Goal: Task Accomplishment & Management: Use online tool/utility

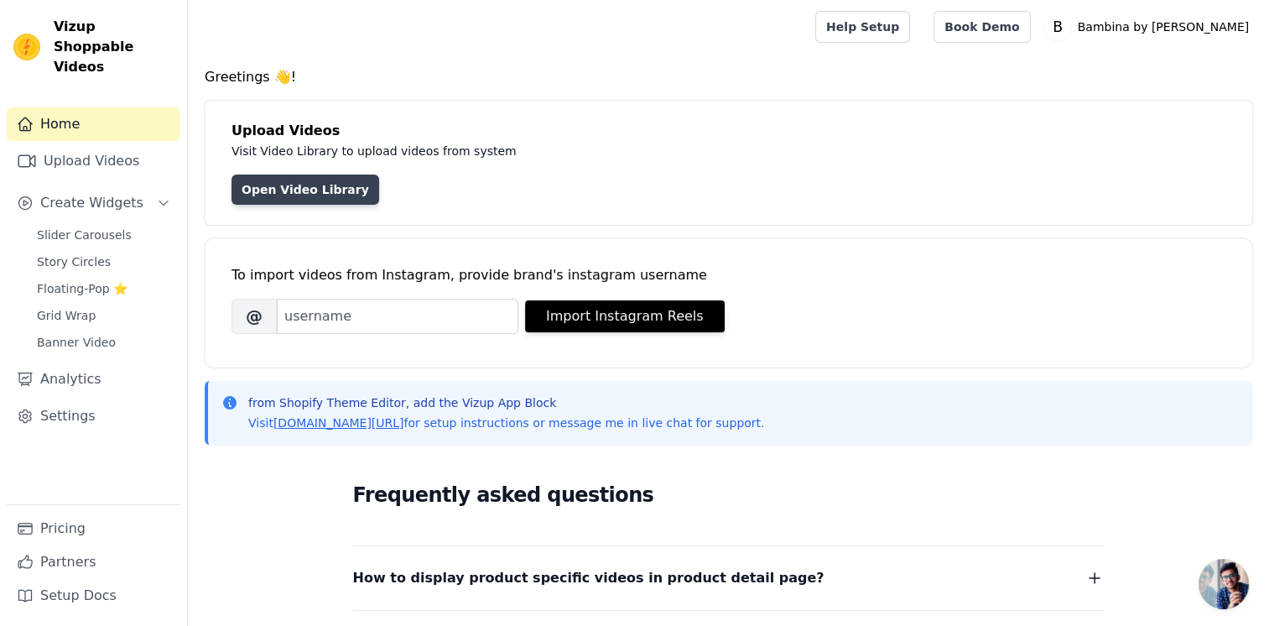
click at [334, 188] on link "Open Video Library" at bounding box center [306, 189] width 148 height 30
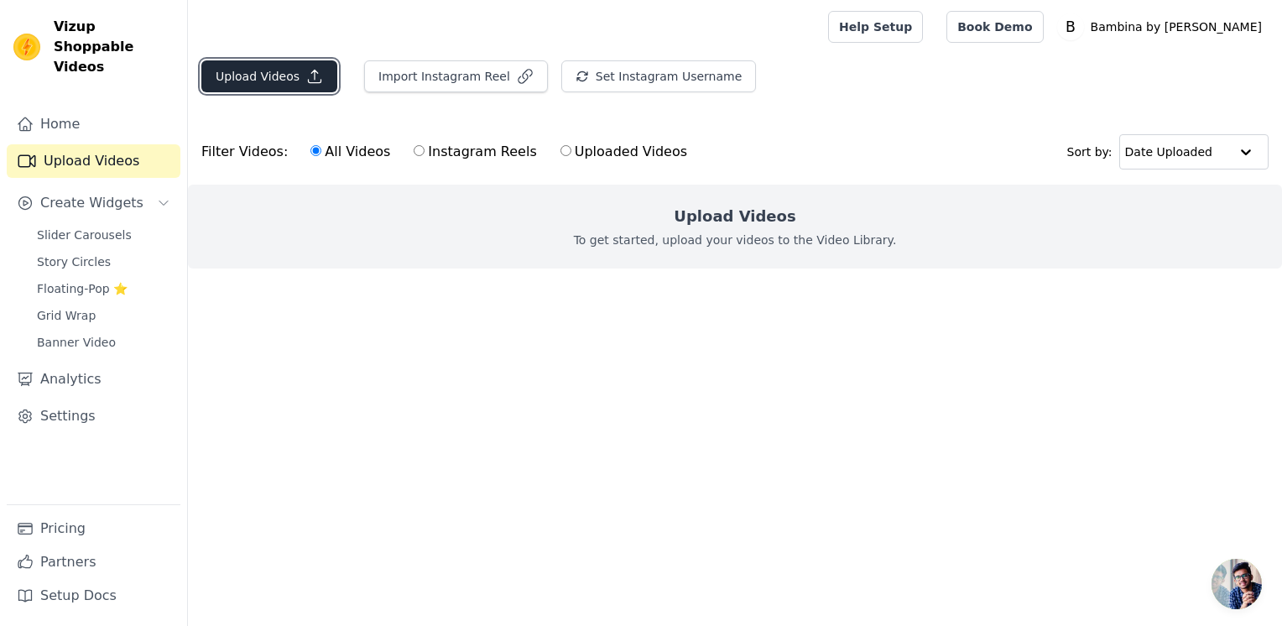
click at [270, 79] on button "Upload Videos" at bounding box center [269, 76] width 136 height 32
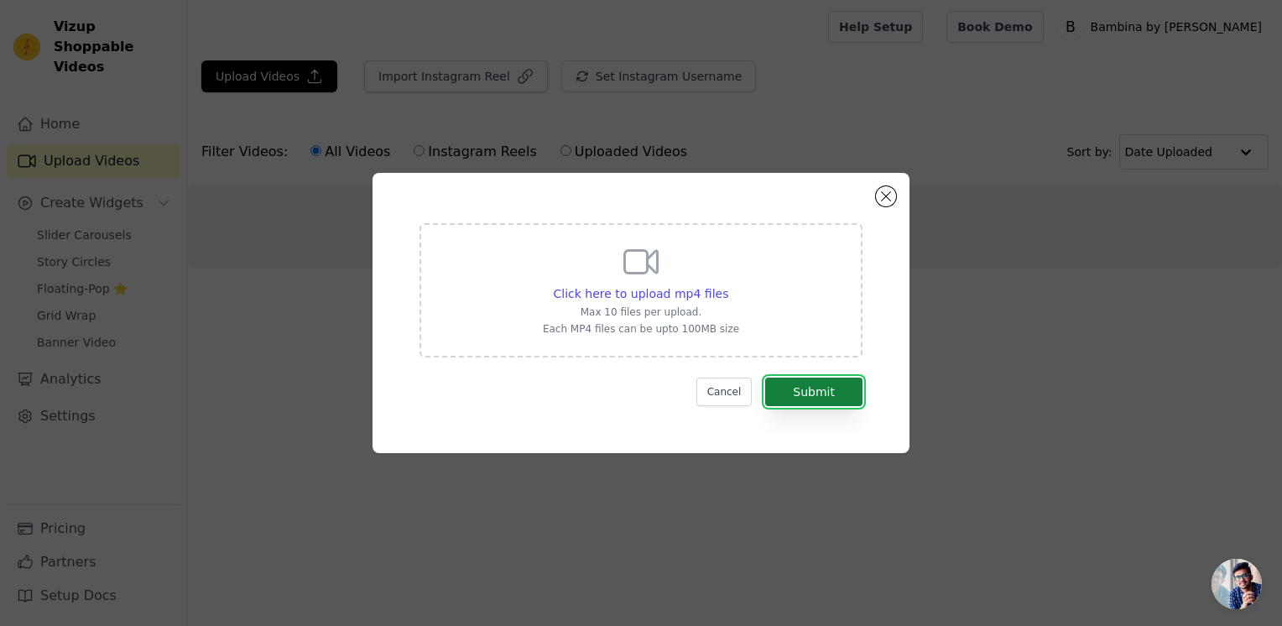
click at [805, 401] on button "Submit" at bounding box center [813, 392] width 97 height 29
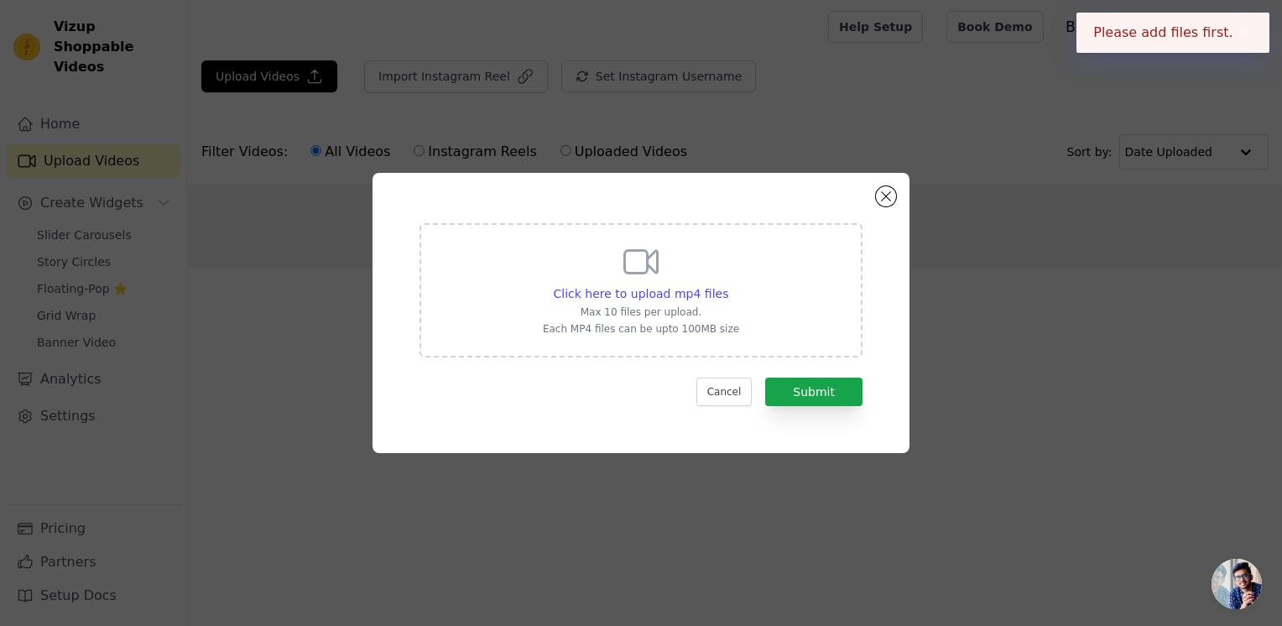
click at [681, 336] on div "Click here to upload mp4 files Max 10 files per upload. Each MP4 files can be u…" at bounding box center [640, 290] width 443 height 134
click at [727, 285] on input "Click here to upload mp4 files Max 10 files per upload. Each MP4 files can be u…" at bounding box center [727, 284] width 1 height 1
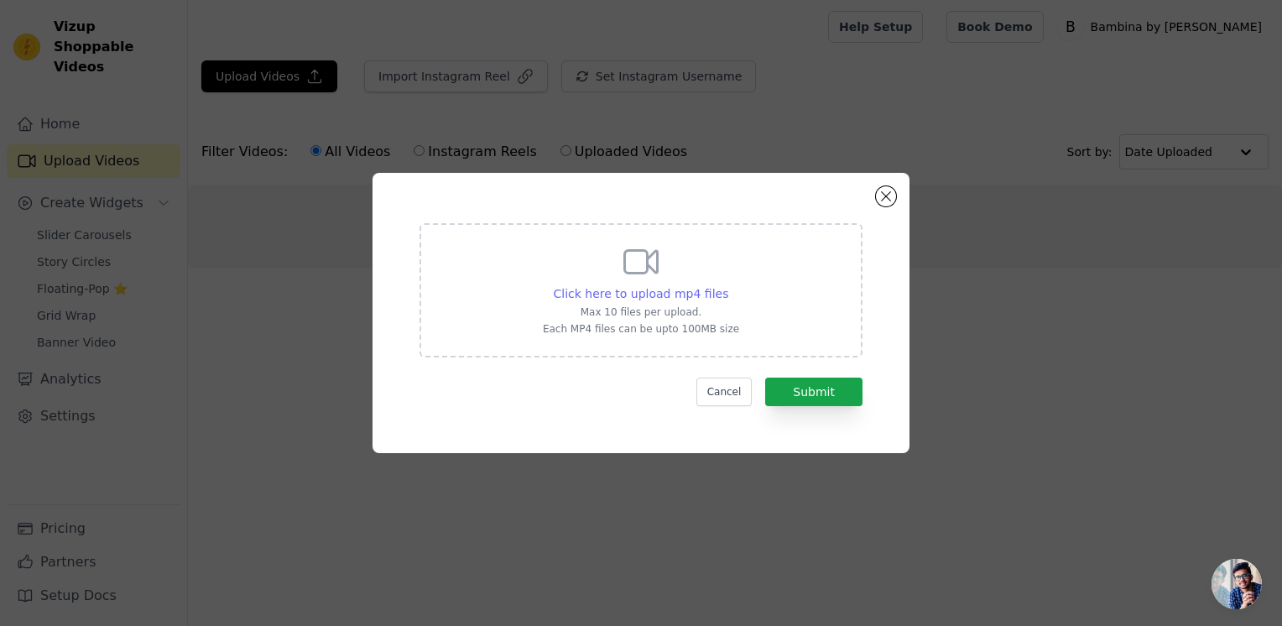
click at [604, 294] on span "Click here to upload mp4 files" at bounding box center [641, 293] width 175 height 13
click at [727, 285] on input "Click here to upload mp4 files Max 10 files per upload. Each MP4 files can be u…" at bounding box center [727, 284] width 1 height 1
type input "C:\fakepath\IMG_4983.mp4"
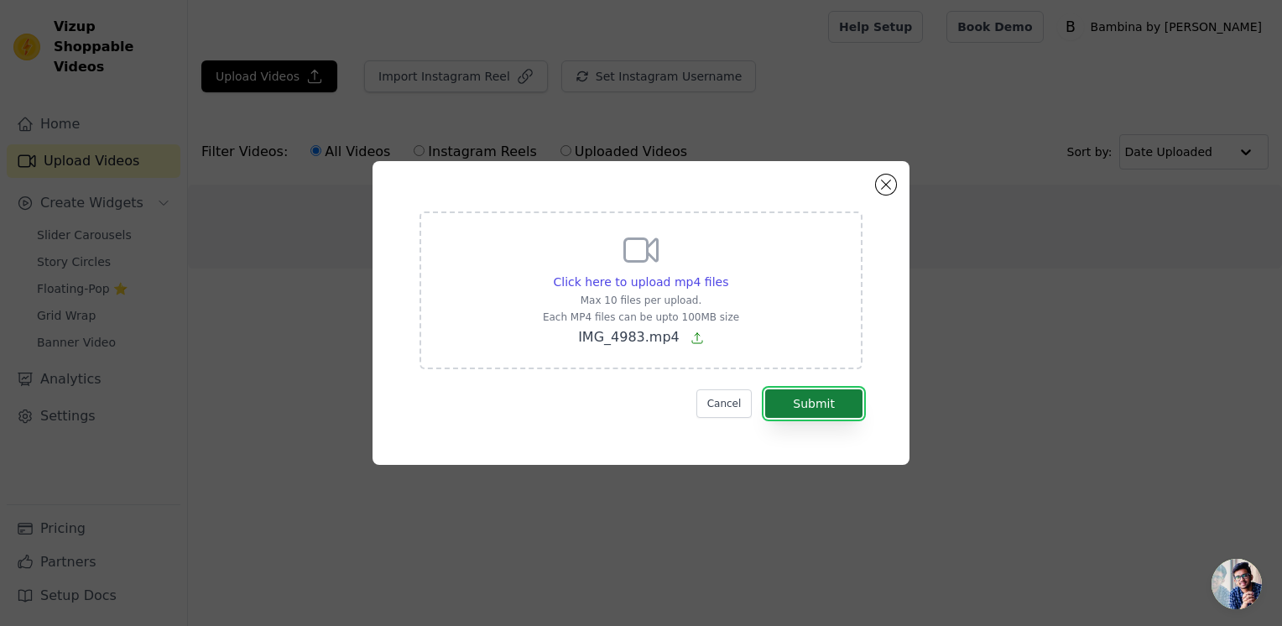
click at [810, 414] on button "Submit" at bounding box center [813, 403] width 97 height 29
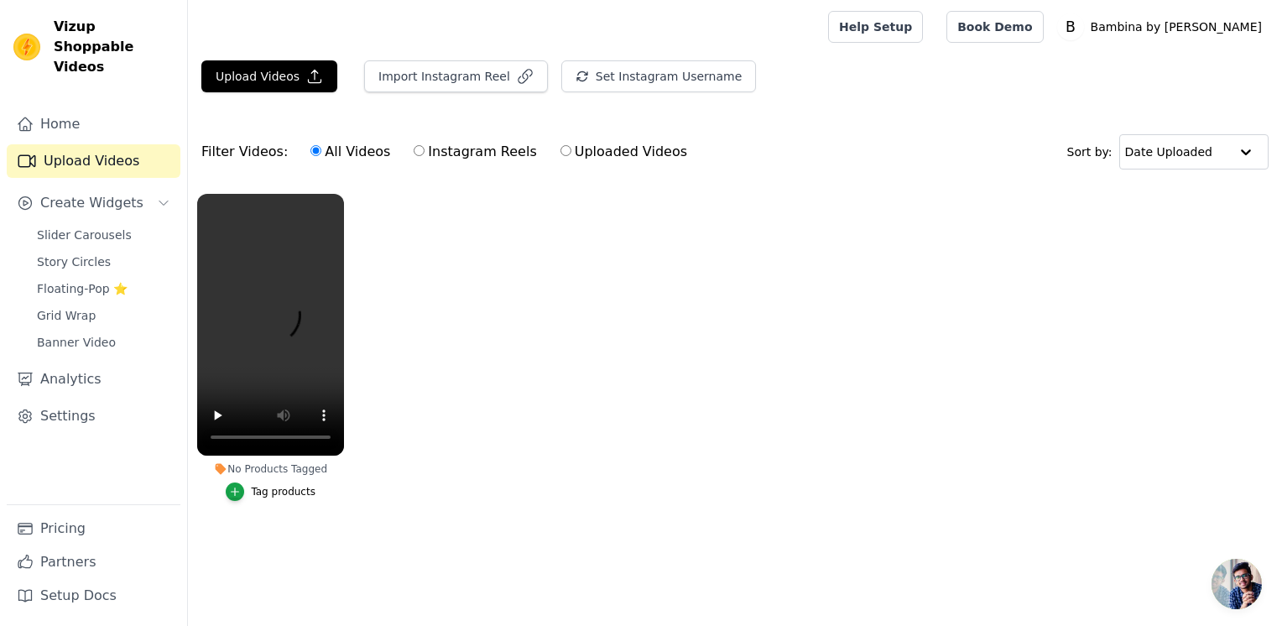
click at [431, 261] on ul "No Products Tagged Tag products" at bounding box center [735, 364] width 1094 height 359
click at [76, 226] on link "Slider Carousels" at bounding box center [104, 234] width 154 height 23
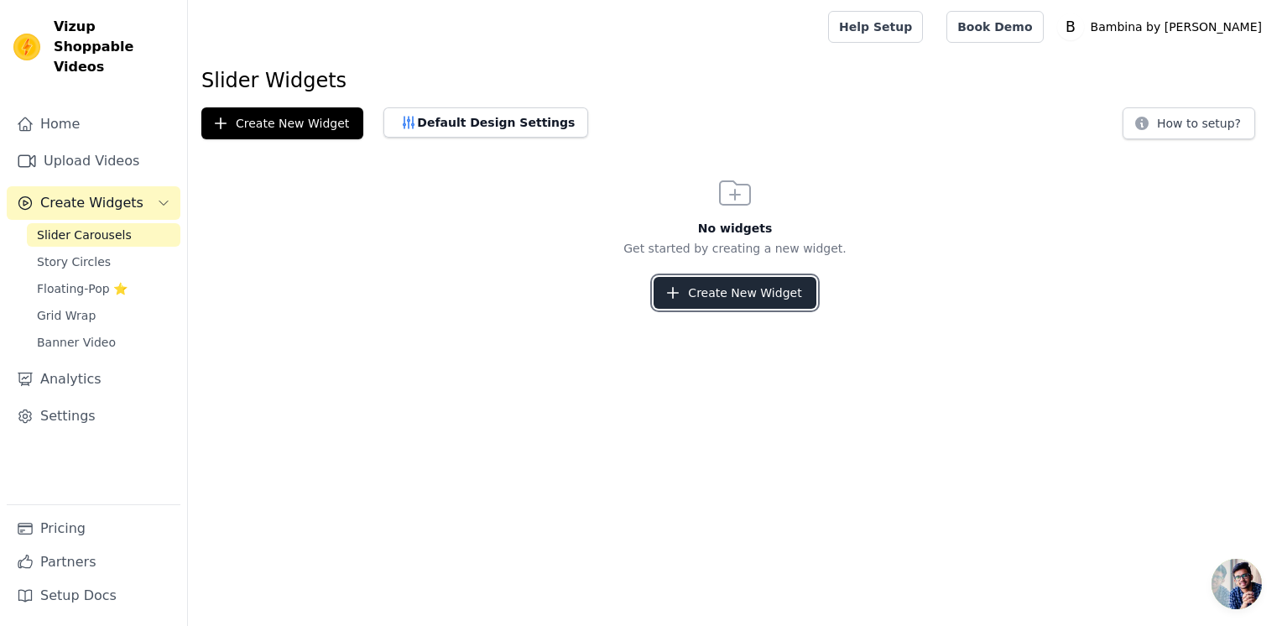
click at [765, 295] on button "Create New Widget" at bounding box center [735, 293] width 162 height 32
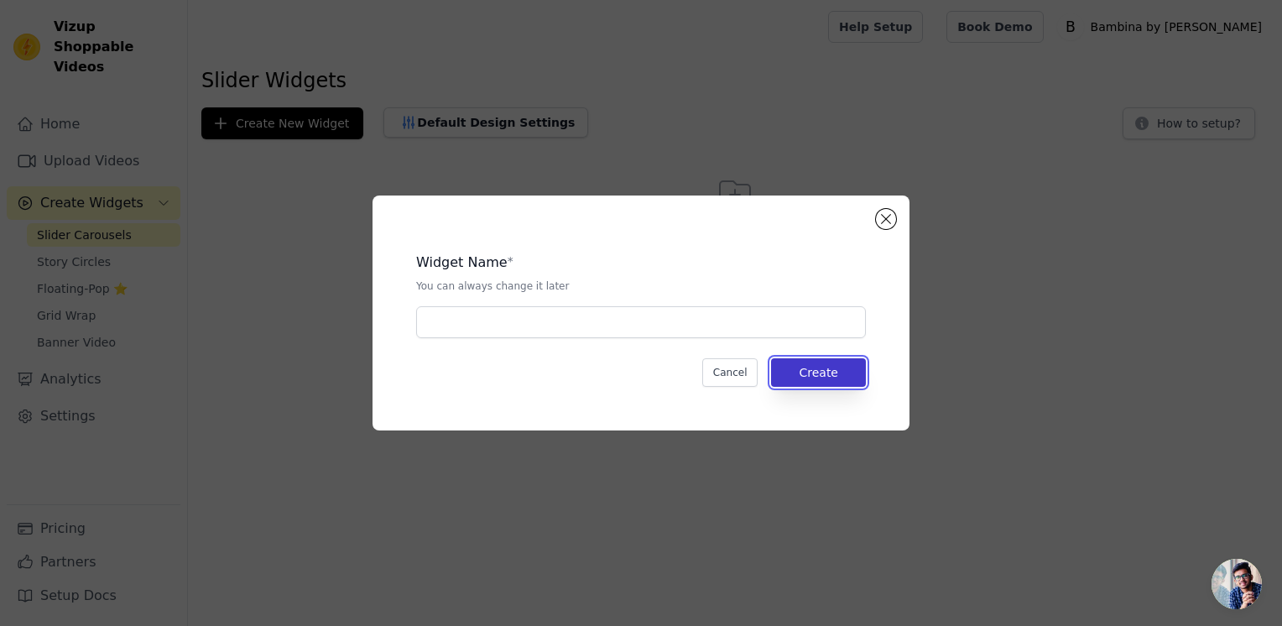
click at [822, 364] on button "Create" at bounding box center [818, 372] width 95 height 29
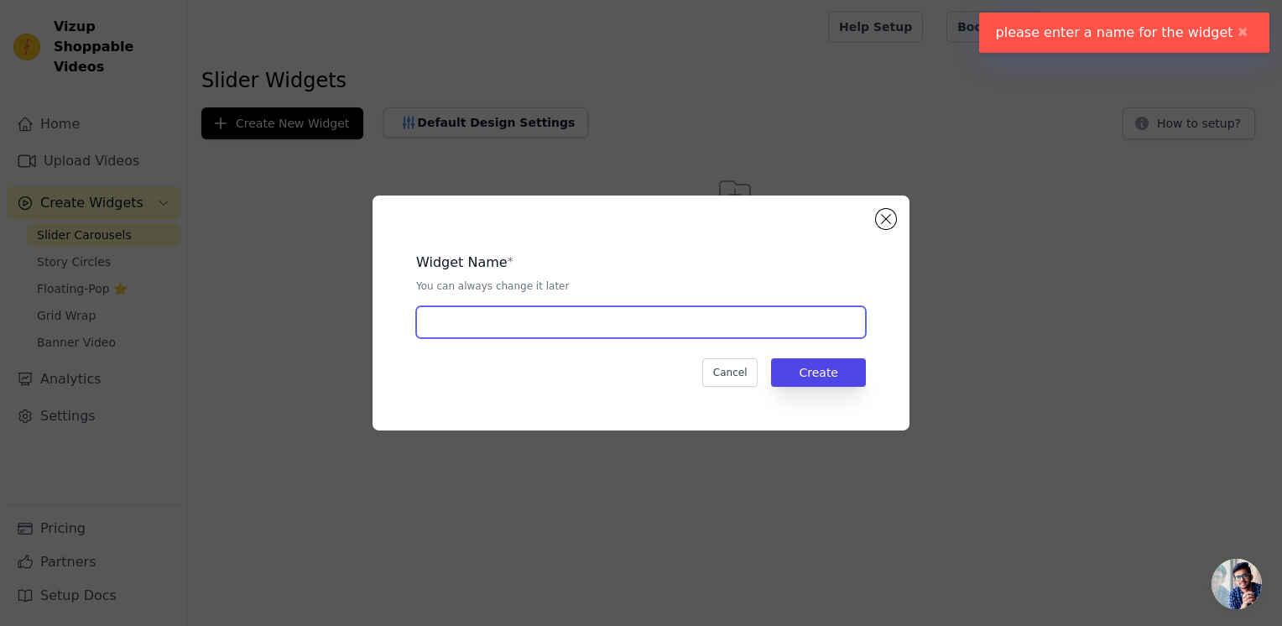
click at [623, 310] on input "text" at bounding box center [641, 322] width 450 height 32
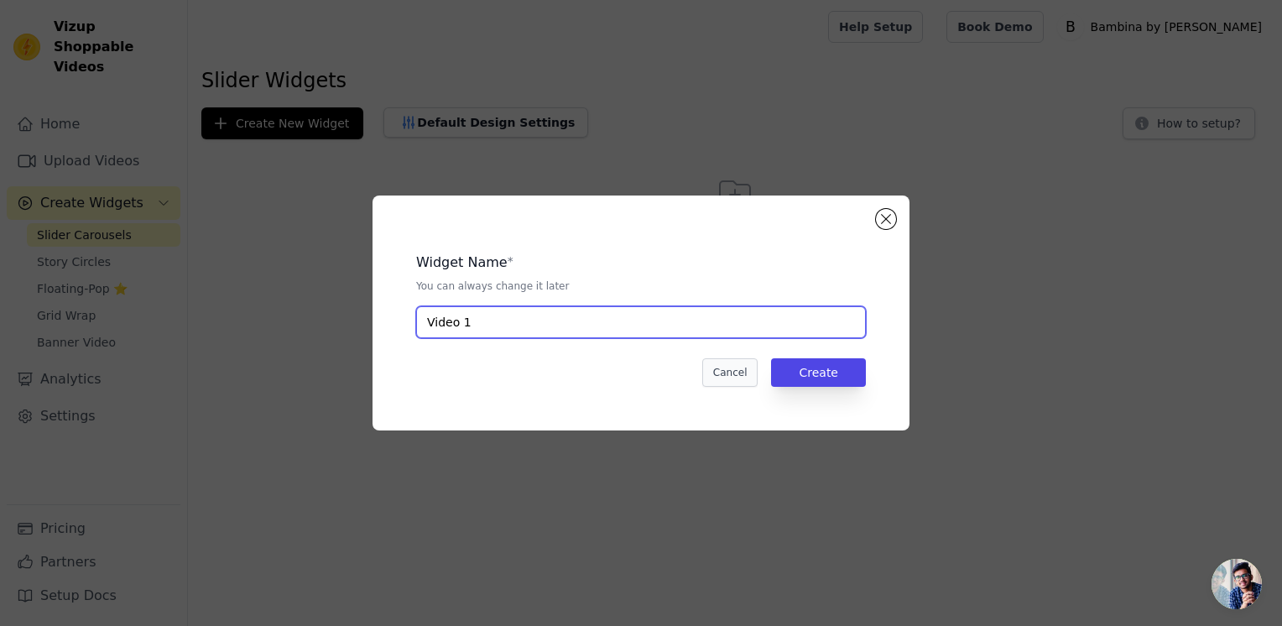
type input "Video 1"
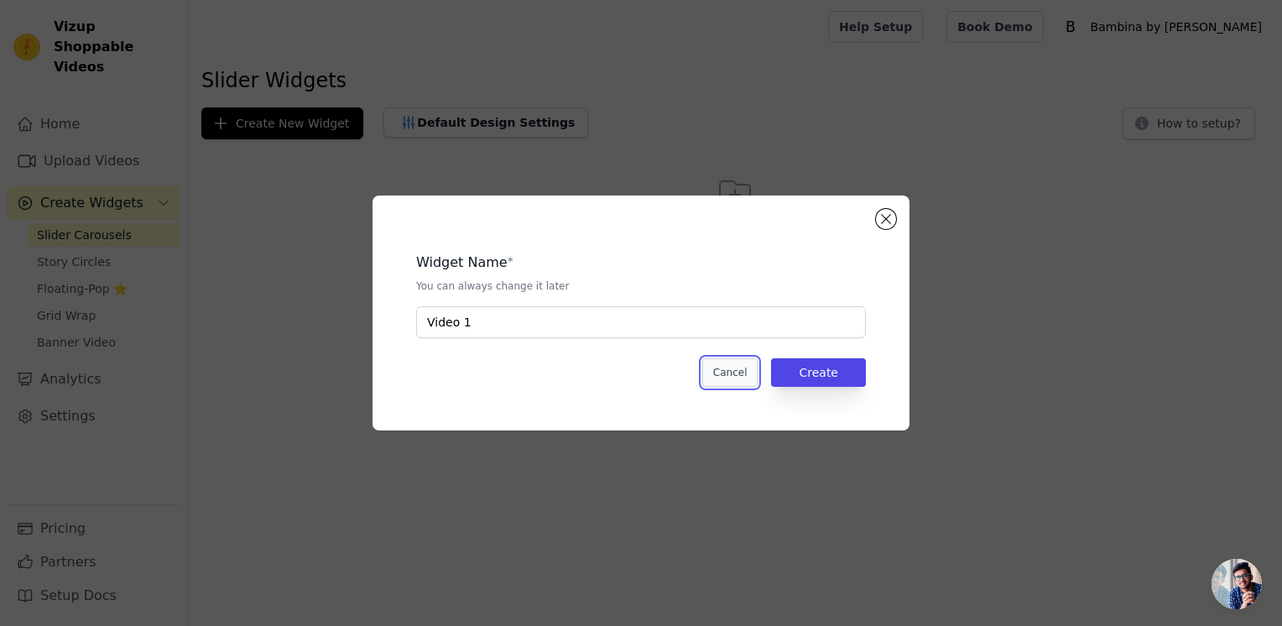
click at [758, 372] on button "Cancel" at bounding box center [730, 372] width 56 height 29
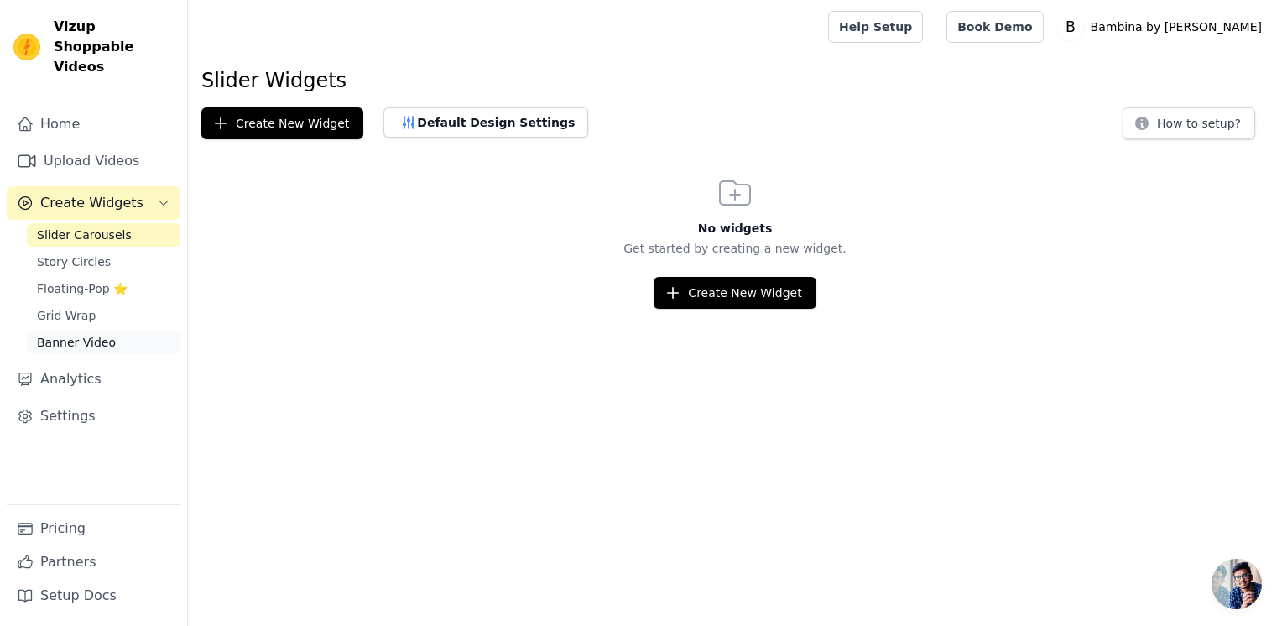
click at [69, 334] on span "Banner Video" at bounding box center [76, 342] width 79 height 17
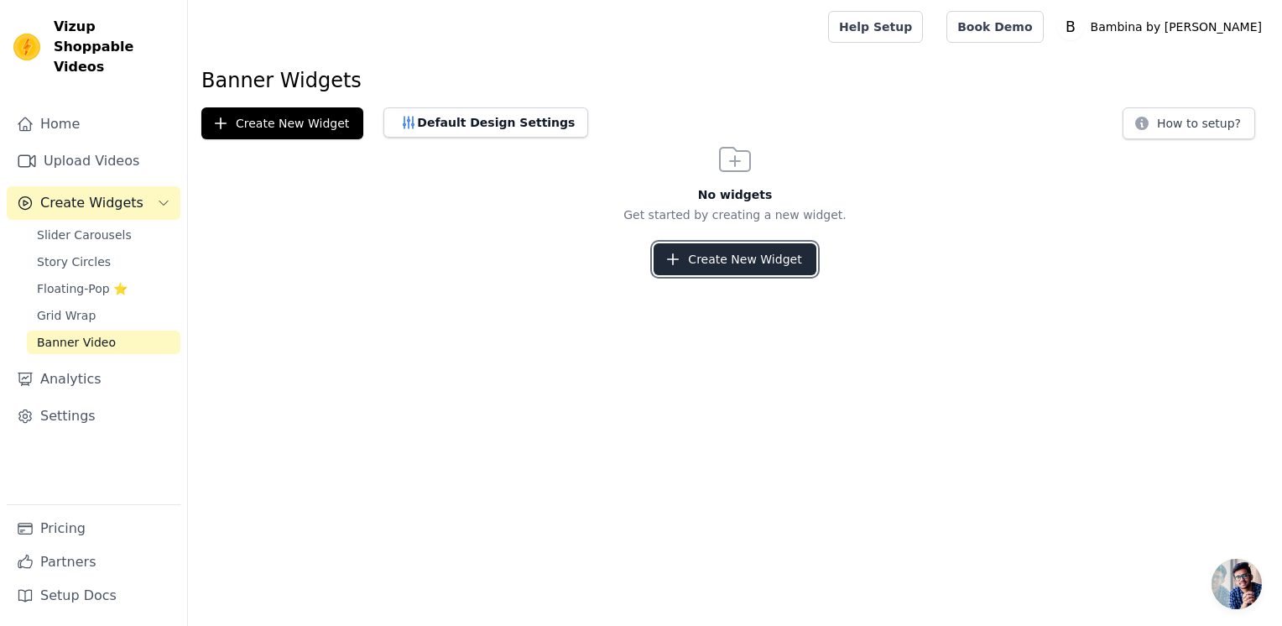
click at [711, 250] on button "Create New Widget" at bounding box center [735, 259] width 162 height 32
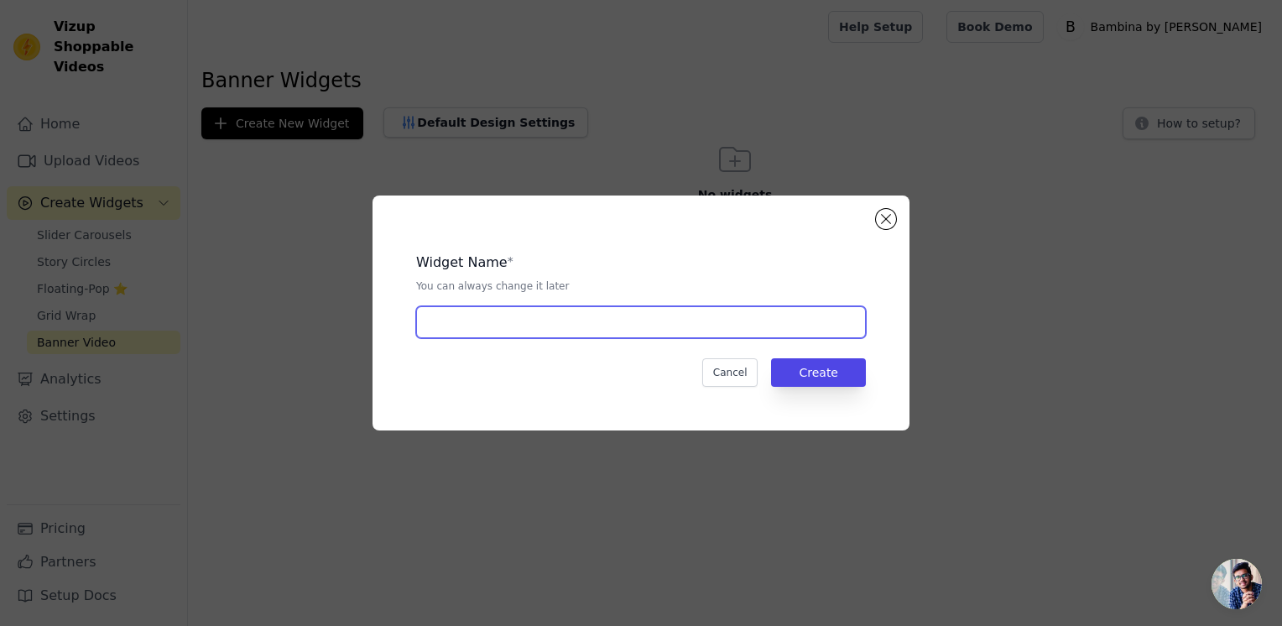
click at [480, 320] on input "text" at bounding box center [641, 322] width 450 height 32
type input "Video 1"
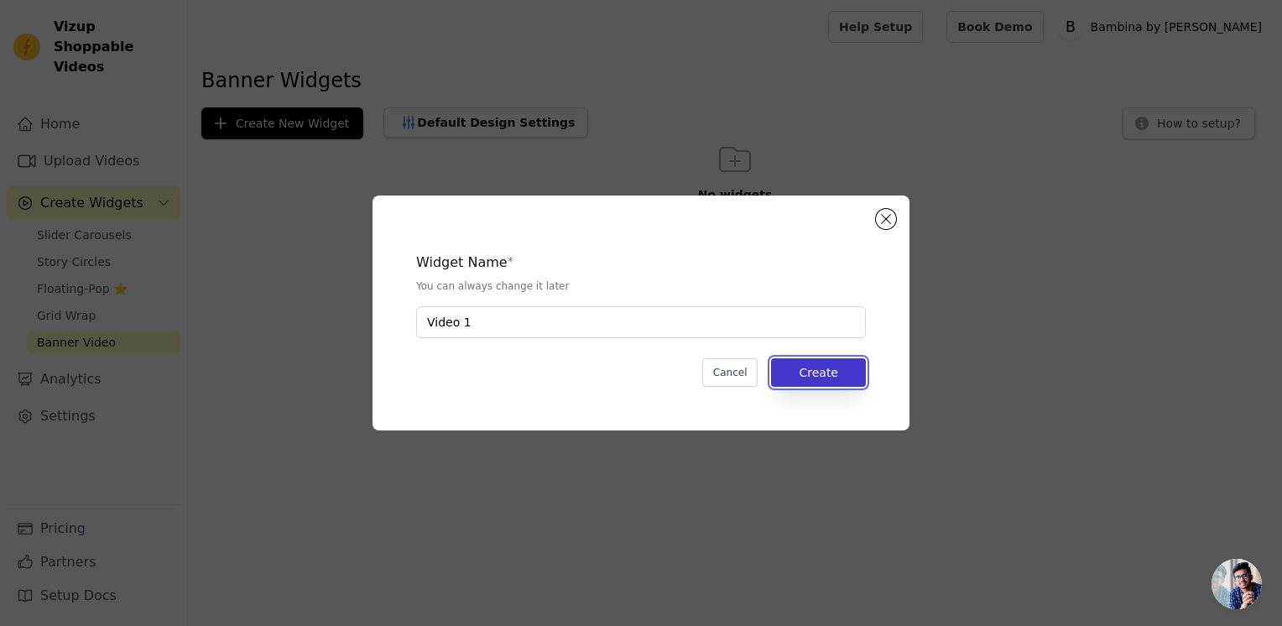
click at [815, 372] on button "Create" at bounding box center [818, 372] width 95 height 29
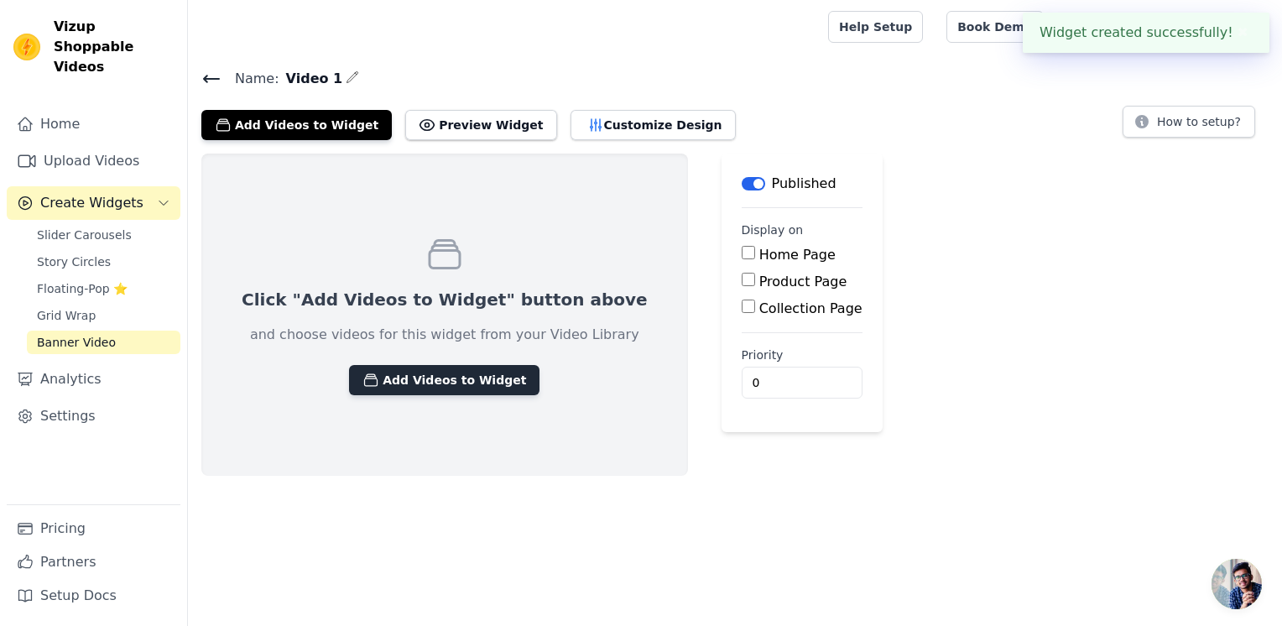
click at [393, 378] on button "Add Videos to Widget" at bounding box center [444, 380] width 190 height 30
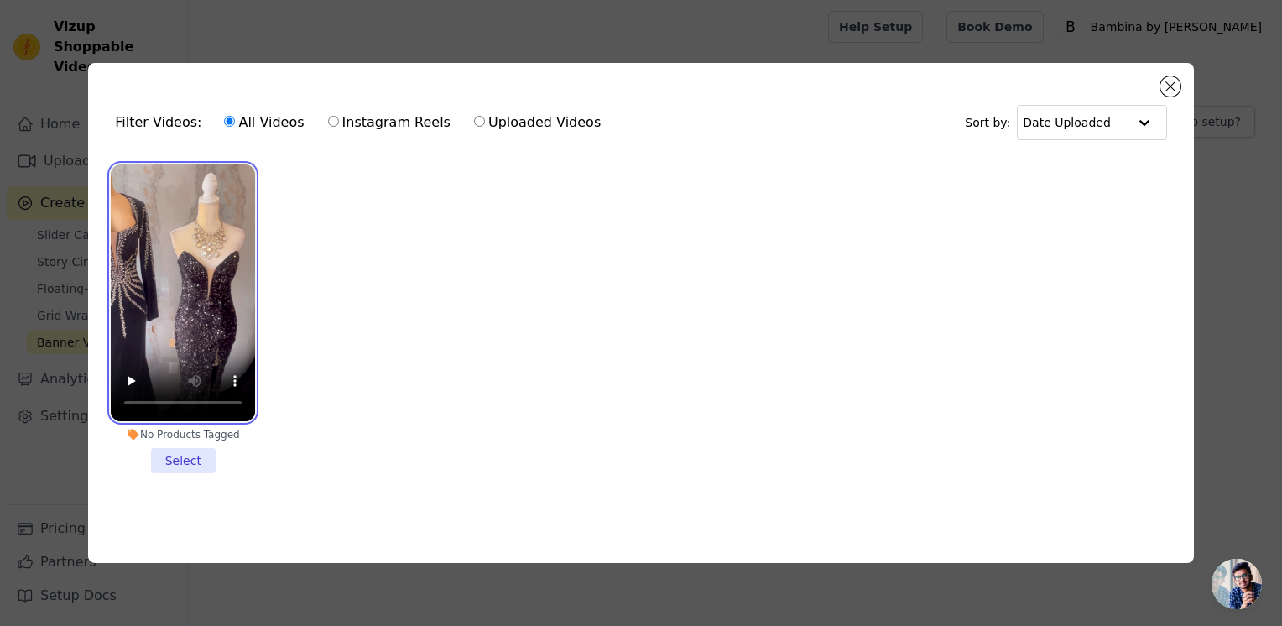
click at [231, 243] on video at bounding box center [183, 292] width 144 height 257
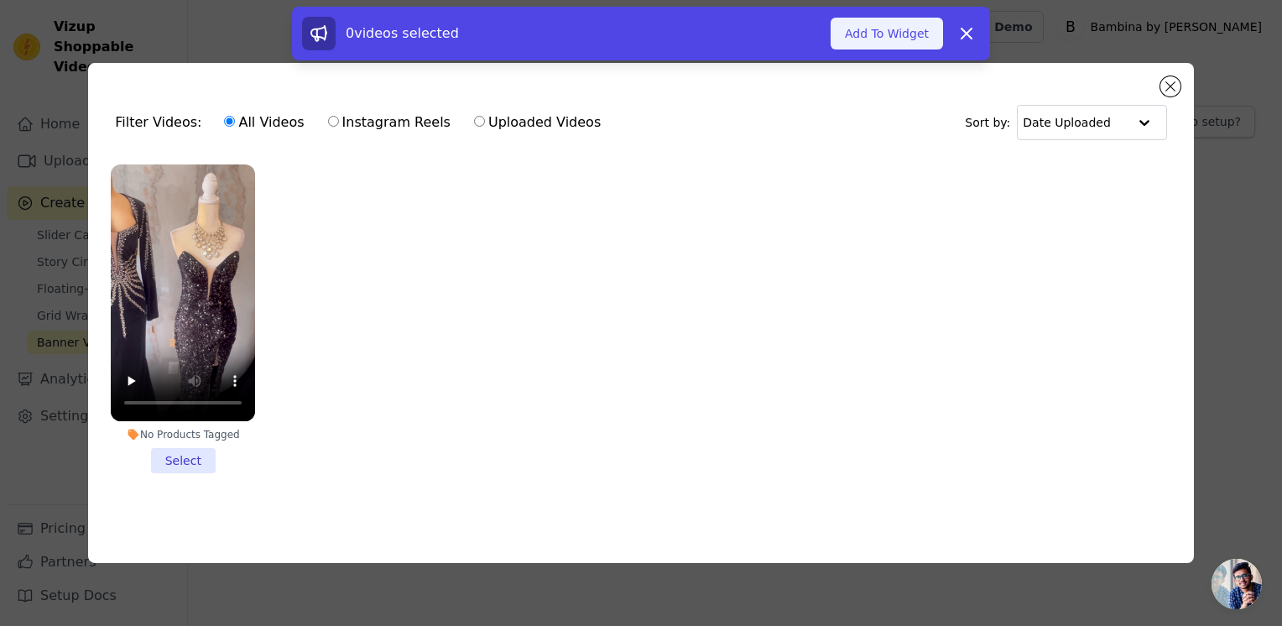
click at [879, 37] on button "Add To Widget" at bounding box center [887, 34] width 112 height 32
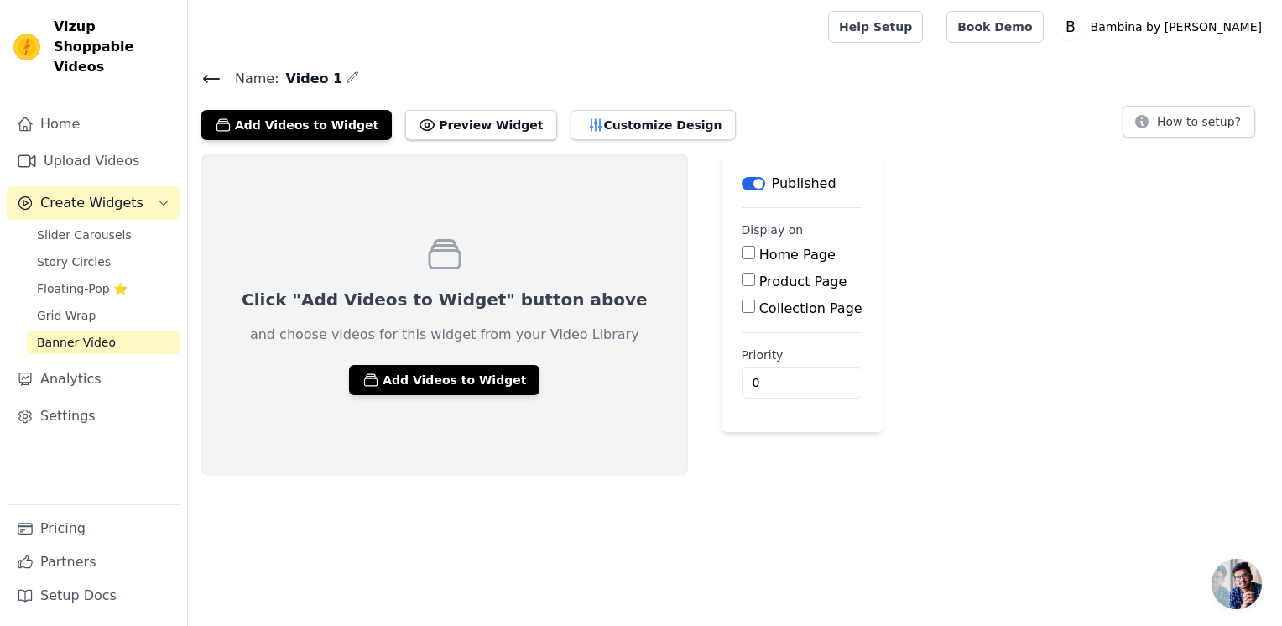
click at [759, 262] on label "Home Page" at bounding box center [797, 255] width 76 height 16
click at [742, 259] on input "Home Page" at bounding box center [748, 252] width 13 height 13
checkbox input "true"
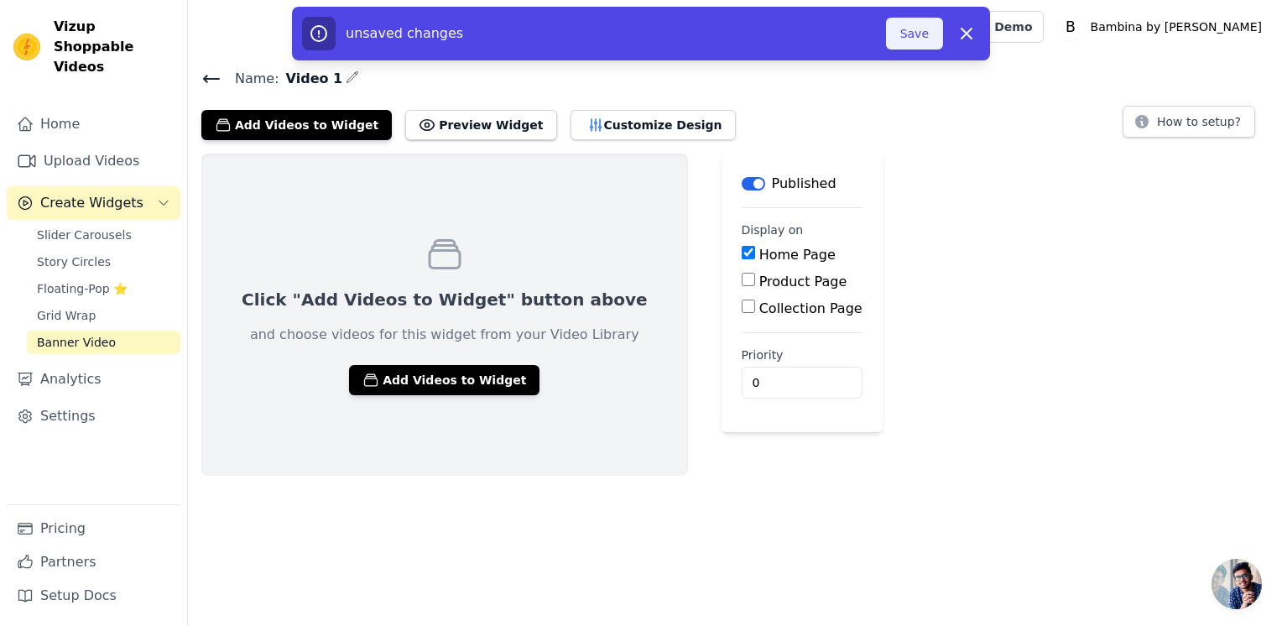
click at [908, 39] on button "Save" at bounding box center [914, 34] width 57 height 32
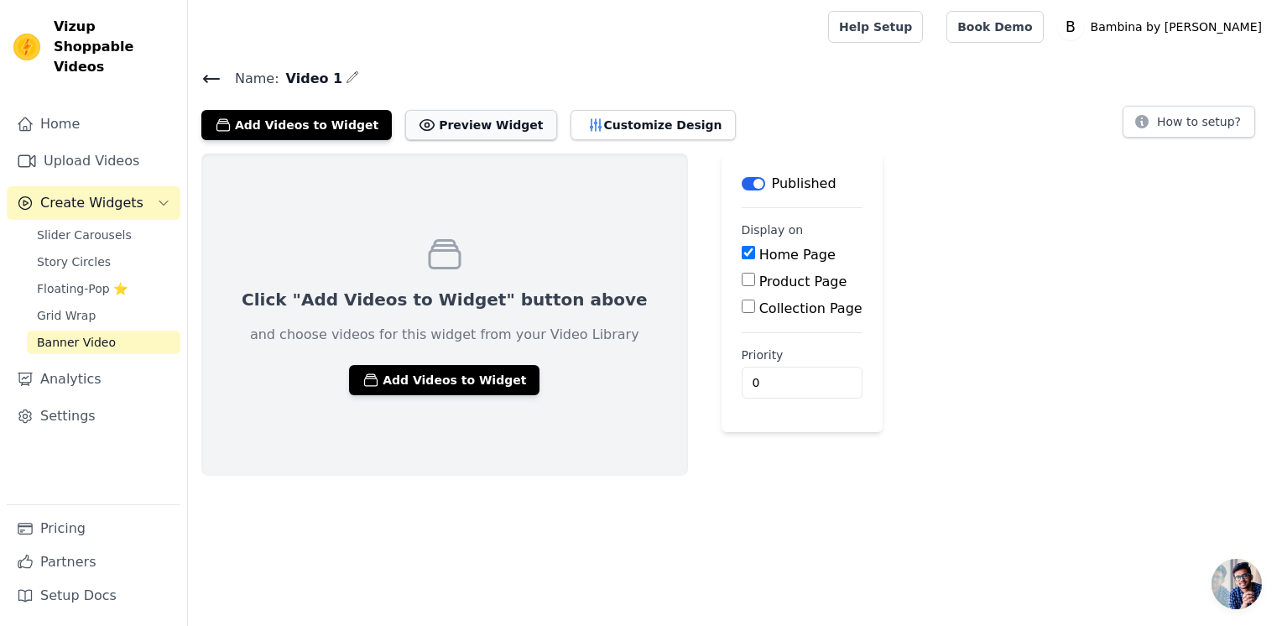
click at [456, 133] on button "Preview Widget" at bounding box center [480, 125] width 151 height 30
click at [403, 377] on button "Add Videos to Widget" at bounding box center [444, 380] width 190 height 30
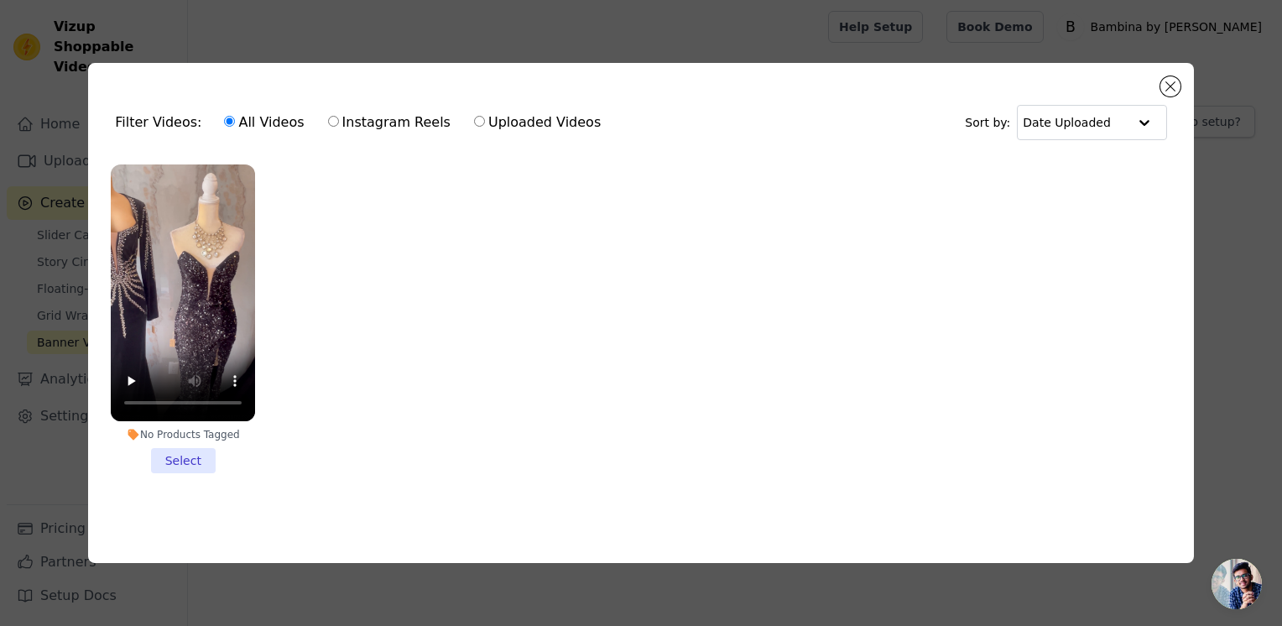
click at [194, 461] on li "No Products Tagged Select" at bounding box center [183, 318] width 144 height 309
click at [0, 0] on input "No Products Tagged Select" at bounding box center [0, 0] width 0 height 0
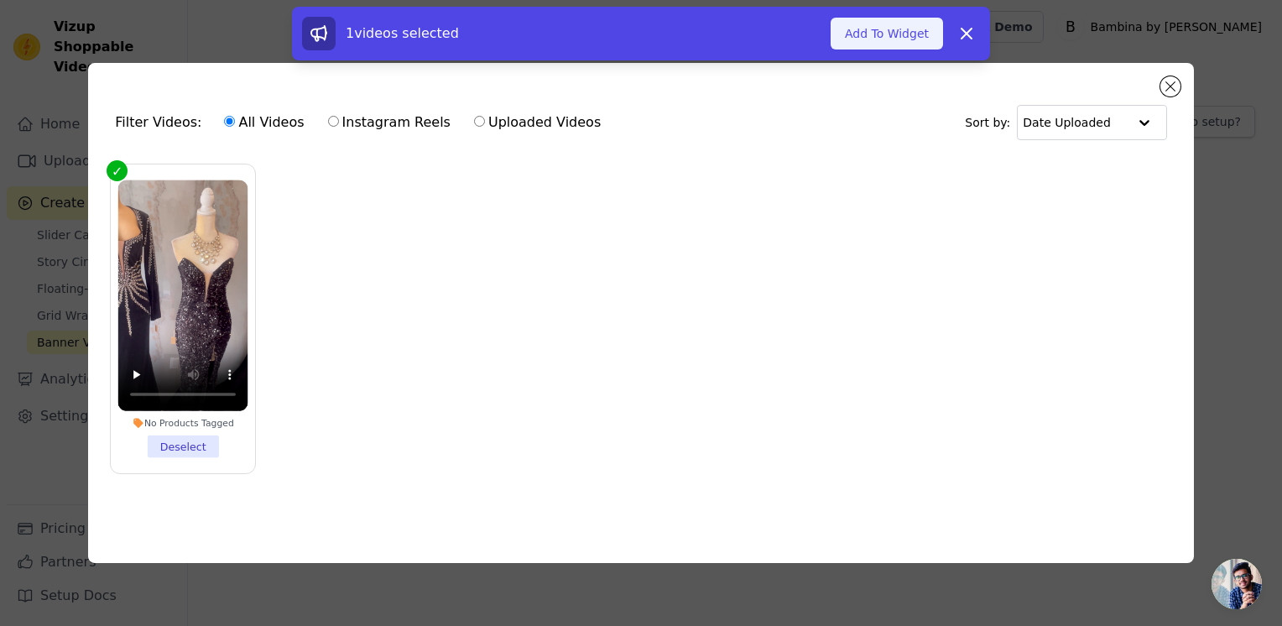
click at [876, 49] on button "Add To Widget" at bounding box center [887, 34] width 112 height 32
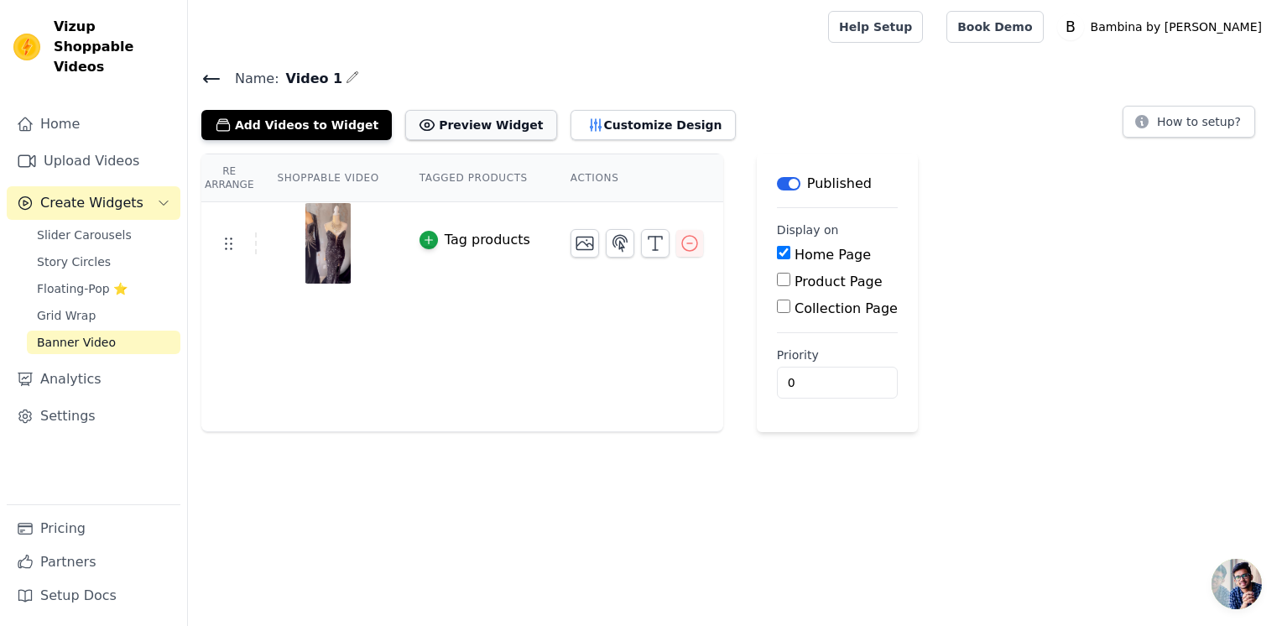
click at [435, 128] on button "Preview Widget" at bounding box center [480, 125] width 151 height 30
click at [240, 245] on td at bounding box center [228, 243] width 55 height 22
click at [108, 227] on span "Slider Carousels" at bounding box center [84, 235] width 95 height 17
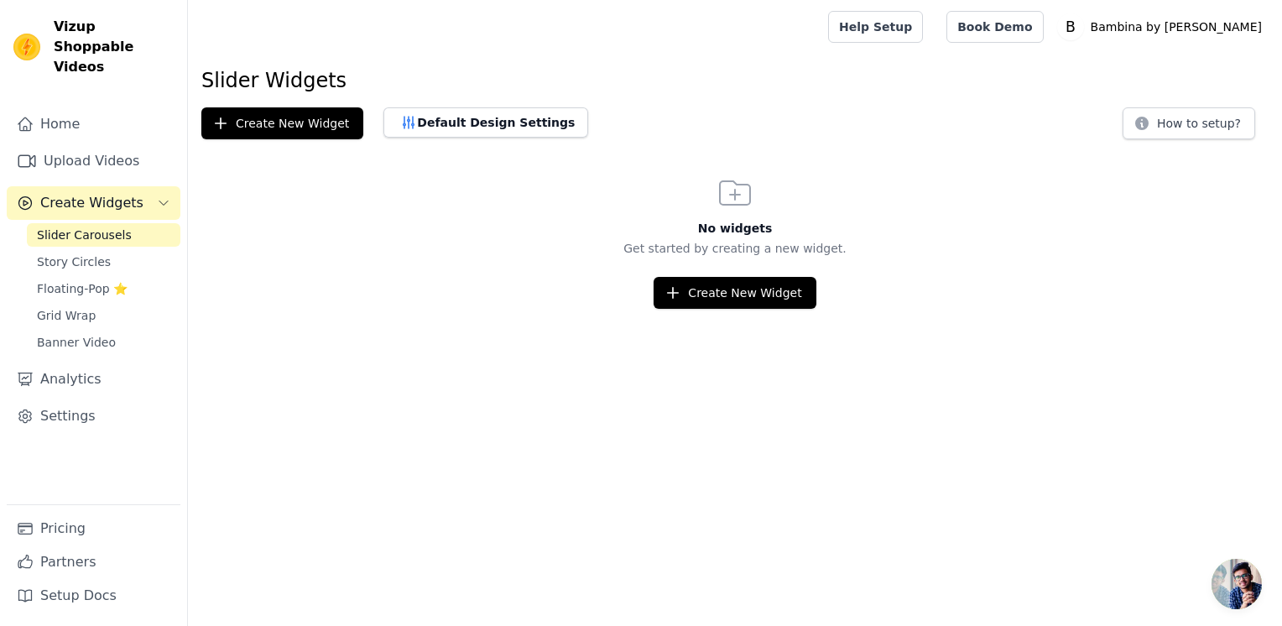
click at [716, 309] on html "Vizup Shoppable Videos Home Upload Videos Create Widgets Slider Carousels Story…" at bounding box center [641, 154] width 1282 height 309
click at [737, 294] on button "Create New Widget" at bounding box center [735, 293] width 162 height 32
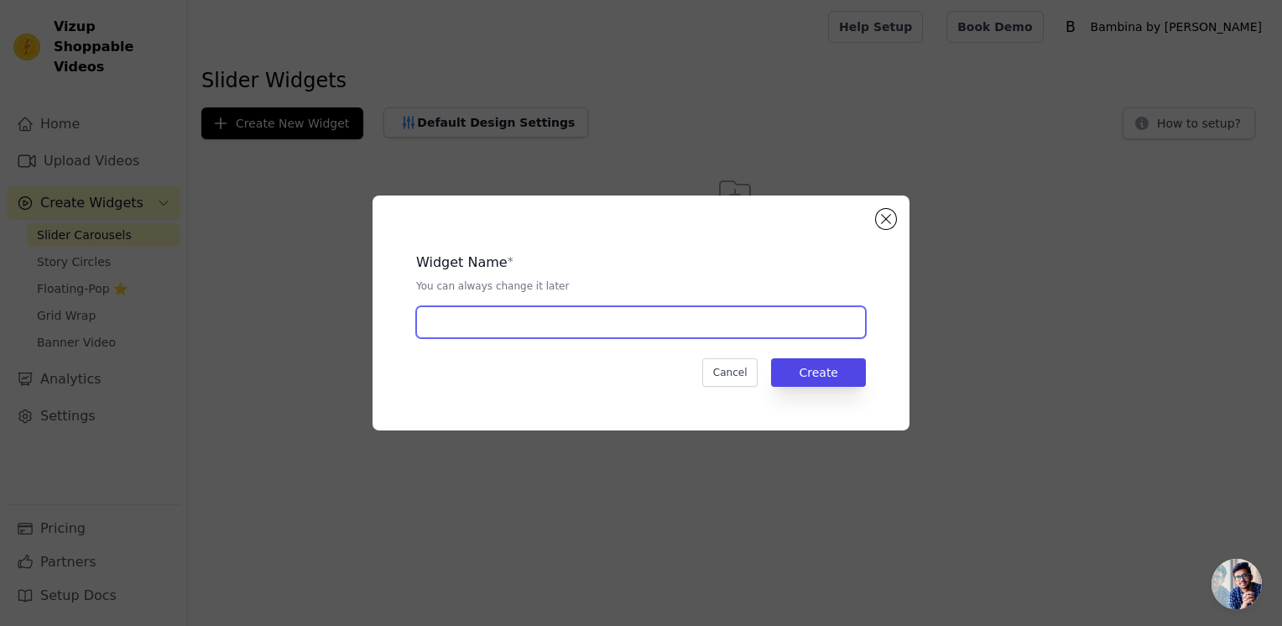
click at [650, 313] on input "text" at bounding box center [641, 322] width 450 height 32
type input "Video 1"
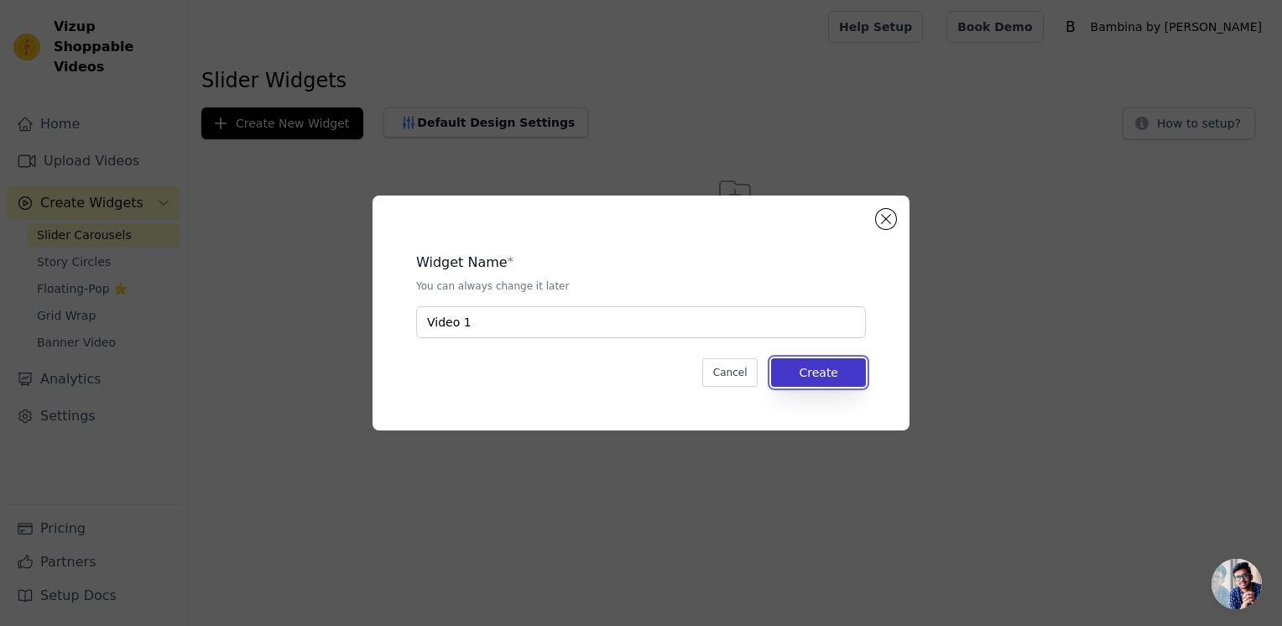
click at [832, 374] on button "Create" at bounding box center [818, 372] width 95 height 29
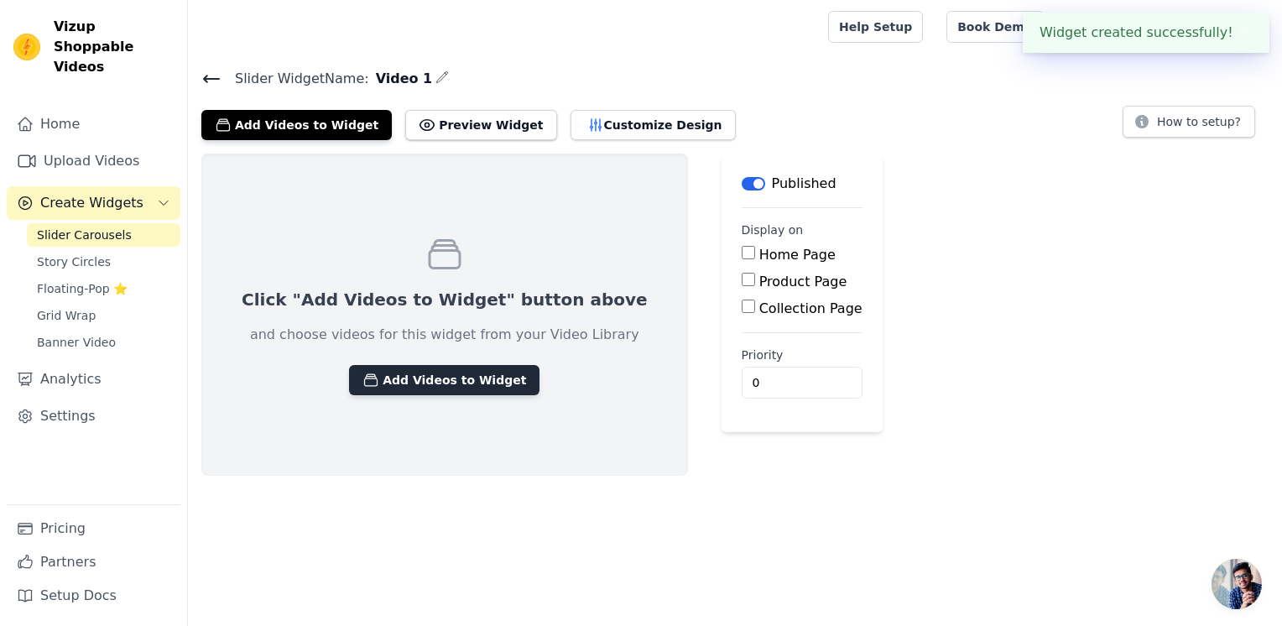
click at [378, 377] on button "Add Videos to Widget" at bounding box center [444, 380] width 190 height 30
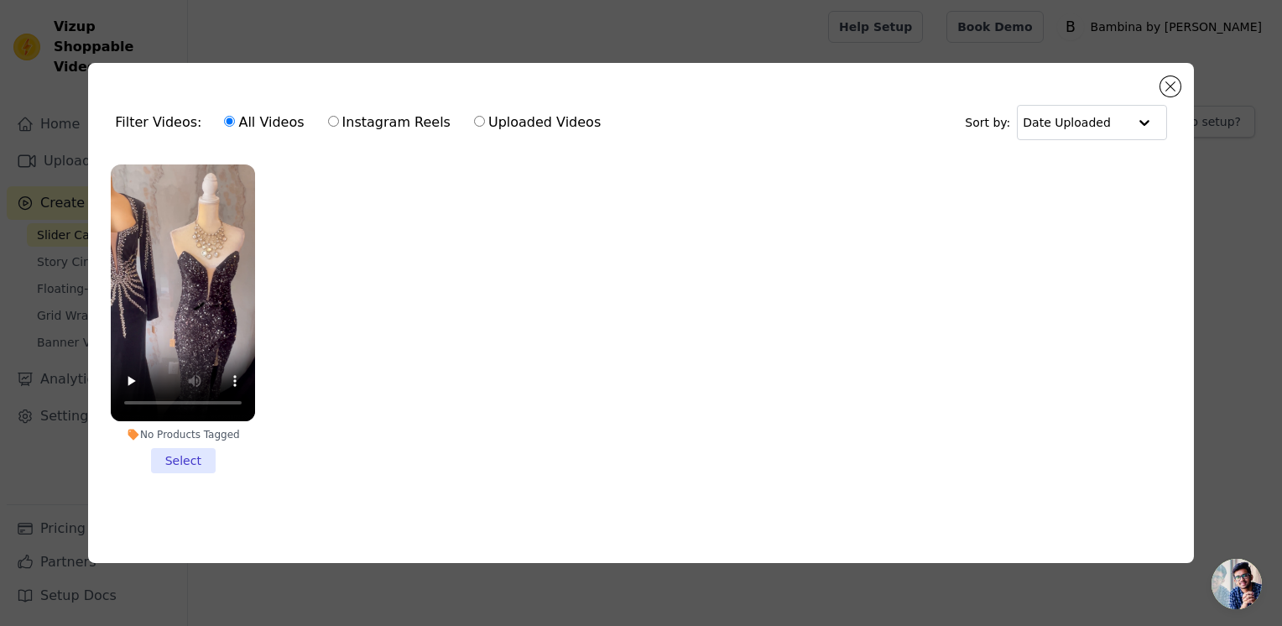
click at [191, 457] on li "No Products Tagged Select" at bounding box center [183, 318] width 144 height 309
click at [0, 0] on input "No Products Tagged Select" at bounding box center [0, 0] width 0 height 0
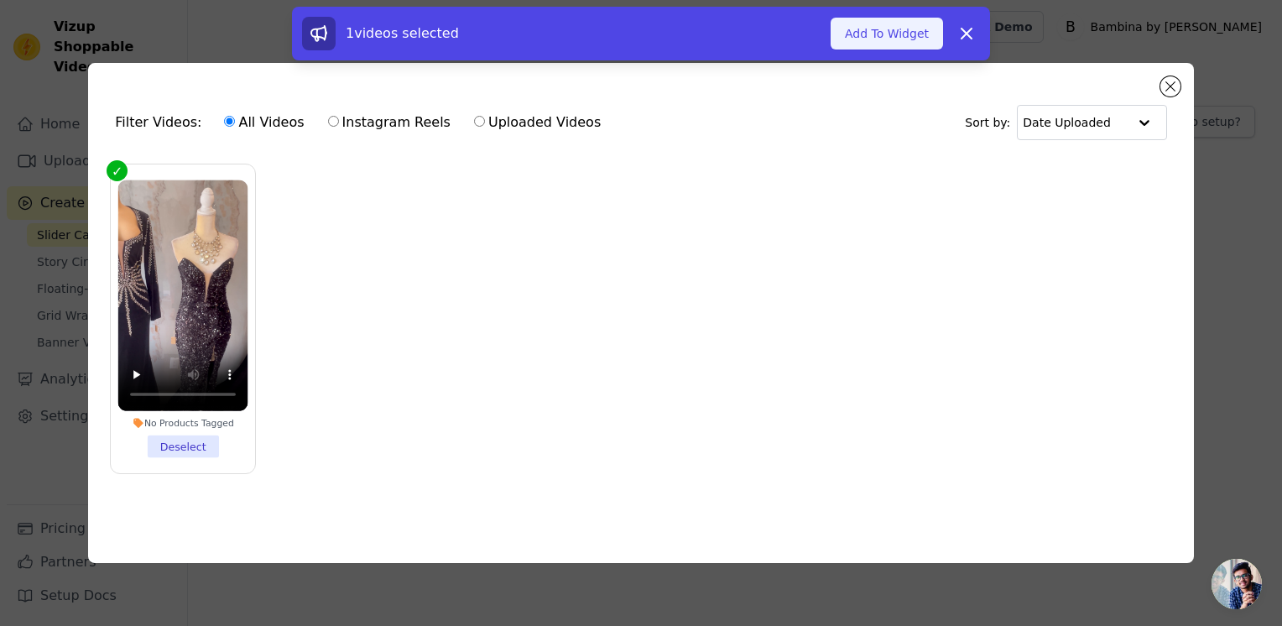
click at [871, 39] on button "Add To Widget" at bounding box center [887, 34] width 112 height 32
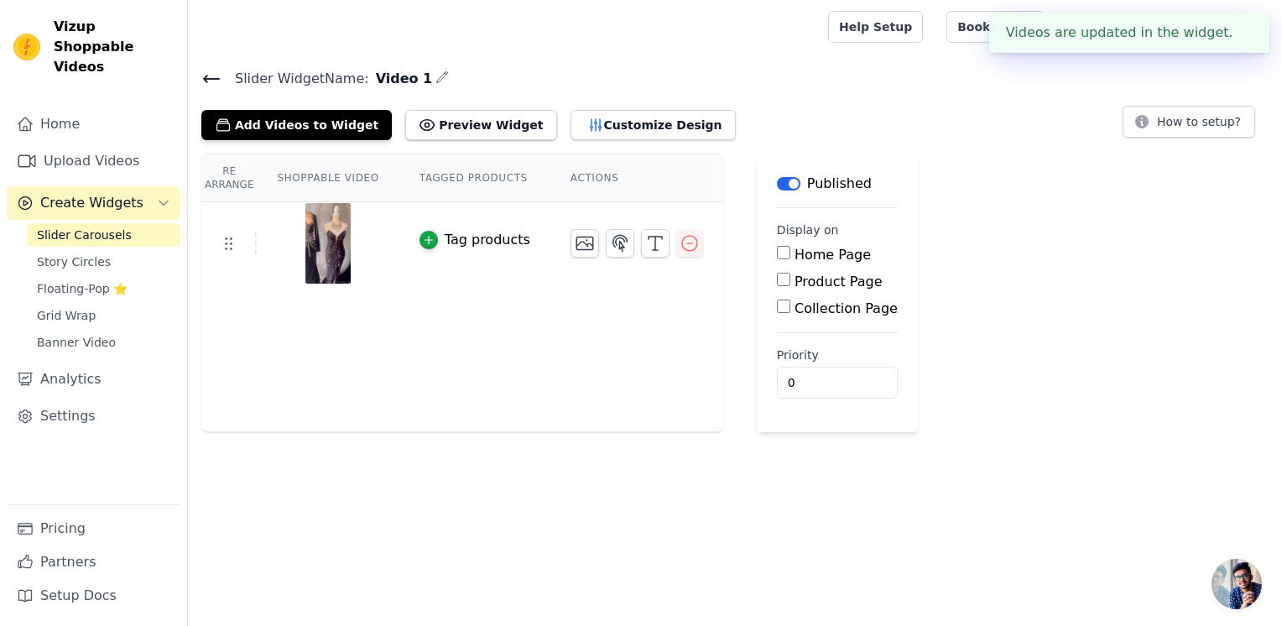
click at [794, 260] on label "Home Page" at bounding box center [832, 255] width 76 height 16
click at [777, 259] on input "Home Page" at bounding box center [783, 252] width 13 height 13
checkbox input "true"
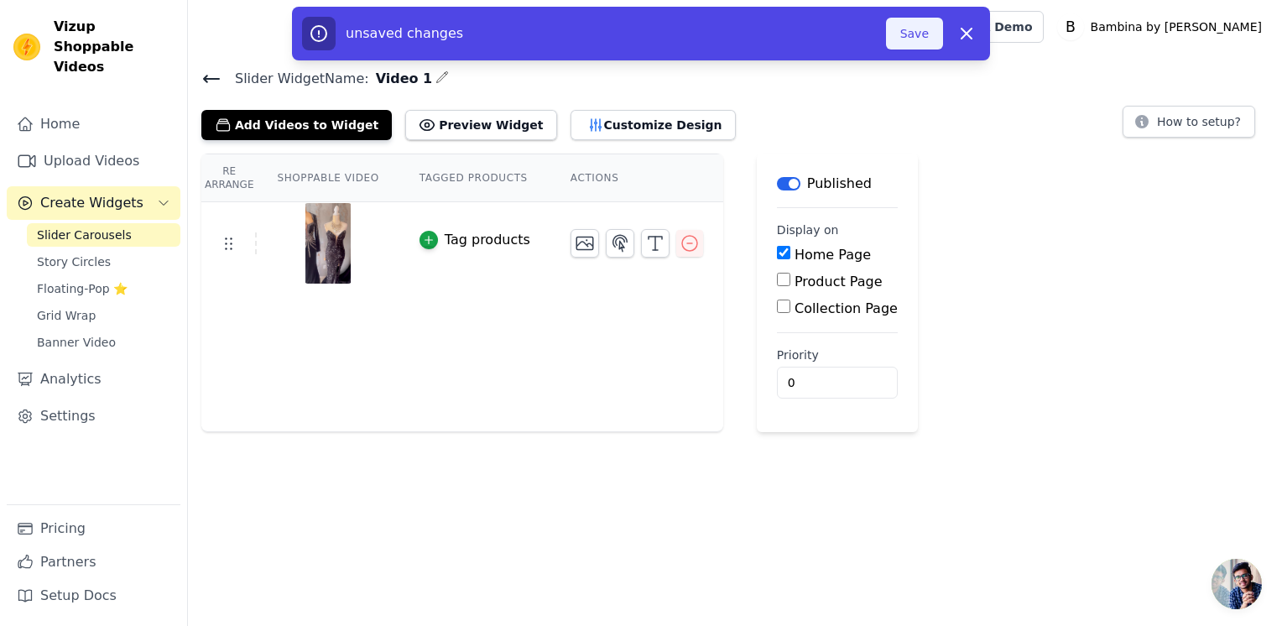
click at [914, 44] on button "Save" at bounding box center [914, 34] width 57 height 32
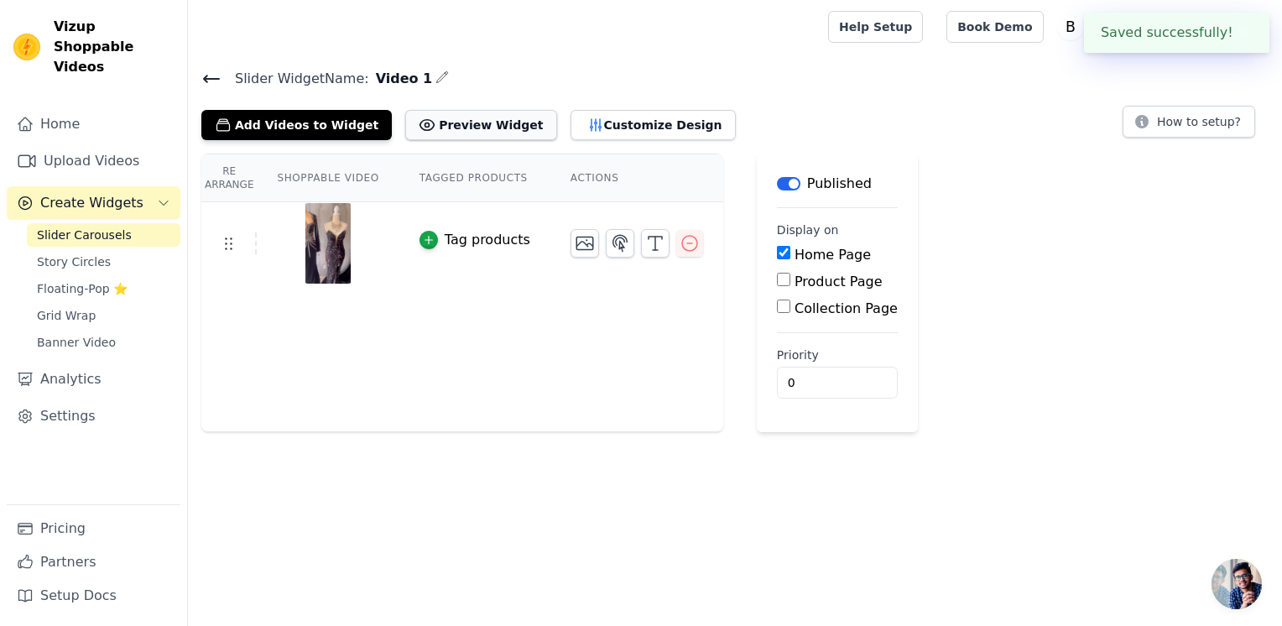
click at [466, 129] on button "Preview Widget" at bounding box center [480, 125] width 151 height 30
click at [208, 83] on icon at bounding box center [211, 79] width 20 height 20
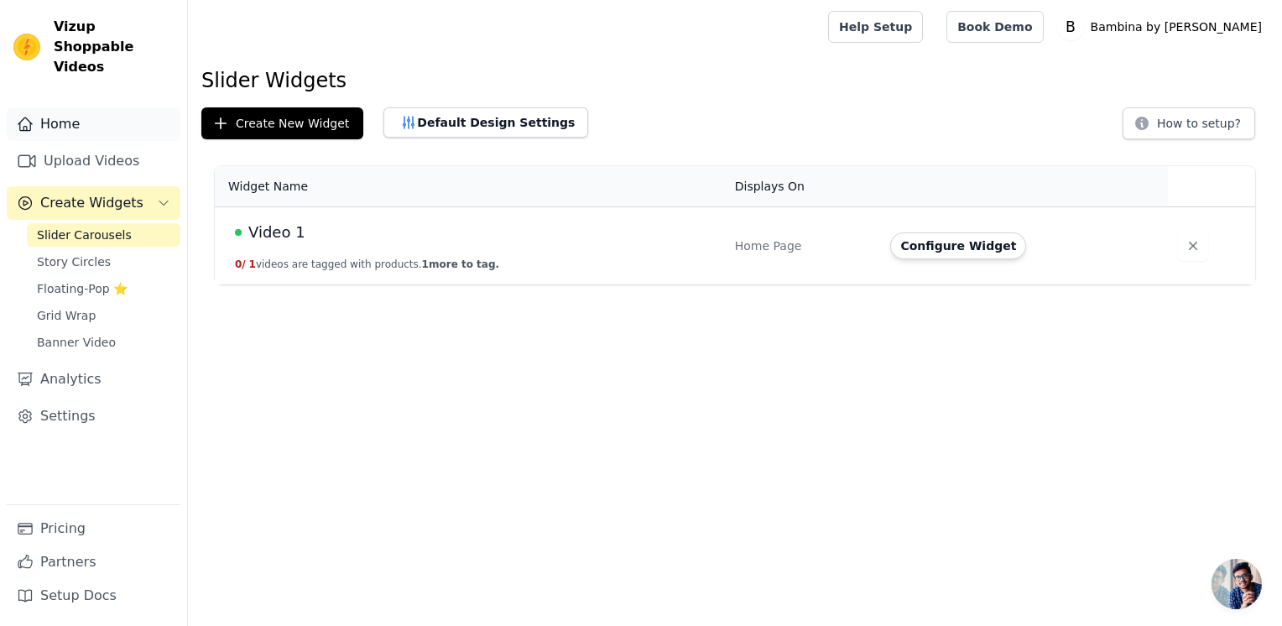
click at [124, 107] on link "Home" at bounding box center [94, 124] width 174 height 34
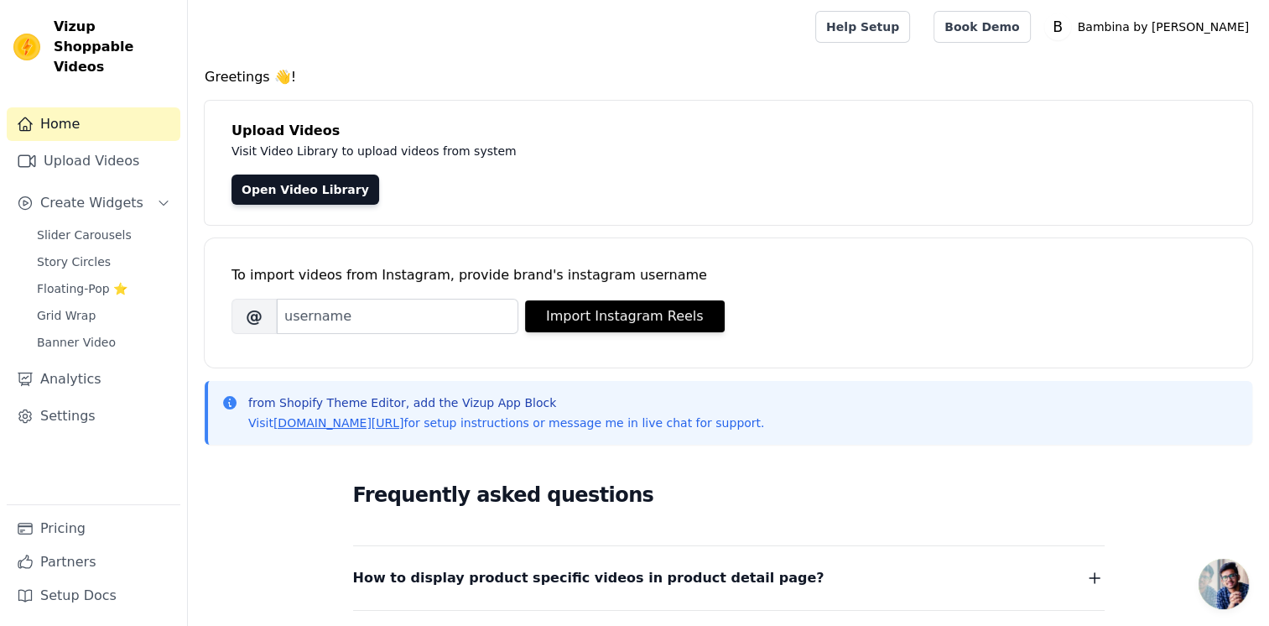
click at [64, 112] on link "Home" at bounding box center [94, 124] width 174 height 34
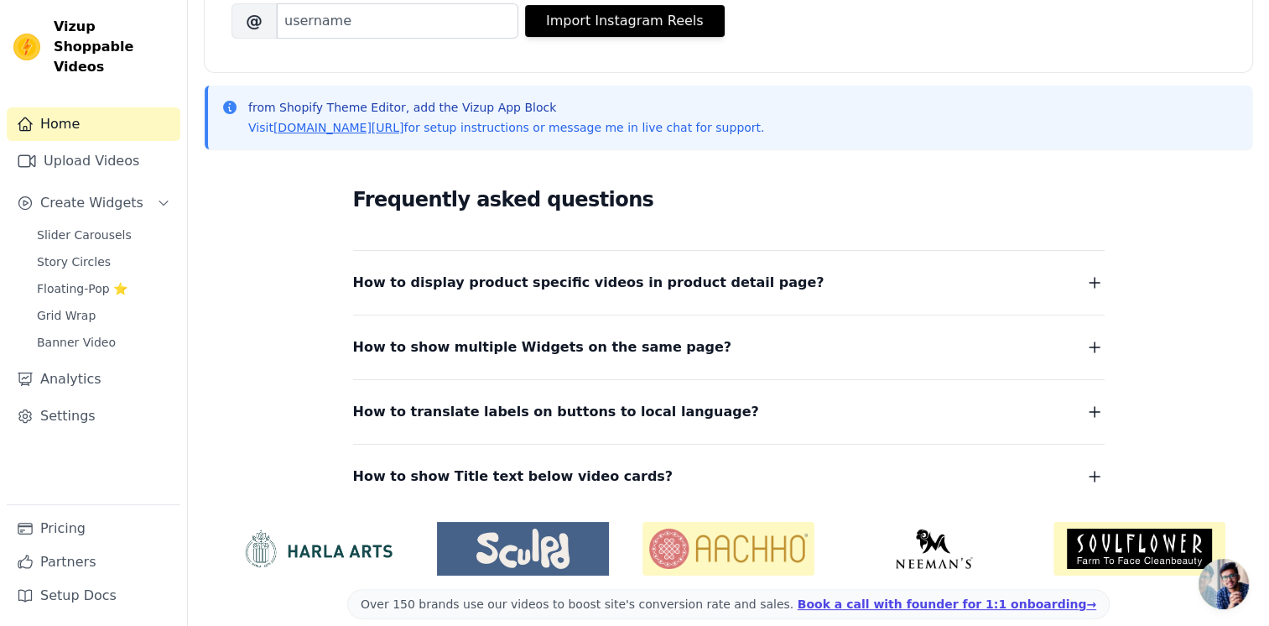
scroll to position [314, 0]
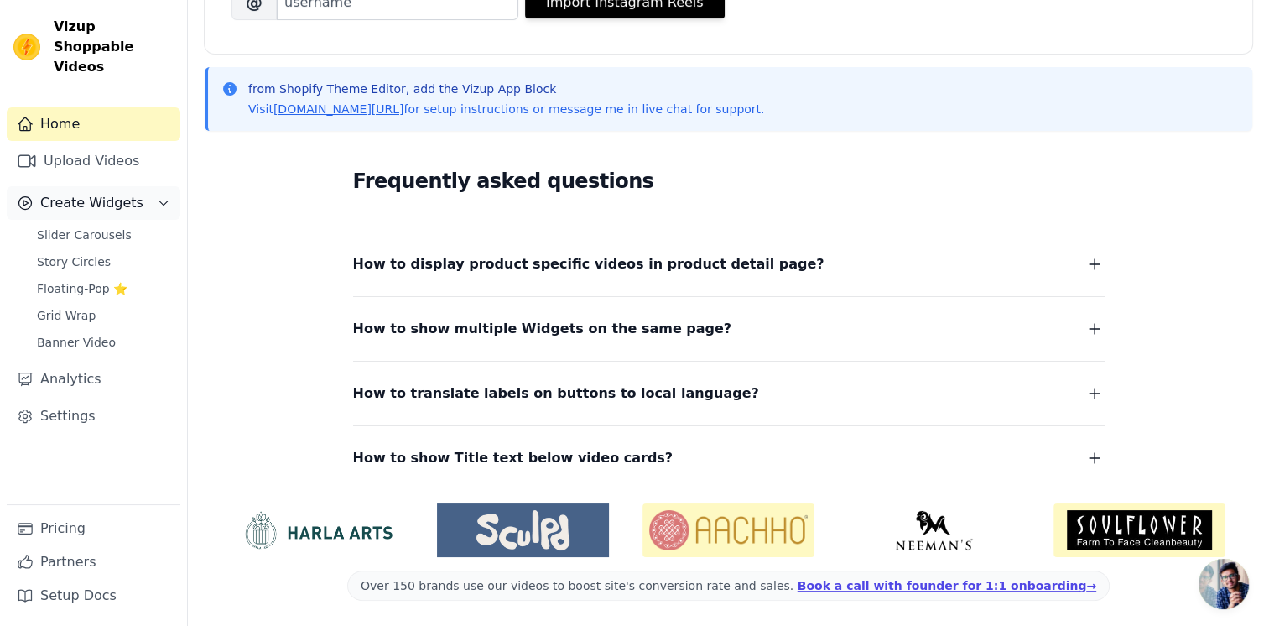
click at [77, 193] on span "Create Widgets" at bounding box center [91, 203] width 103 height 20
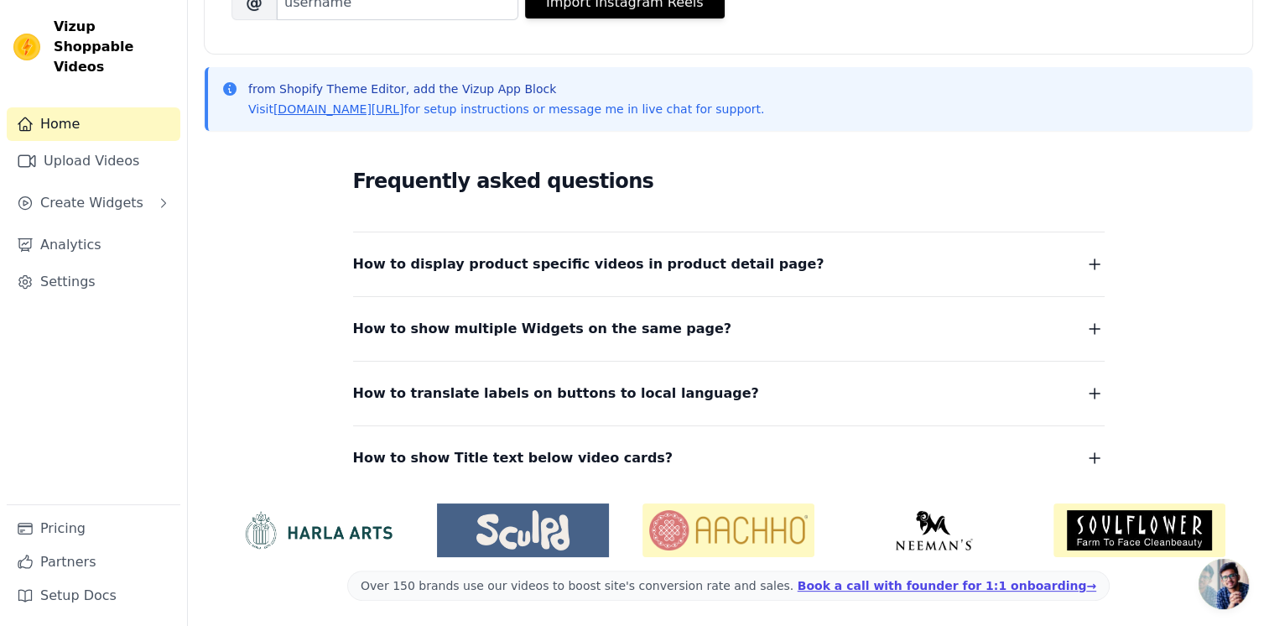
click at [85, 107] on link "Home" at bounding box center [94, 124] width 174 height 34
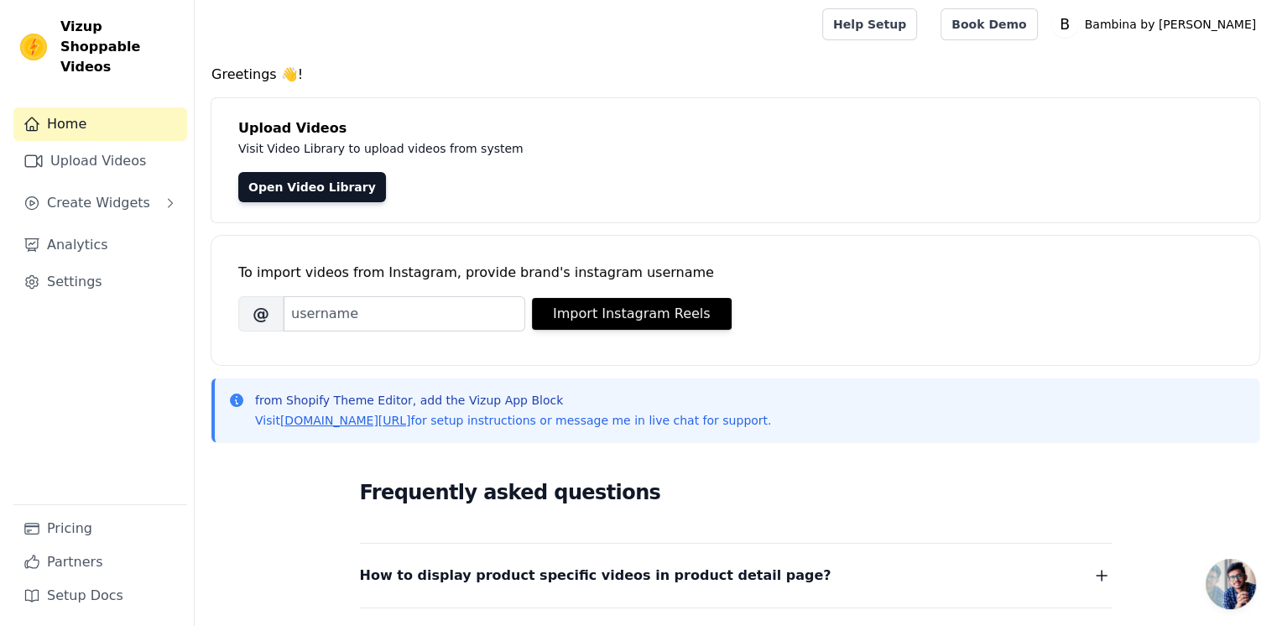
scroll to position [0, 0]
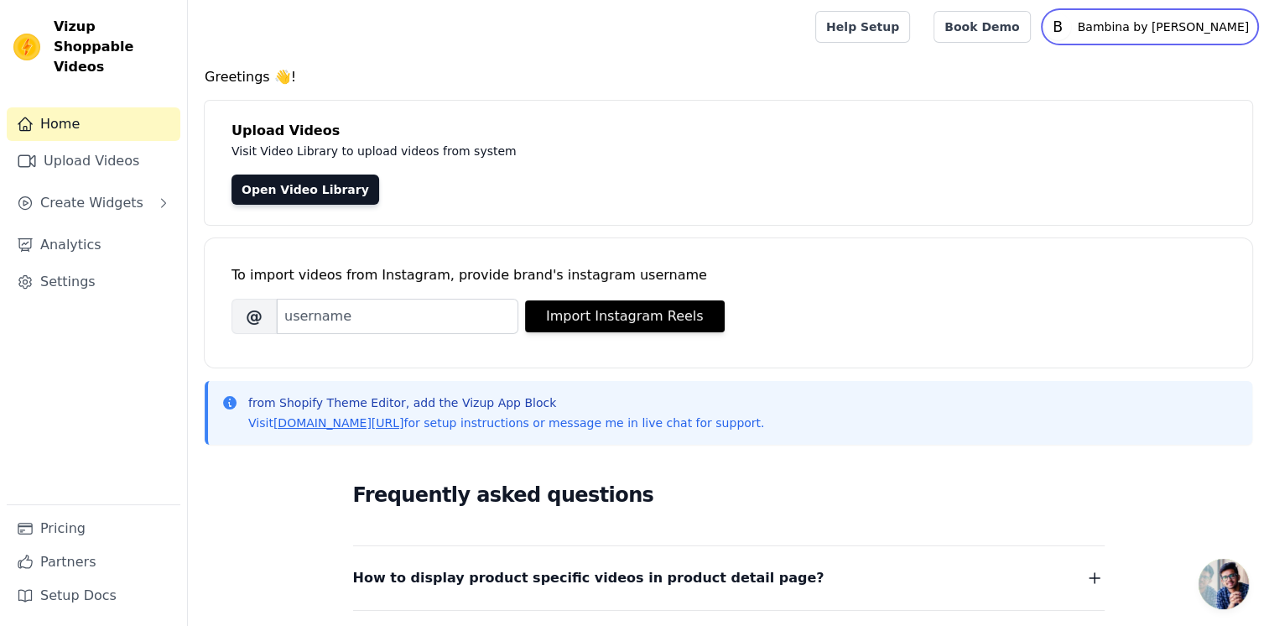
click at [1071, 23] on icon "B" at bounding box center [1057, 26] width 27 height 27
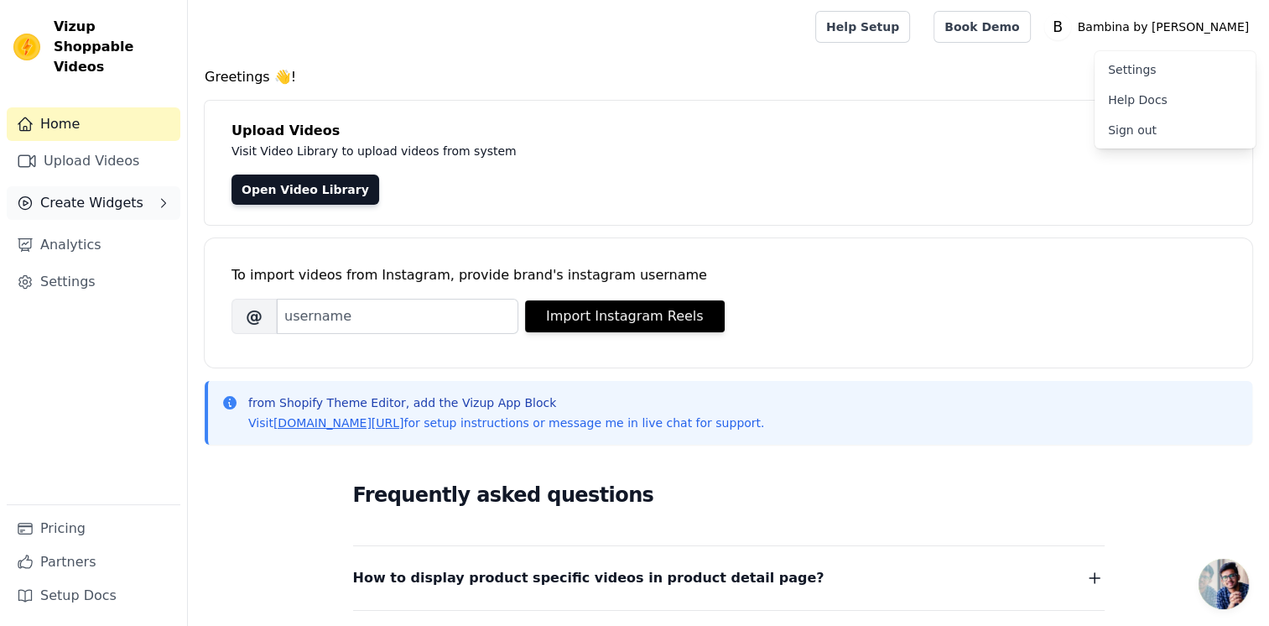
click at [104, 193] on span "Create Widgets" at bounding box center [91, 203] width 103 height 20
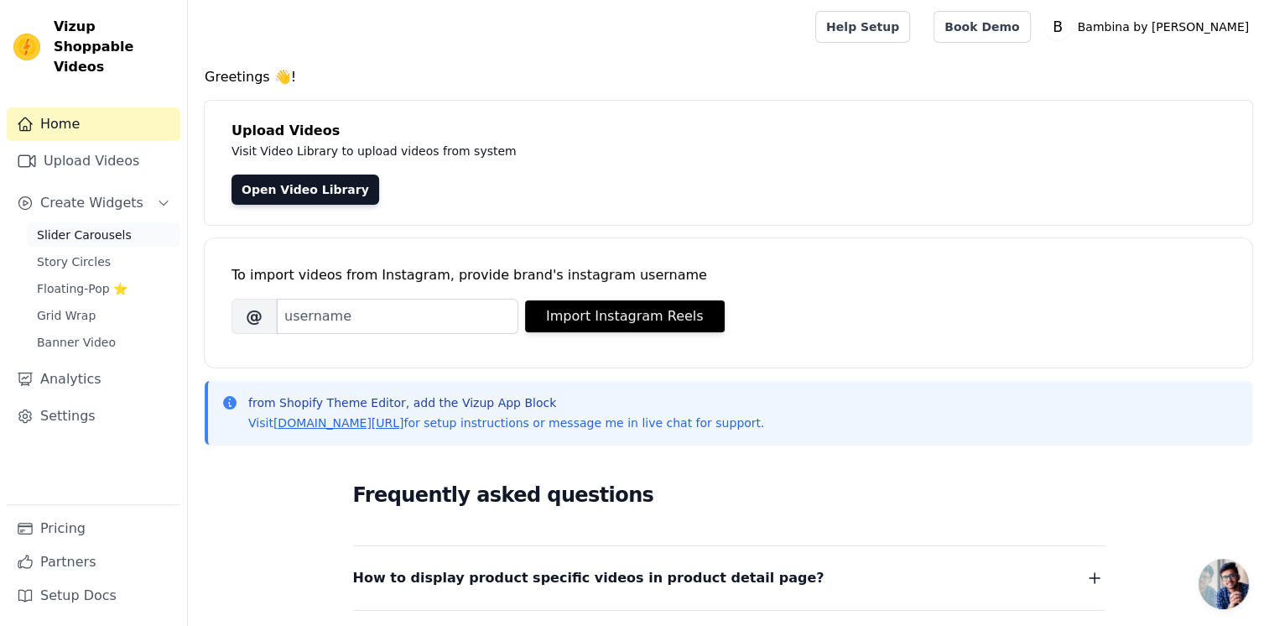
click at [70, 227] on span "Slider Carousels" at bounding box center [84, 235] width 95 height 17
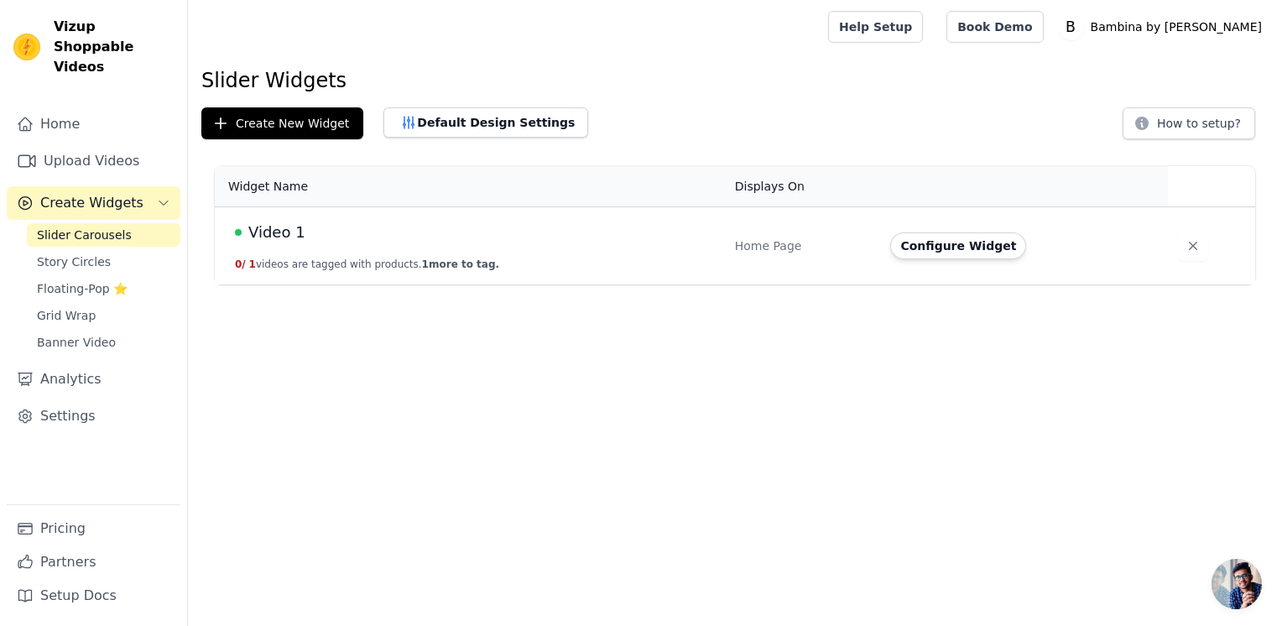
click at [122, 223] on link "Slider Carousels" at bounding box center [104, 234] width 154 height 23
click at [956, 249] on button "Configure Widget" at bounding box center [958, 245] width 136 height 27
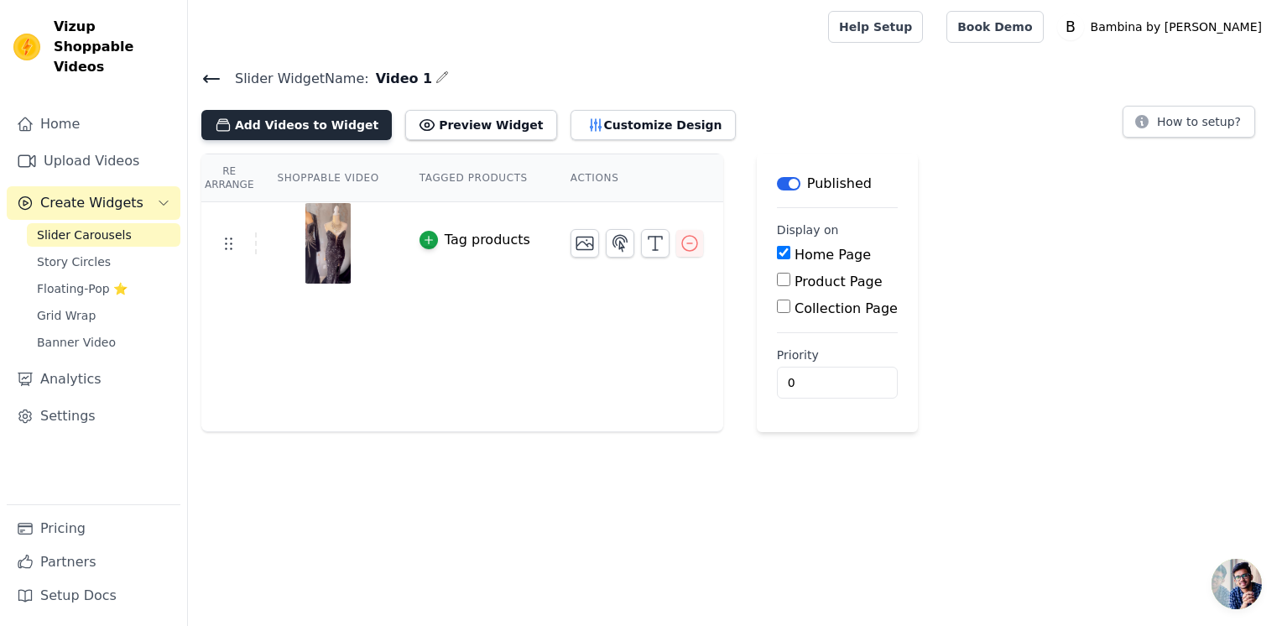
click at [304, 129] on button "Add Videos to Widget" at bounding box center [296, 125] width 190 height 30
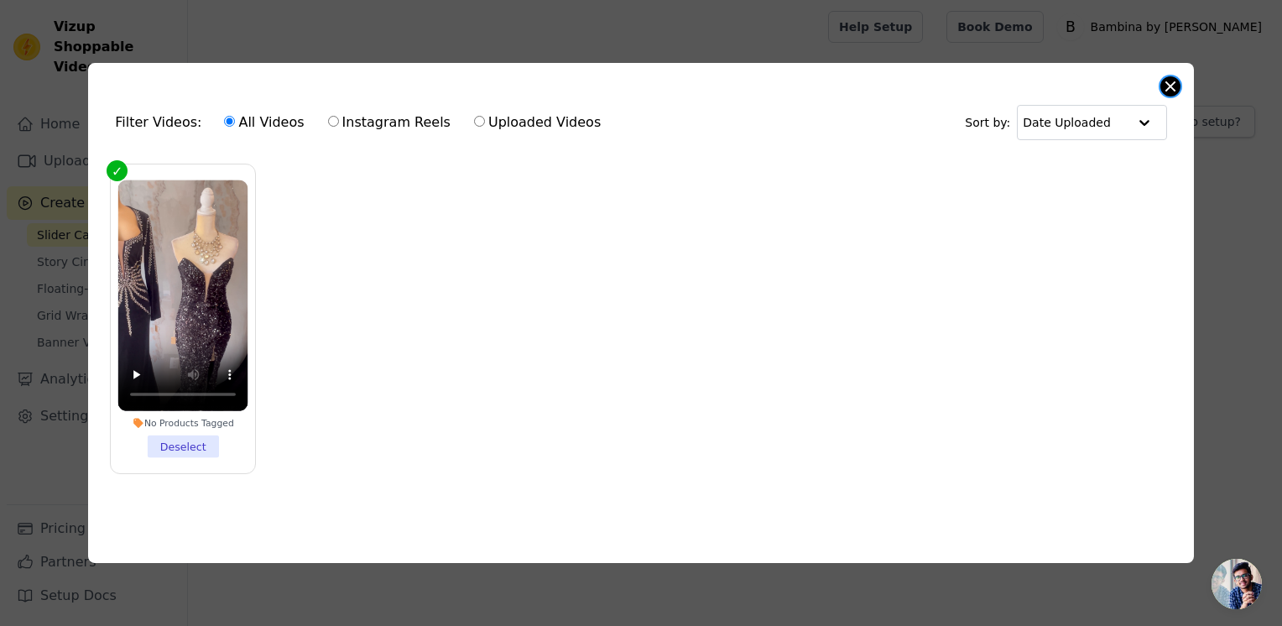
click at [1171, 81] on button "Close modal" at bounding box center [1170, 86] width 20 height 20
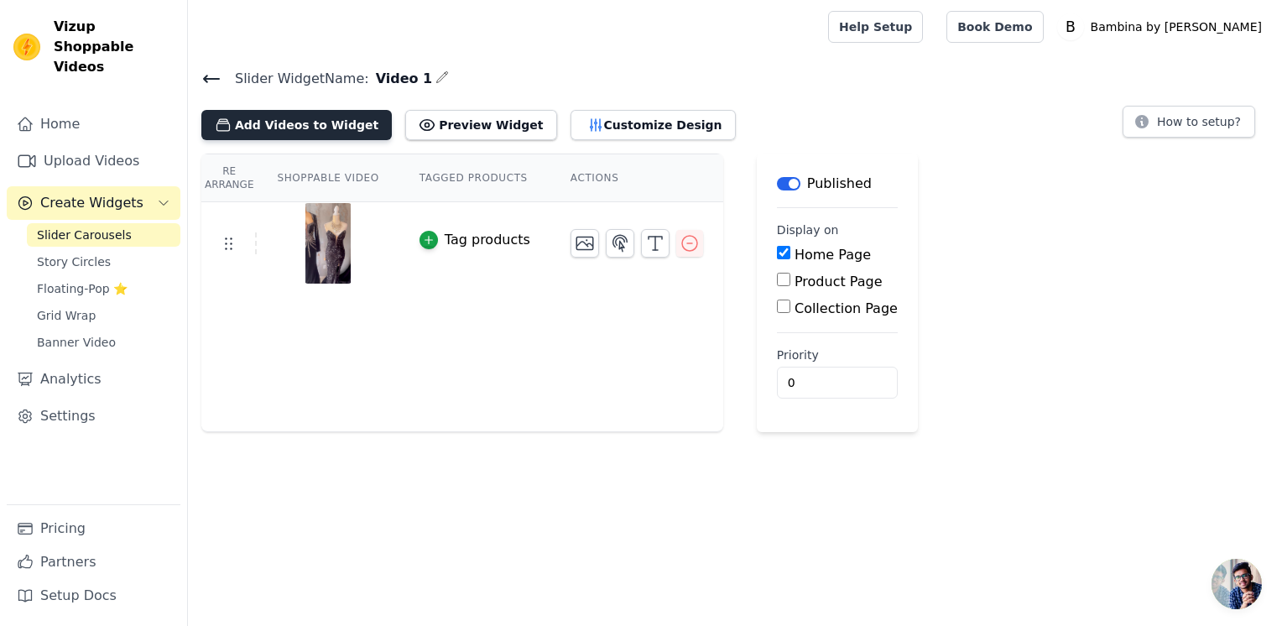
click at [280, 136] on button "Add Videos to Widget" at bounding box center [296, 125] width 190 height 30
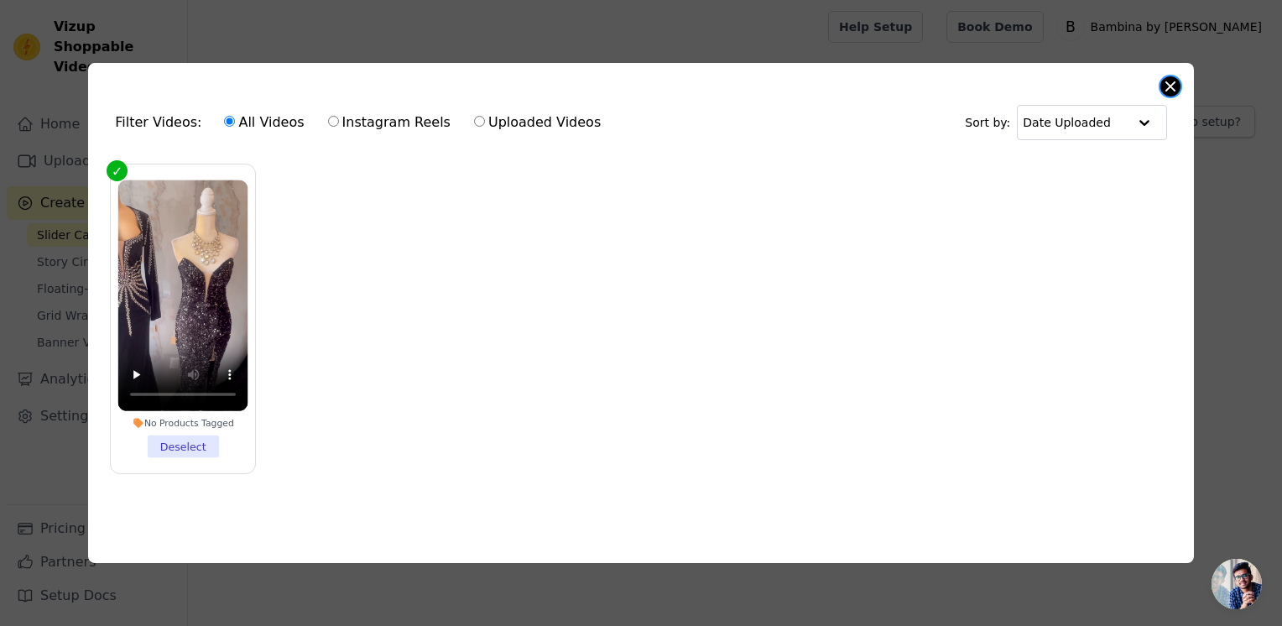
click at [1174, 86] on button "Close modal" at bounding box center [1170, 86] width 20 height 20
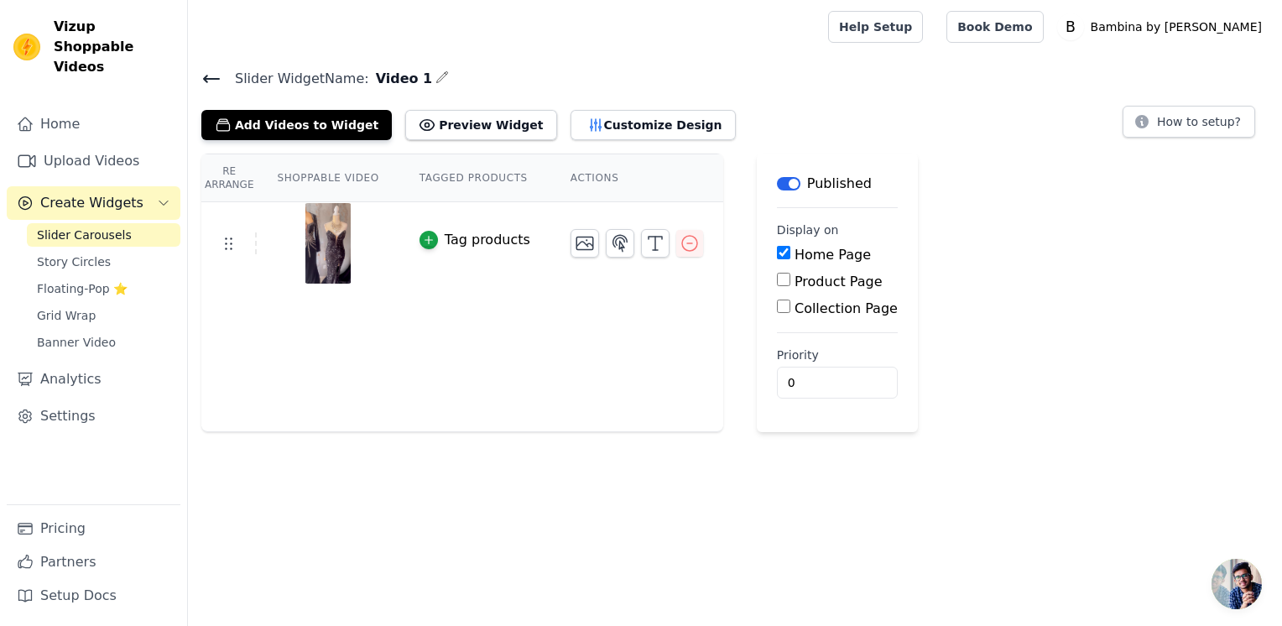
click at [777, 185] on button "Label" at bounding box center [788, 183] width 23 height 13
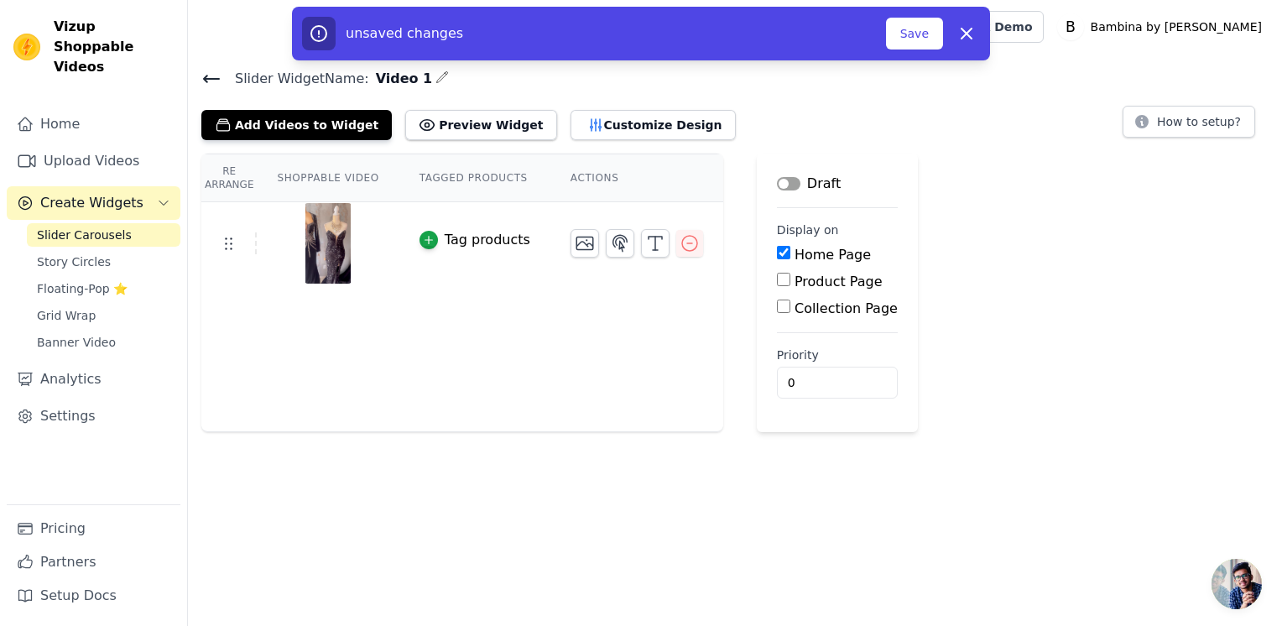
click at [777, 185] on button "Label" at bounding box center [788, 183] width 23 height 13
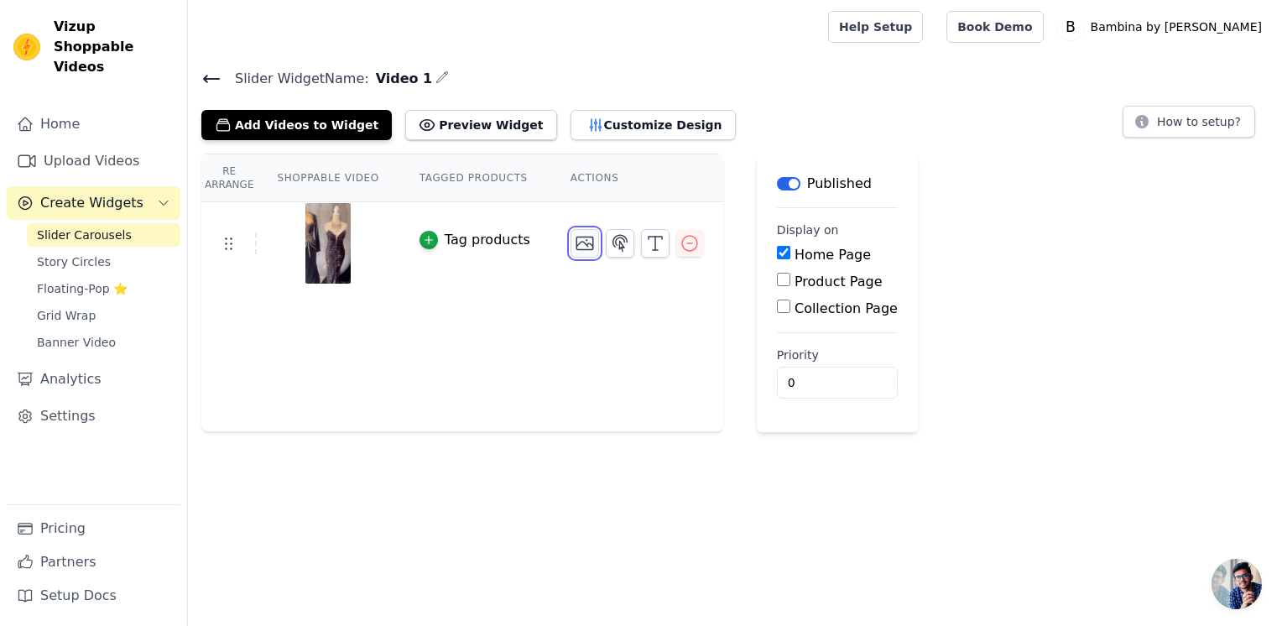
click at [576, 247] on icon "button" at bounding box center [584, 243] width 17 height 13
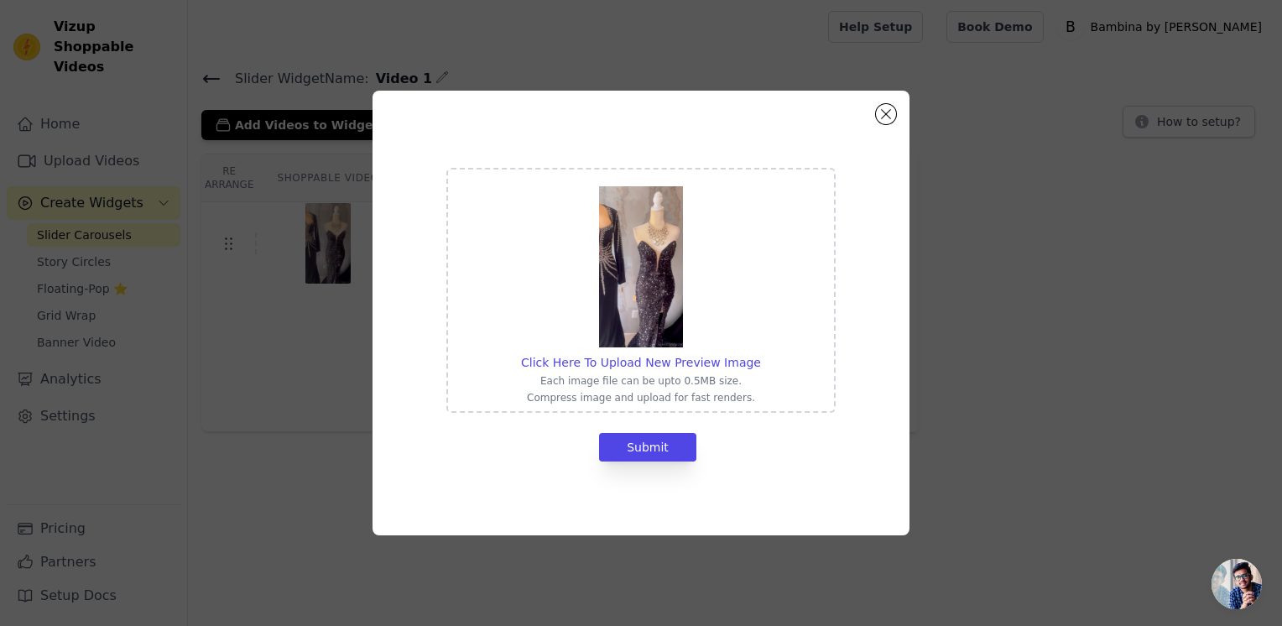
click at [641, 317] on img at bounding box center [641, 266] width 84 height 161
click at [760, 353] on input "Click Here To Upload New Preview Image Each image file can be upto 0.5MB size. …" at bounding box center [760, 353] width 1 height 1
click at [882, 112] on button "Close modal" at bounding box center [886, 114] width 20 height 20
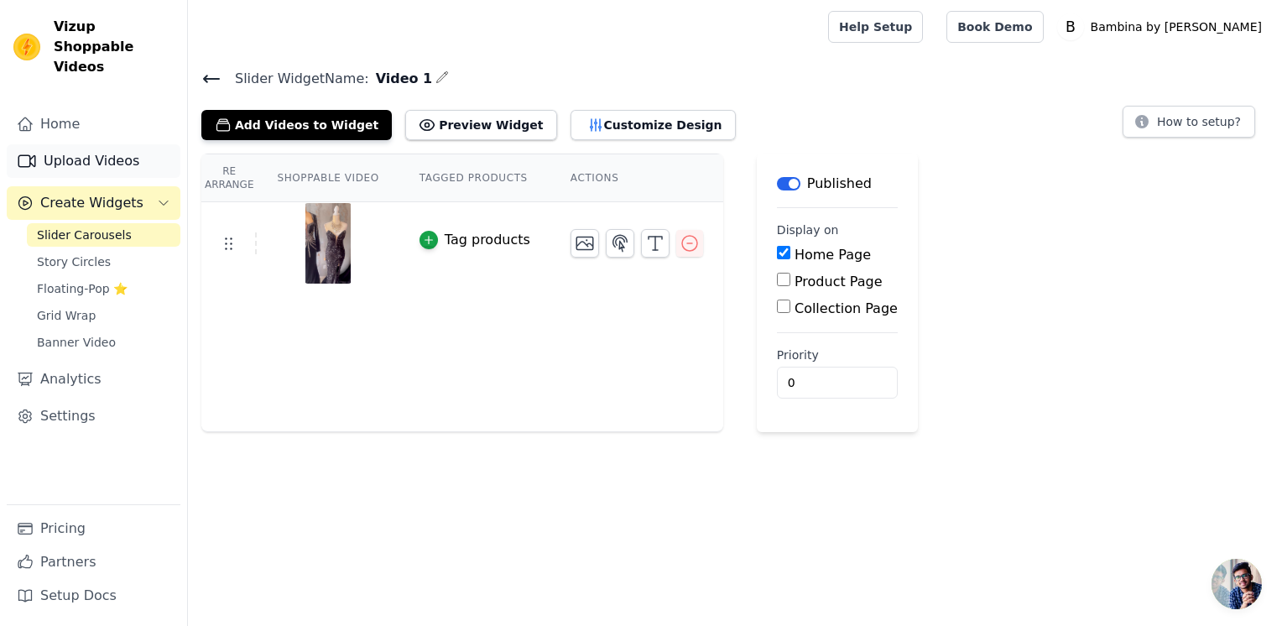
click at [44, 148] on link "Upload Videos" at bounding box center [94, 161] width 174 height 34
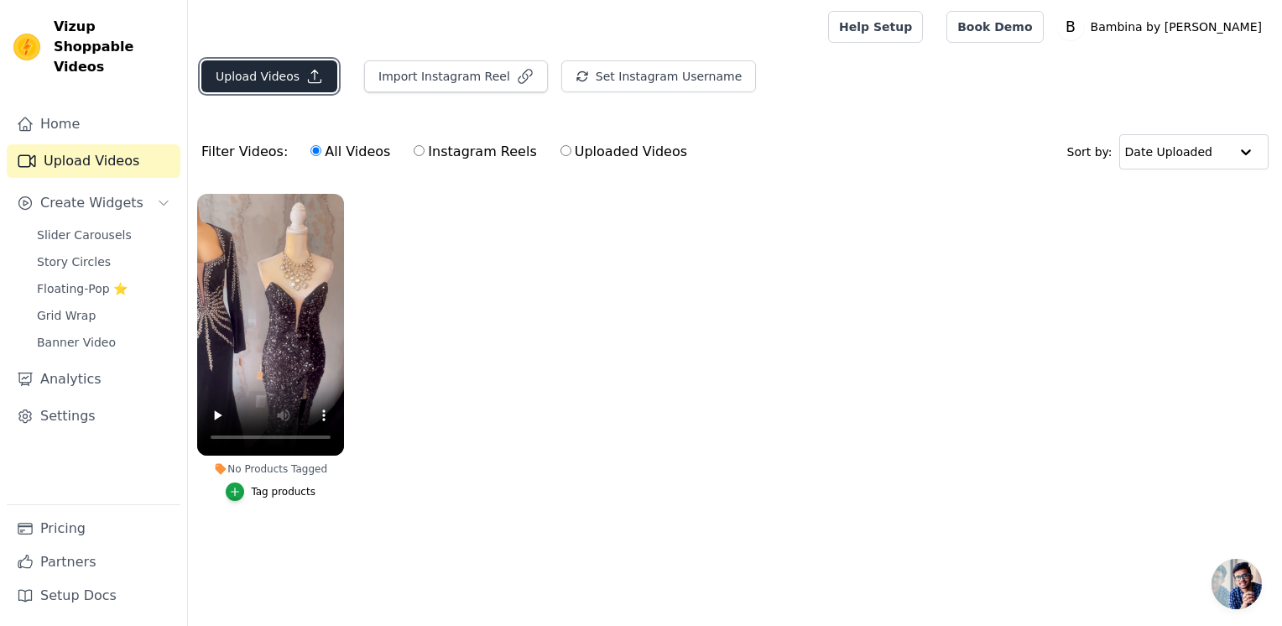
click at [242, 76] on button "Upload Videos" at bounding box center [269, 76] width 136 height 32
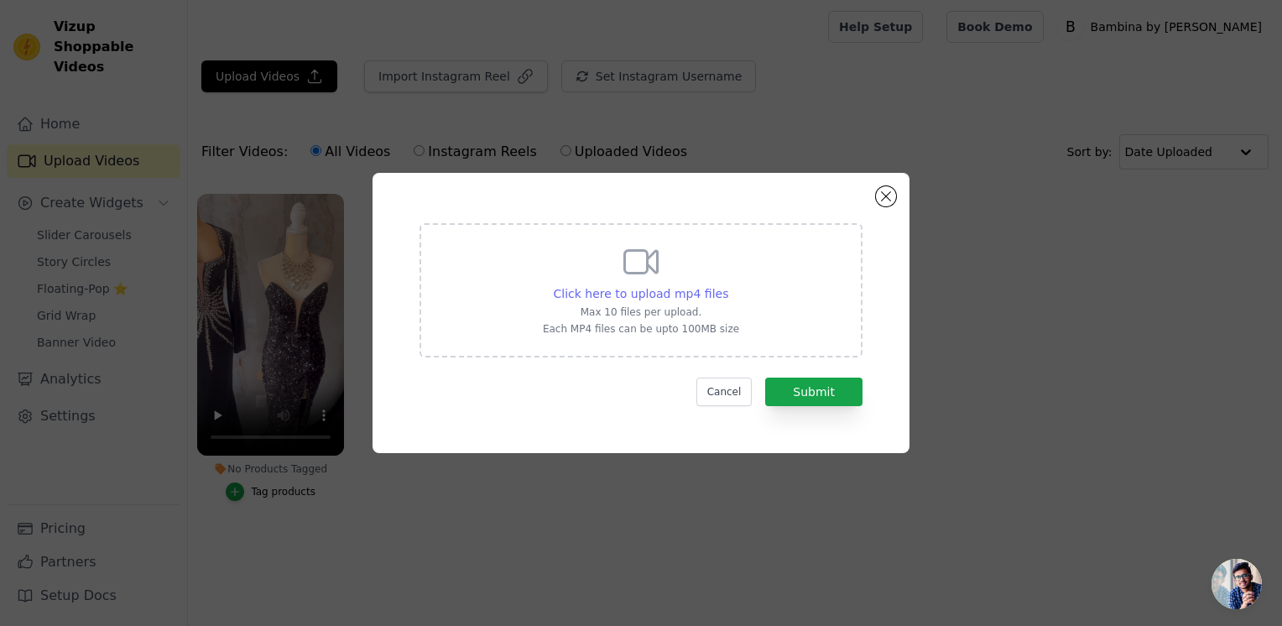
click at [644, 294] on span "Click here to upload mp4 files" at bounding box center [641, 293] width 175 height 13
click at [727, 285] on input "Click here to upload mp4 files Max 10 files per upload. Each MP4 files can be u…" at bounding box center [727, 284] width 1 height 1
type input "C:\fakepath\IMG_5014.mp4"
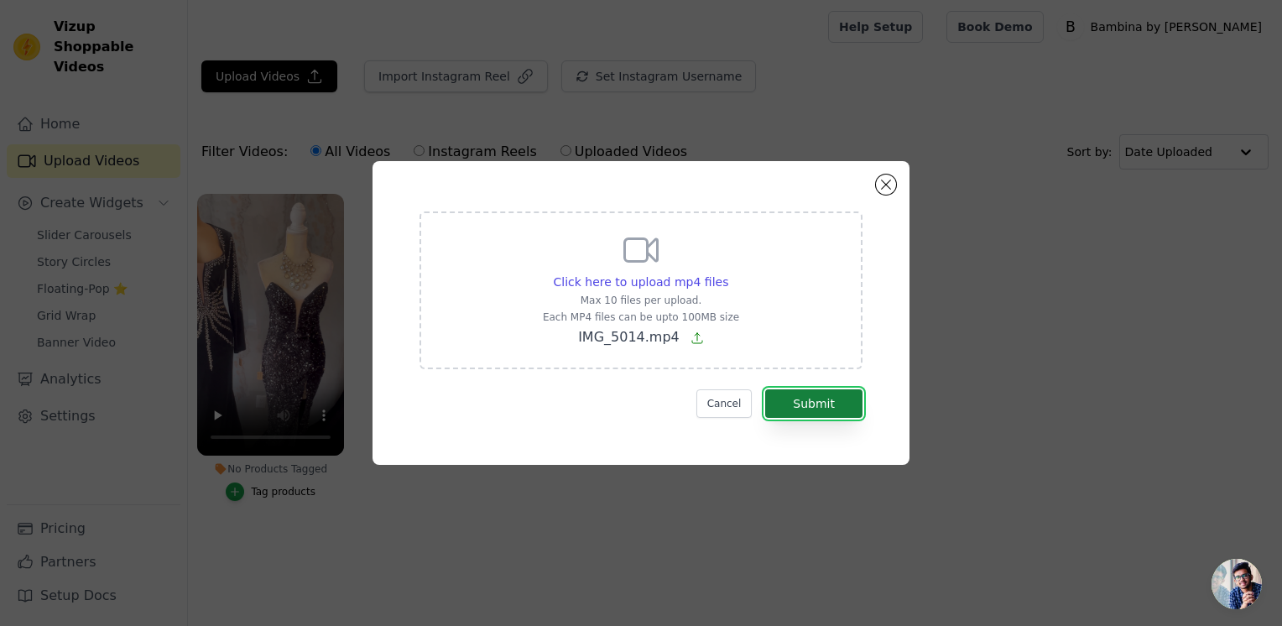
click at [799, 398] on button "Submit" at bounding box center [813, 403] width 97 height 29
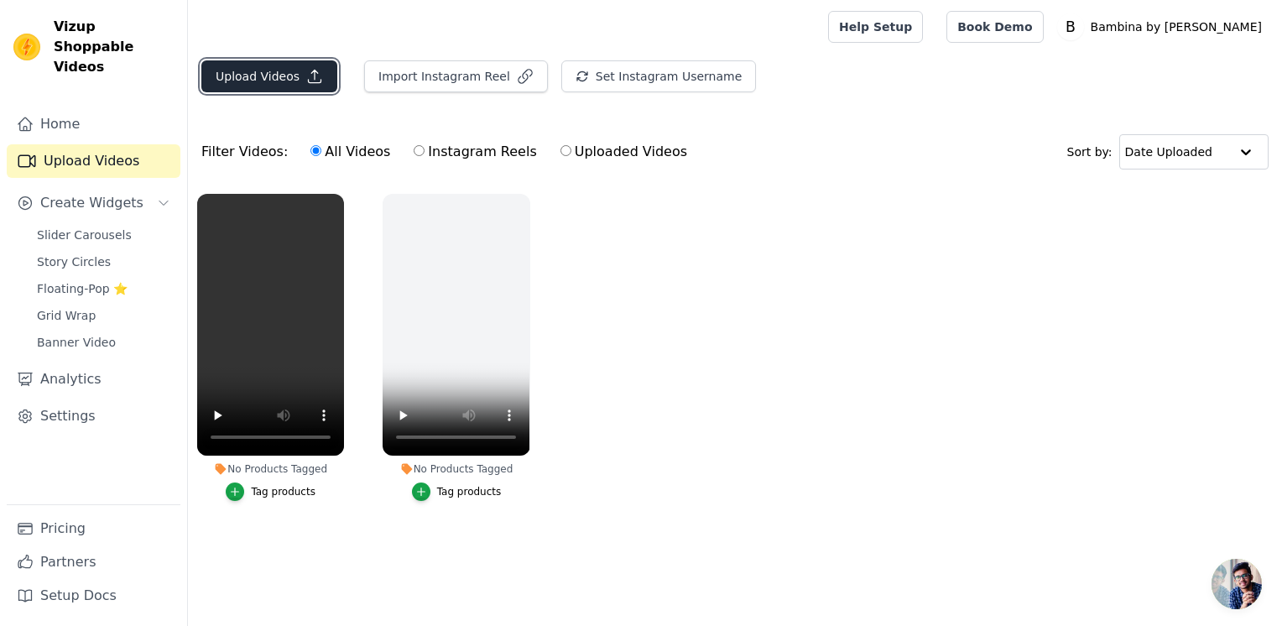
click at [278, 69] on button "Upload Videos" at bounding box center [269, 76] width 136 height 32
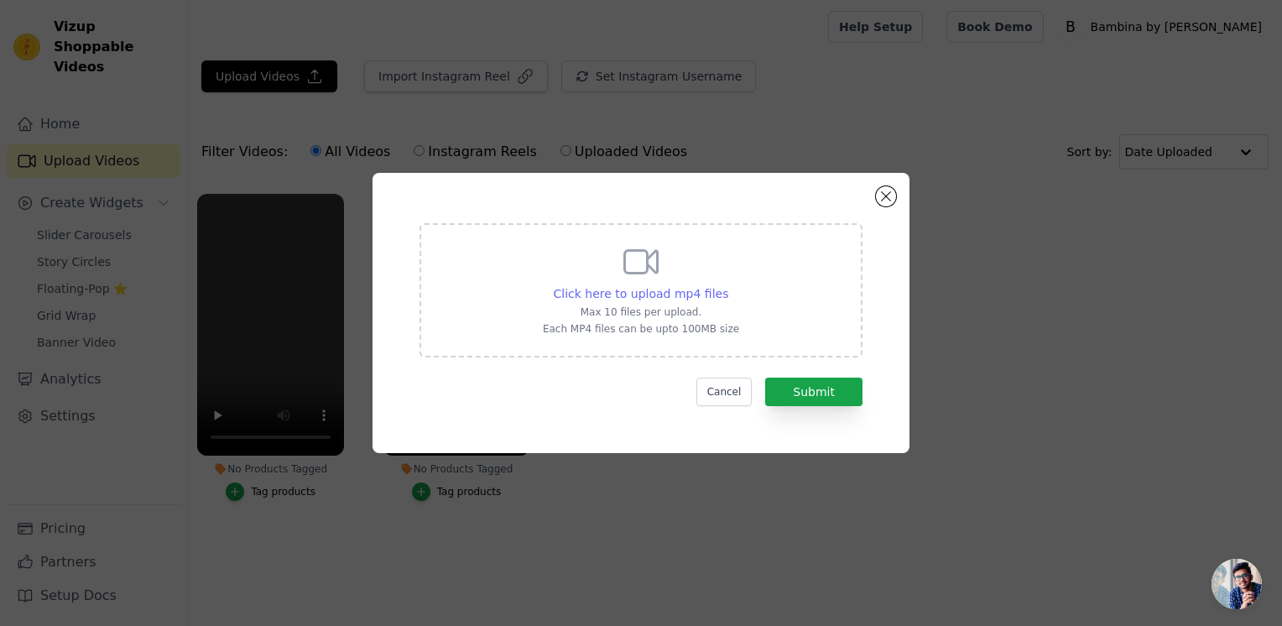
click at [654, 297] on span "Click here to upload mp4 files" at bounding box center [641, 293] width 175 height 13
click at [727, 285] on input "Click here to upload mp4 files Max 10 files per upload. Each MP4 files can be u…" at bounding box center [727, 284] width 1 height 1
type input "C:\fakepath\IMG_4964.mp4"
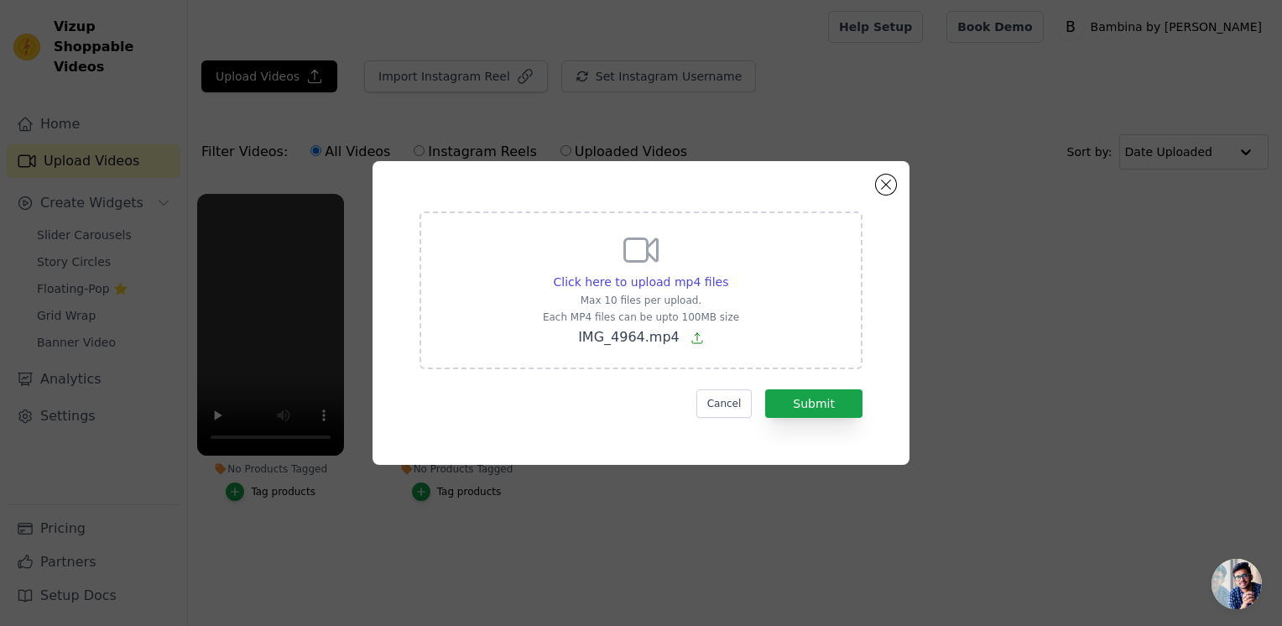
click at [816, 418] on div "Click here to upload mp4 files Max 10 files per upload. Each MP4 files can be u…" at bounding box center [641, 312] width 477 height 243
click at [809, 410] on button "Submit" at bounding box center [813, 403] width 97 height 29
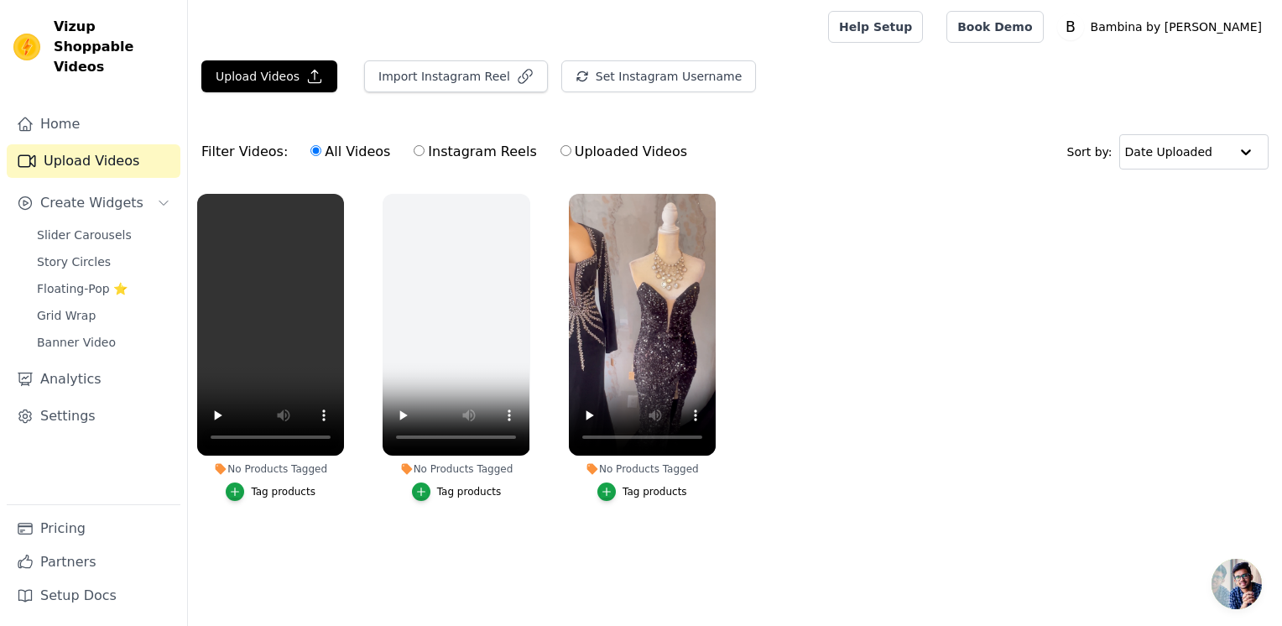
click at [809, 410] on ul "No Products Tagged Tag products No Products Tagged Tag products No Products Tag…" at bounding box center [735, 364] width 1094 height 359
click at [60, 223] on link "Slider Carousels" at bounding box center [104, 234] width 154 height 23
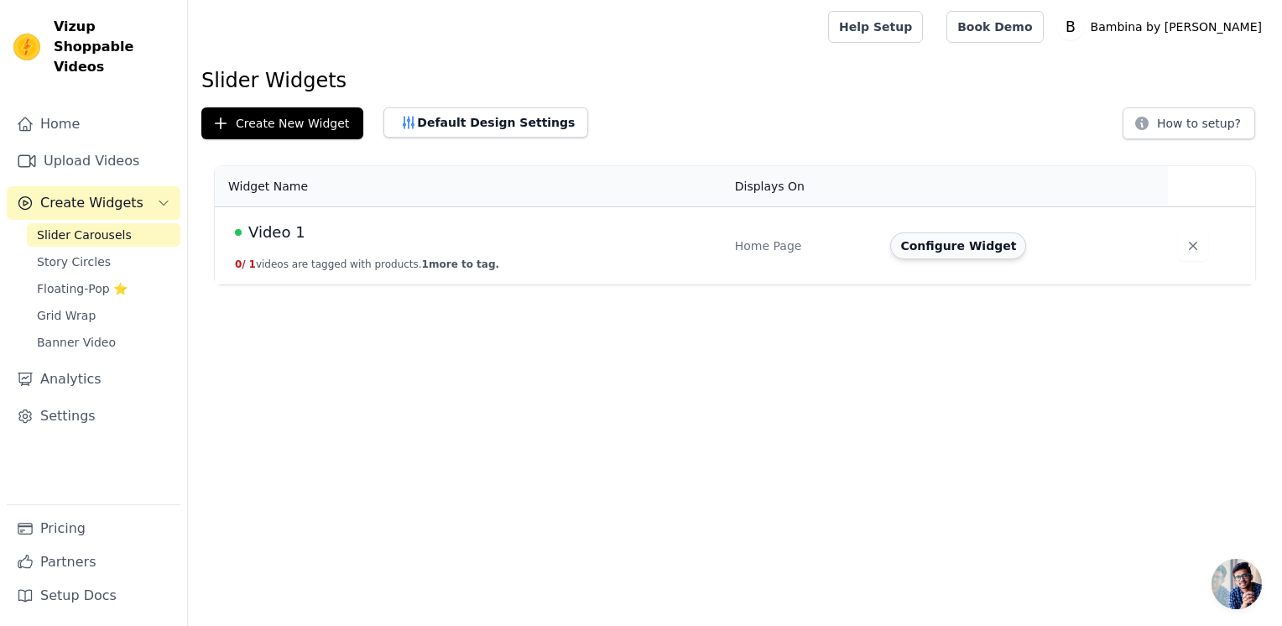
click at [979, 249] on button "Configure Widget" at bounding box center [958, 245] width 136 height 27
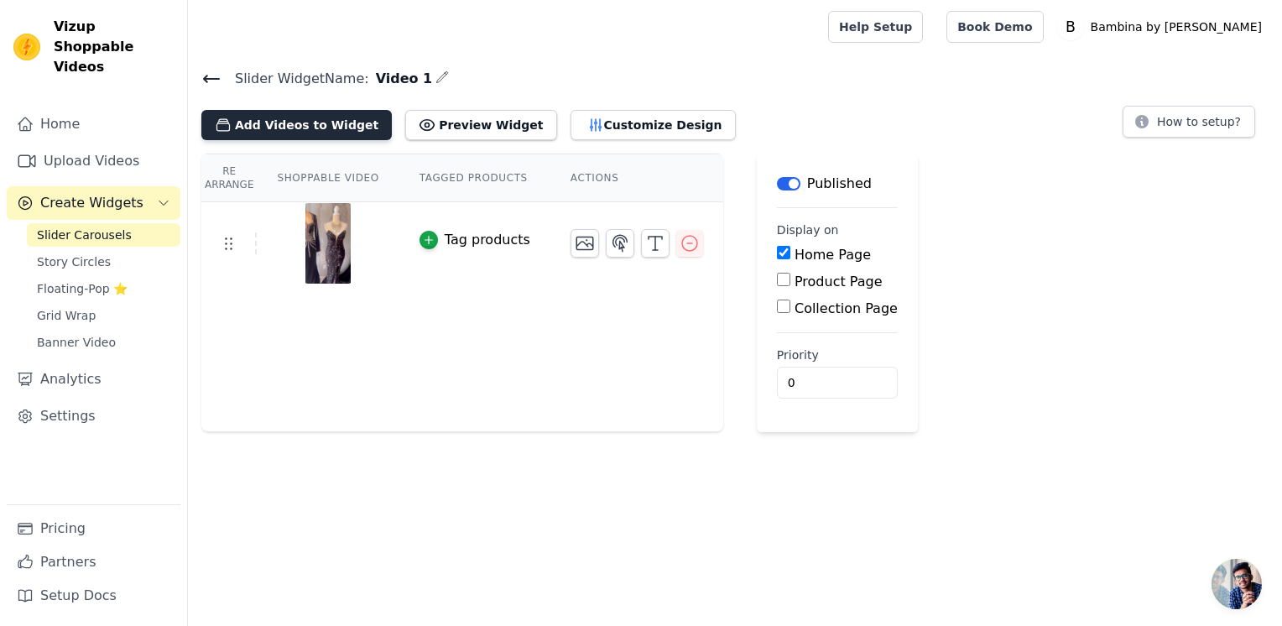
click at [262, 128] on button "Add Videos to Widget" at bounding box center [296, 125] width 190 height 30
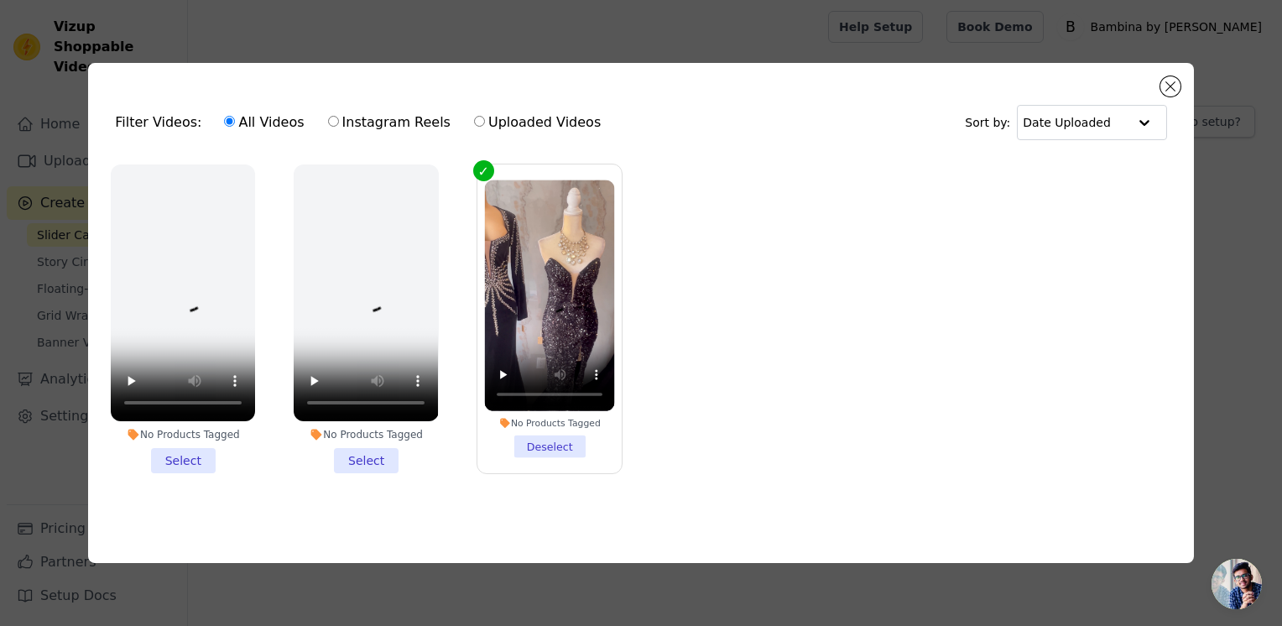
click at [367, 456] on li "No Products Tagged Select" at bounding box center [366, 318] width 144 height 309
click at [0, 0] on input "No Products Tagged Select" at bounding box center [0, 0] width 0 height 0
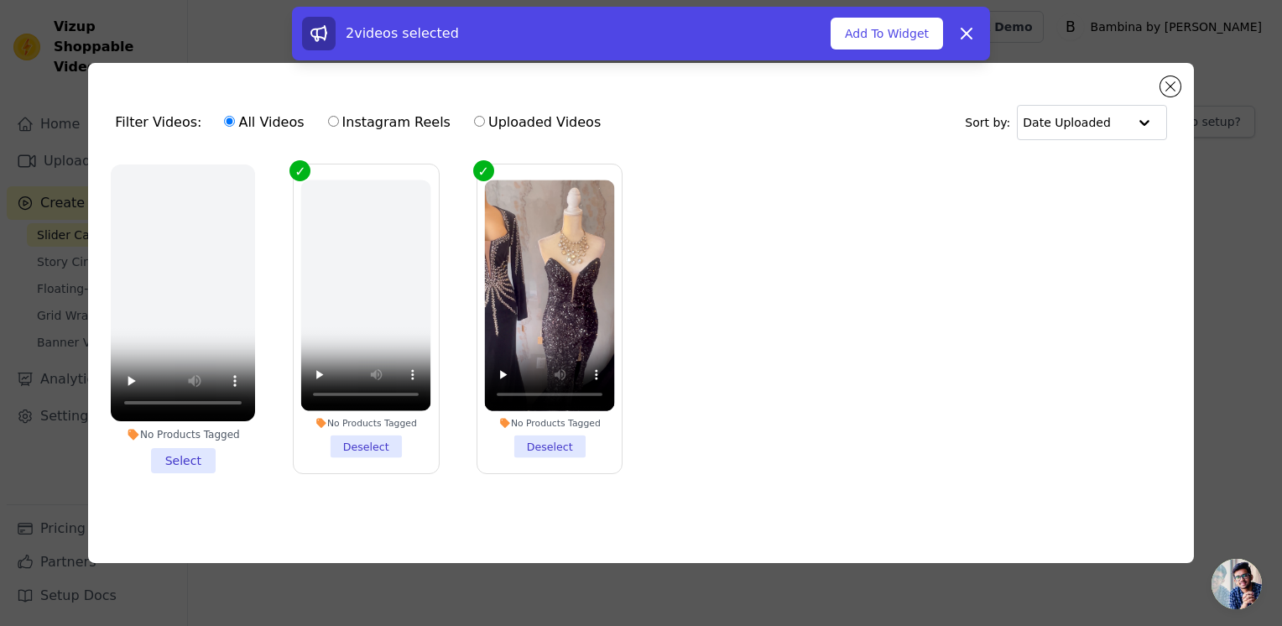
click at [198, 456] on li "No Products Tagged Select" at bounding box center [183, 318] width 144 height 309
click at [0, 0] on input "No Products Tagged Select" at bounding box center [0, 0] width 0 height 0
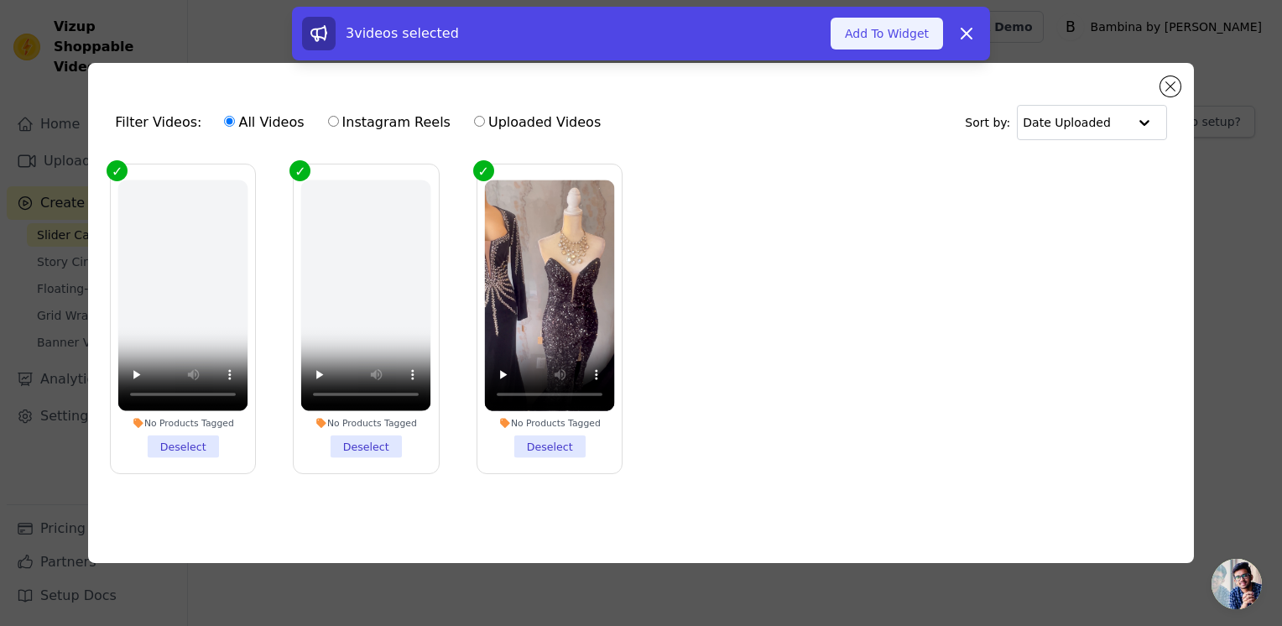
click at [893, 34] on button "Add To Widget" at bounding box center [887, 34] width 112 height 32
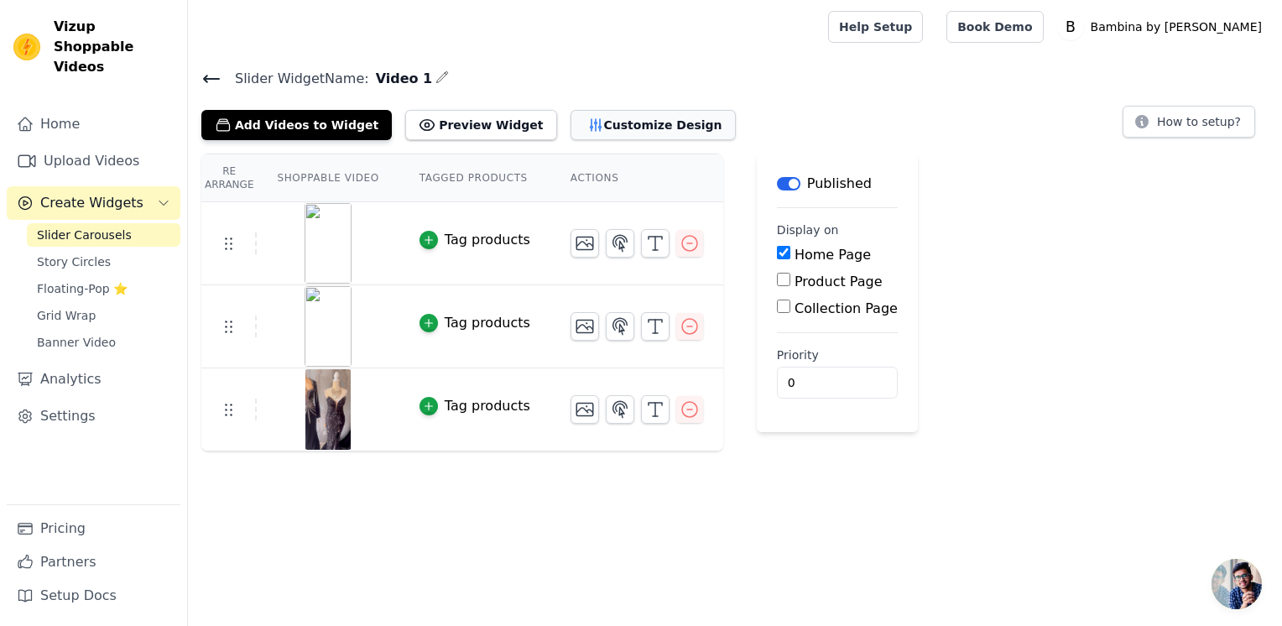
click at [599, 126] on button "Customize Design" at bounding box center [652, 125] width 165 height 30
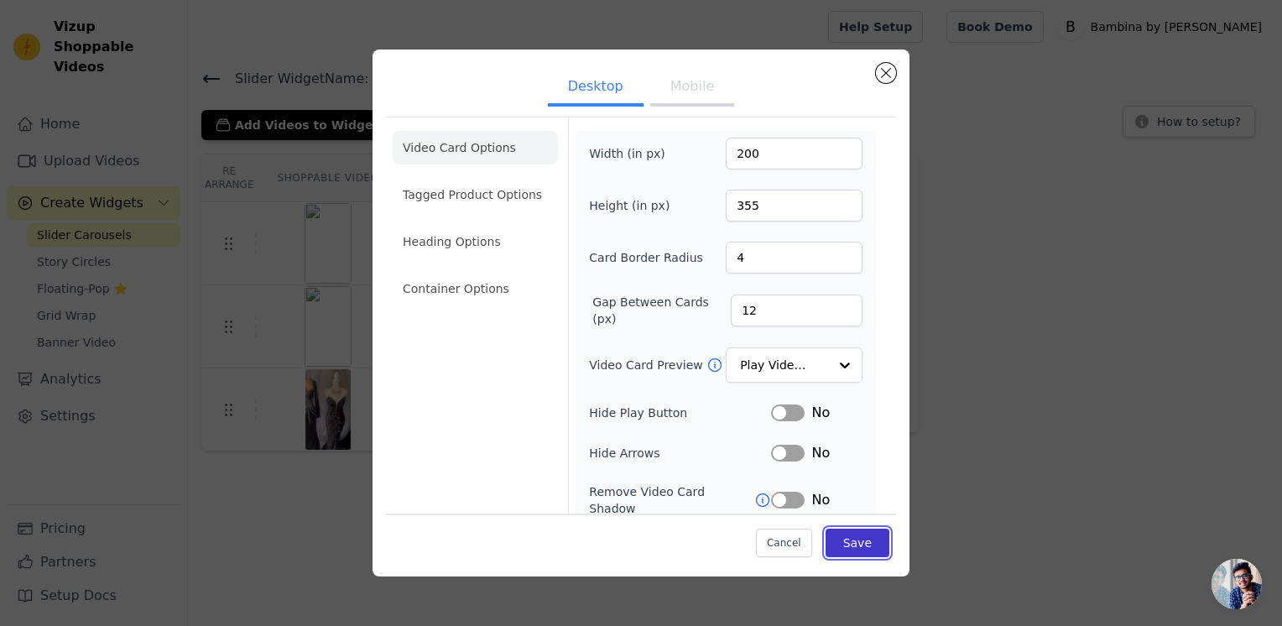
click at [836, 539] on button "Save" at bounding box center [857, 542] width 64 height 29
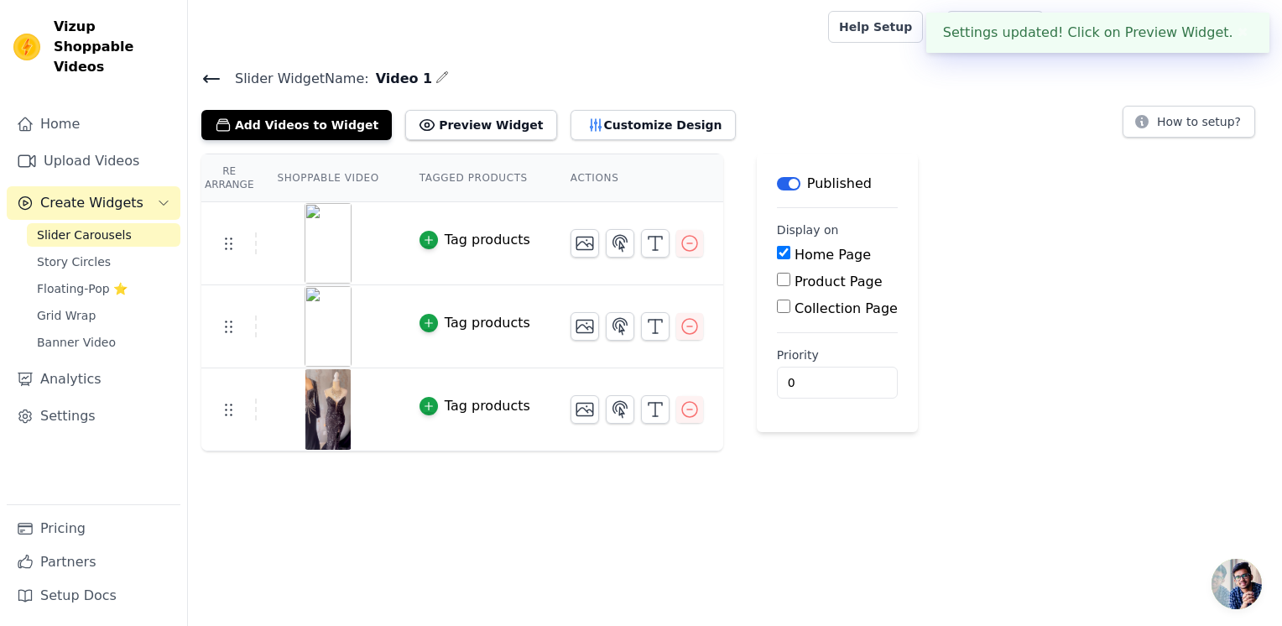
click at [1034, 38] on div "Settings updated! Click on Preview Widget. ✖" at bounding box center [1097, 33] width 343 height 40
click at [1163, 30] on div "Settings updated! Click on Preview Widget. ✖" at bounding box center [1097, 33] width 343 height 40
click at [427, 119] on button "Preview Widget" at bounding box center [480, 125] width 151 height 30
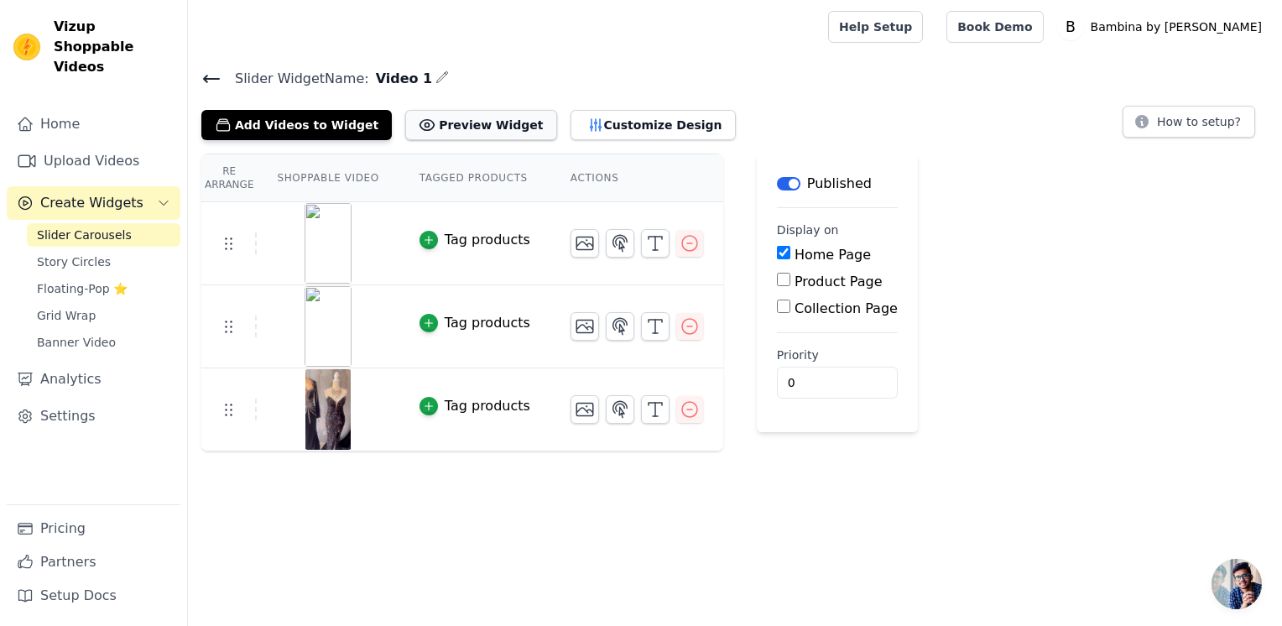
click at [431, 127] on button "Preview Widget" at bounding box center [480, 125] width 151 height 30
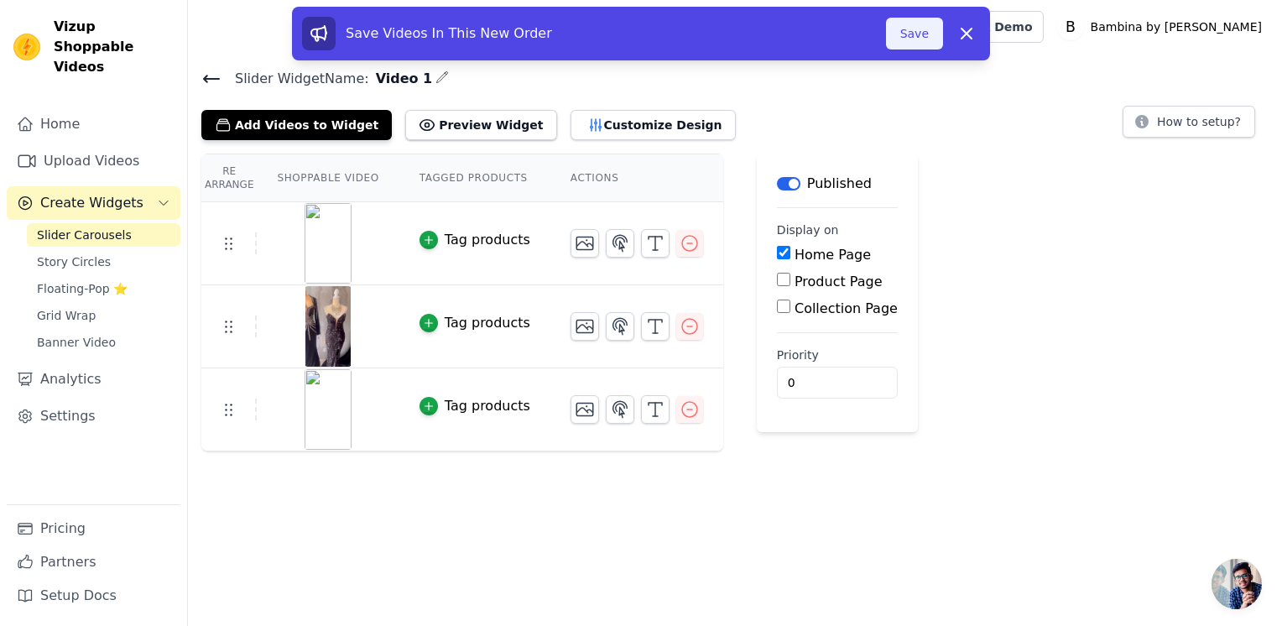
click at [919, 31] on button "Save" at bounding box center [914, 34] width 57 height 32
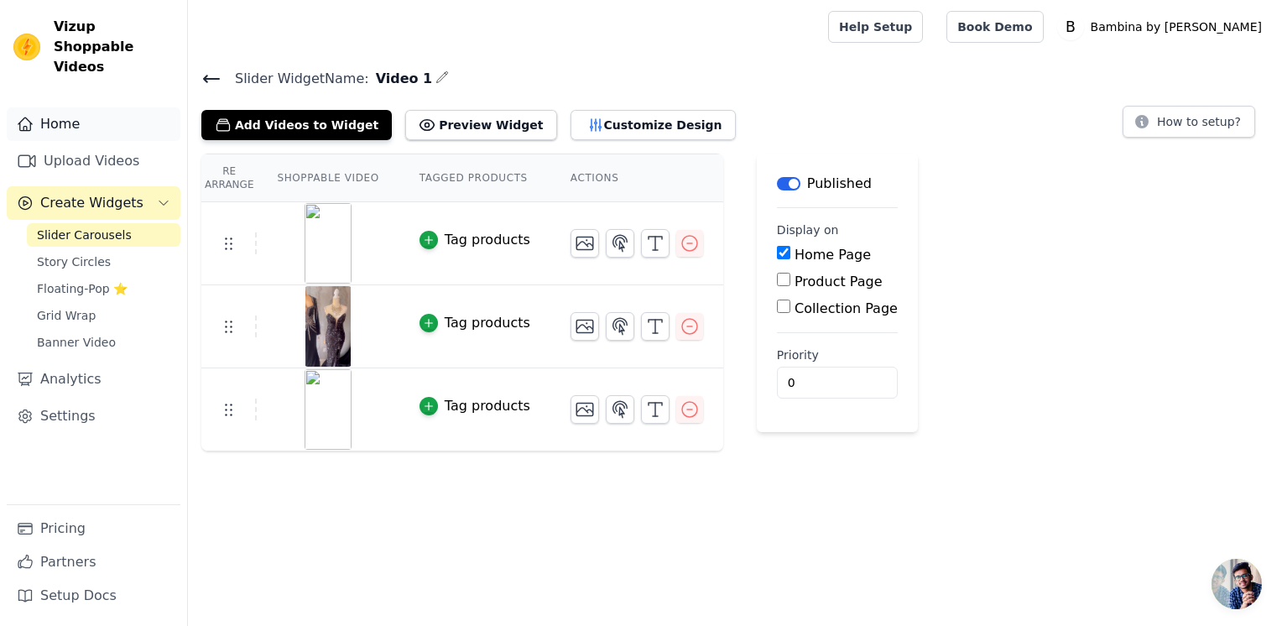
click at [74, 107] on link "Home" at bounding box center [94, 124] width 174 height 34
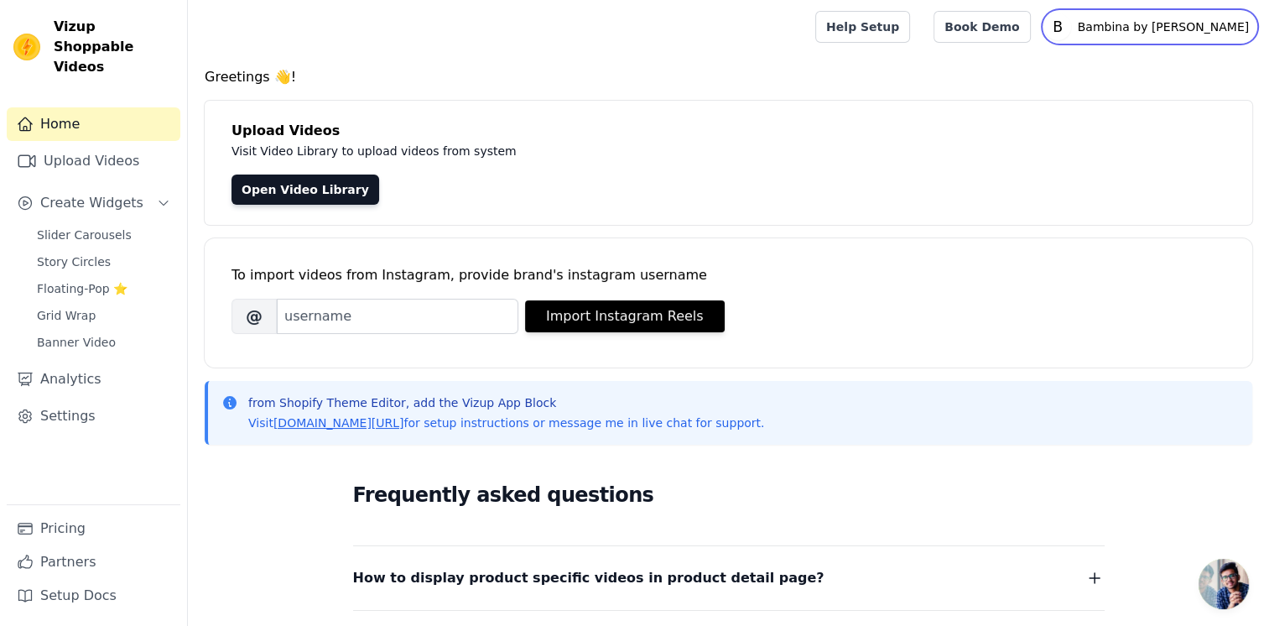
click at [1188, 21] on p "Bambina by [PERSON_NAME]" at bounding box center [1163, 27] width 185 height 30
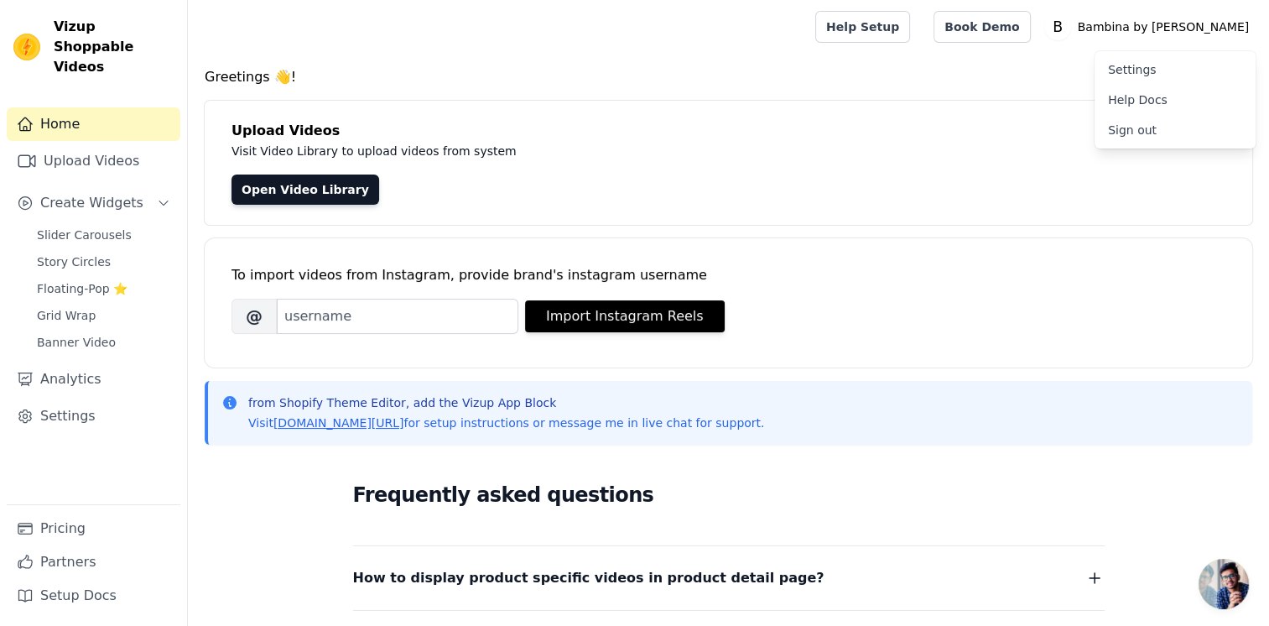
click at [999, 74] on h4 "Greetings 👋!" at bounding box center [729, 77] width 1048 height 20
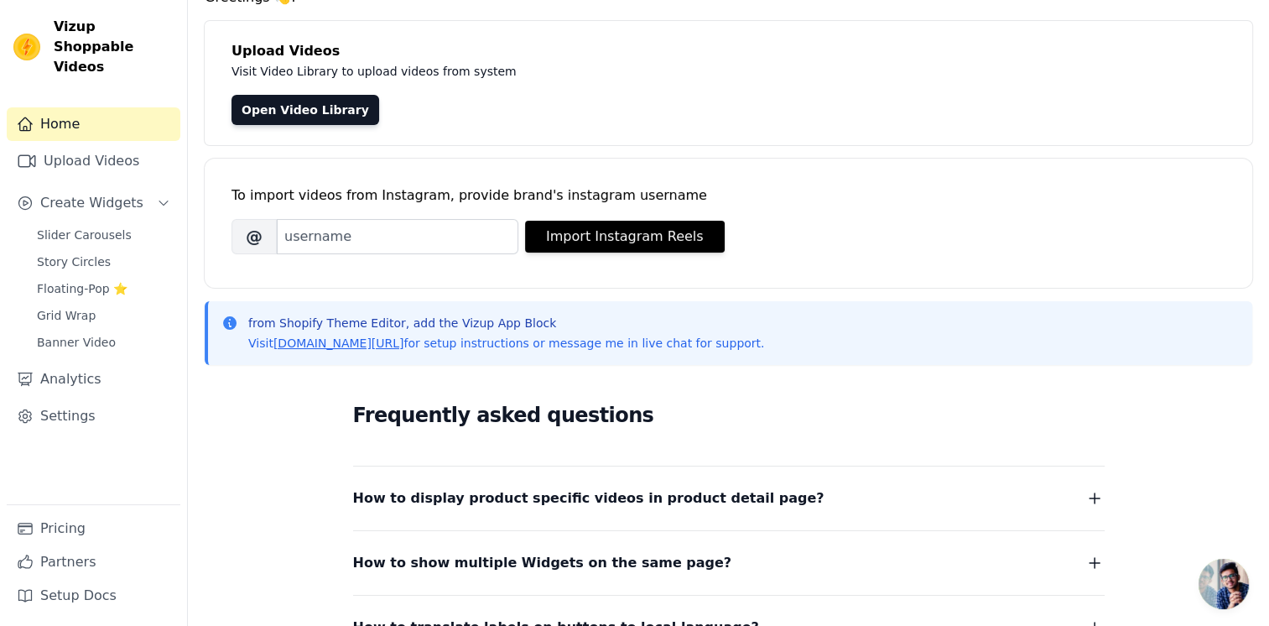
scroll to position [81, 0]
click at [360, 344] on link "[DOMAIN_NAME][URL]" at bounding box center [338, 342] width 131 height 13
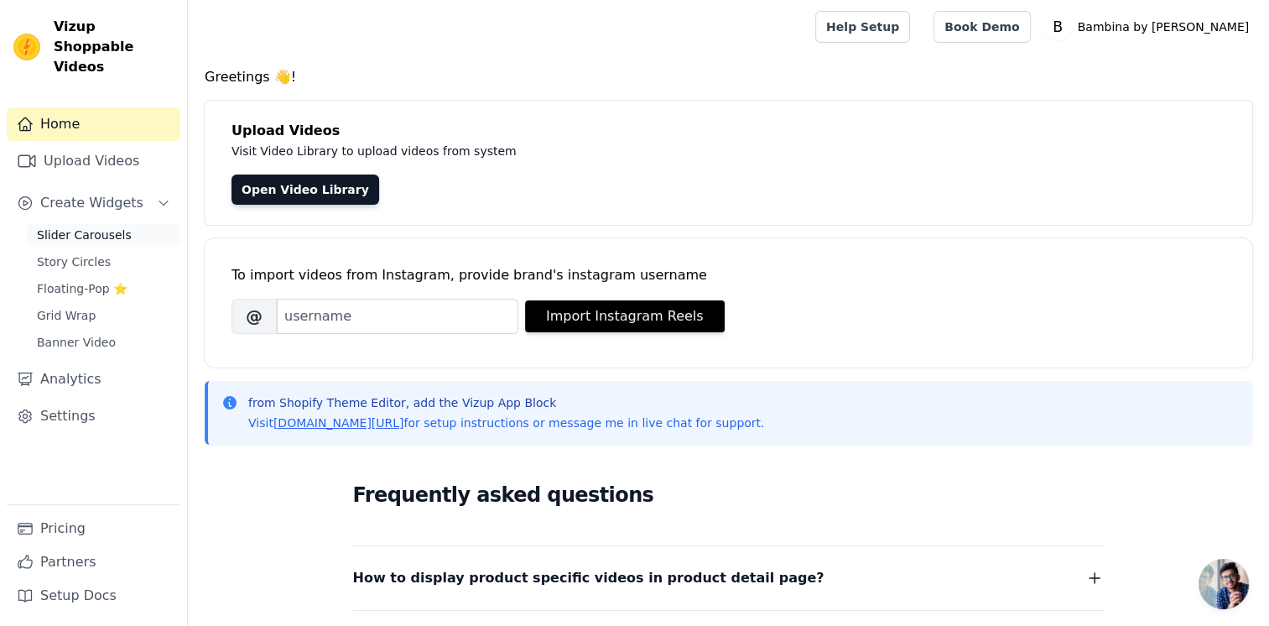
click at [91, 227] on span "Slider Carousels" at bounding box center [84, 235] width 95 height 17
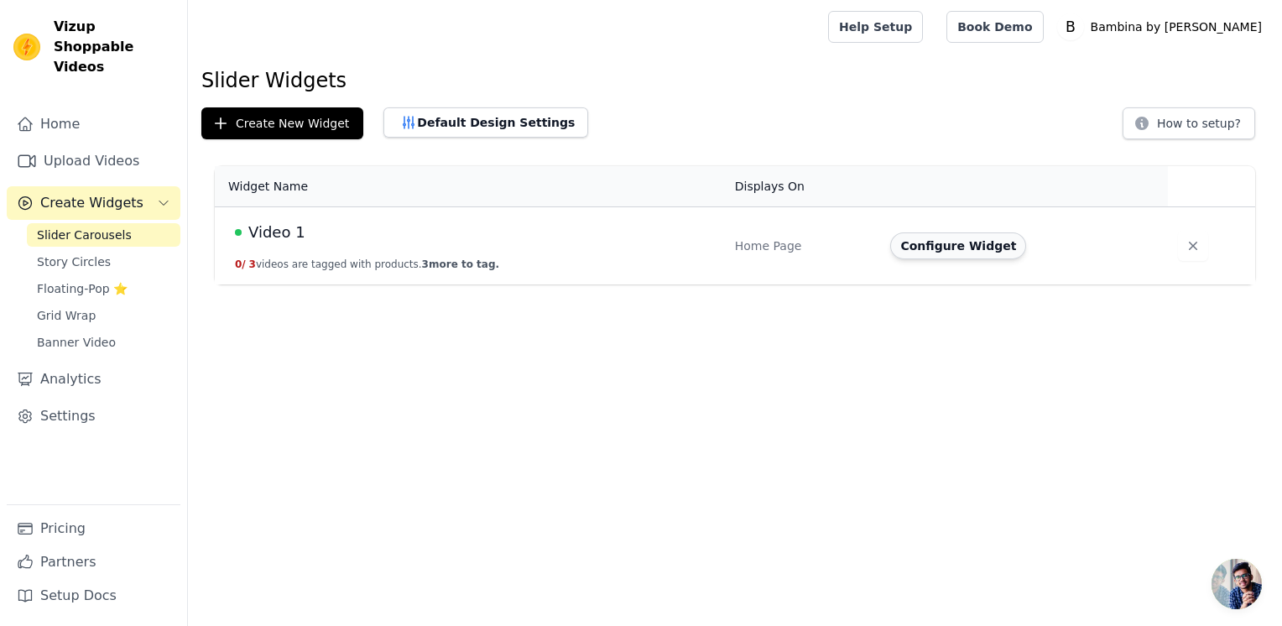
click at [959, 251] on button "Configure Widget" at bounding box center [958, 245] width 136 height 27
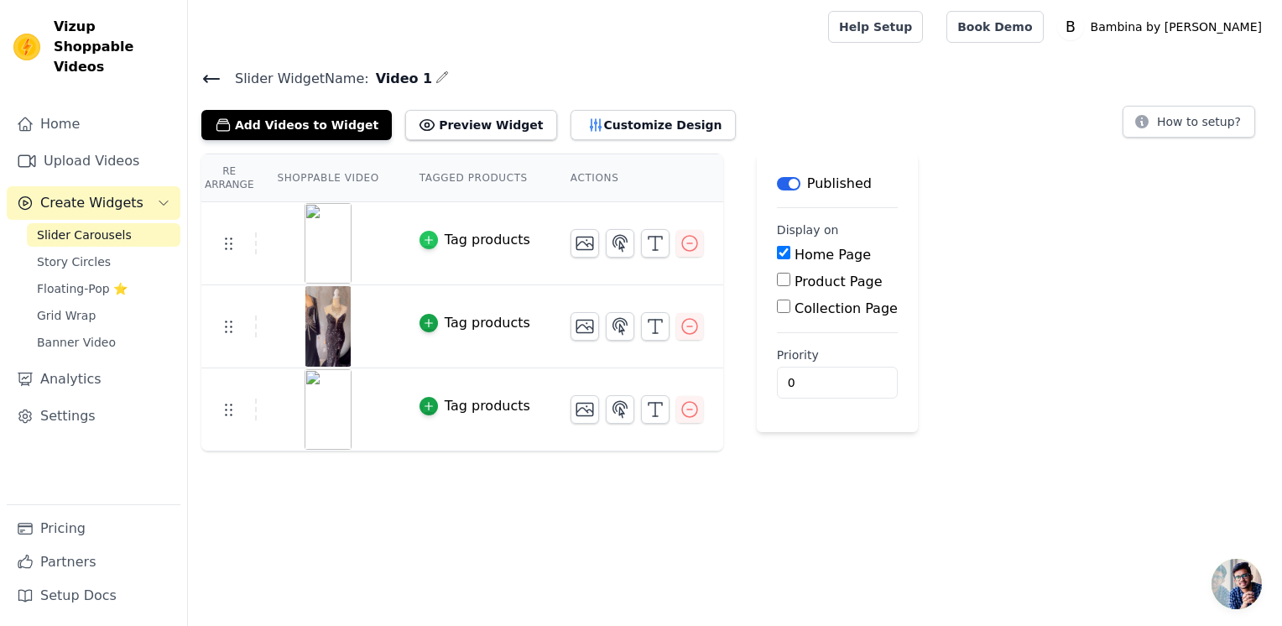
click at [424, 241] on div "button" at bounding box center [428, 240] width 18 height 18
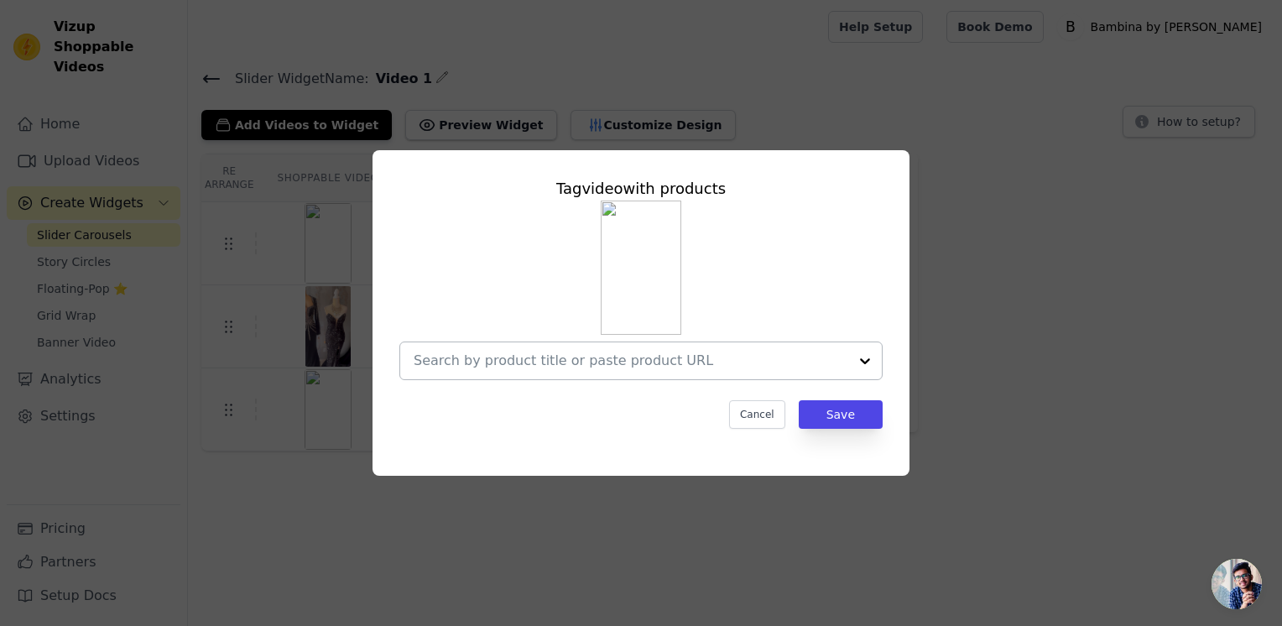
click at [862, 359] on div at bounding box center [865, 360] width 34 height 37
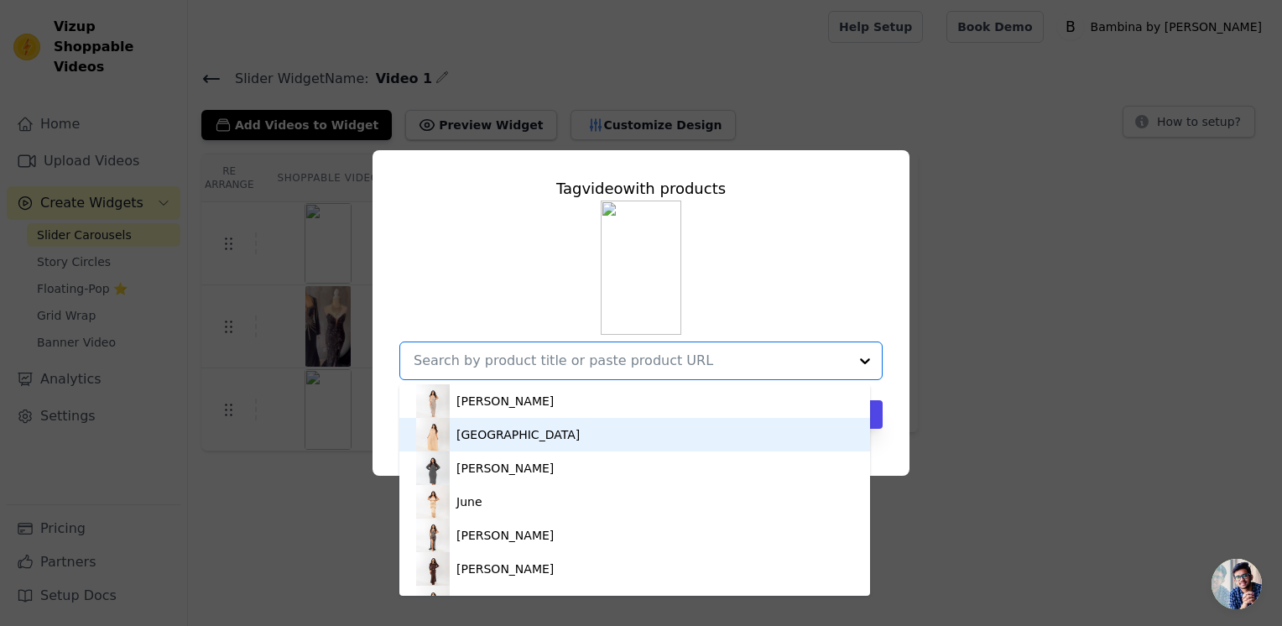
click at [573, 422] on div "[GEOGRAPHIC_DATA]" at bounding box center [634, 435] width 437 height 34
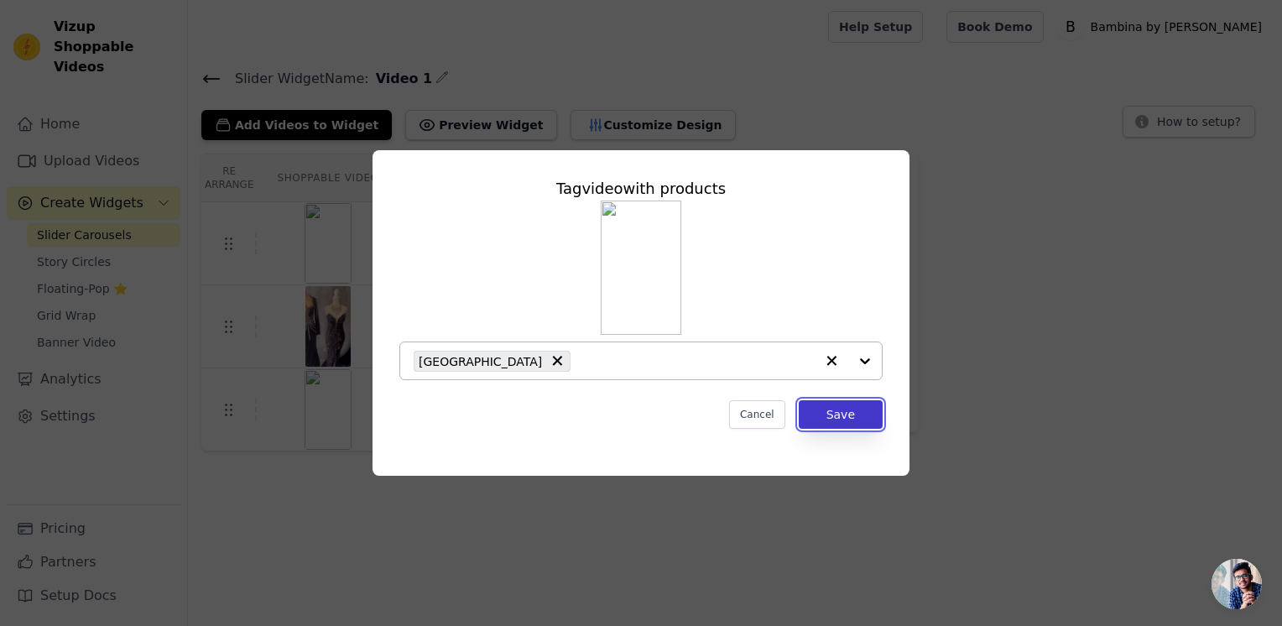
click at [825, 407] on button "Save" at bounding box center [841, 414] width 84 height 29
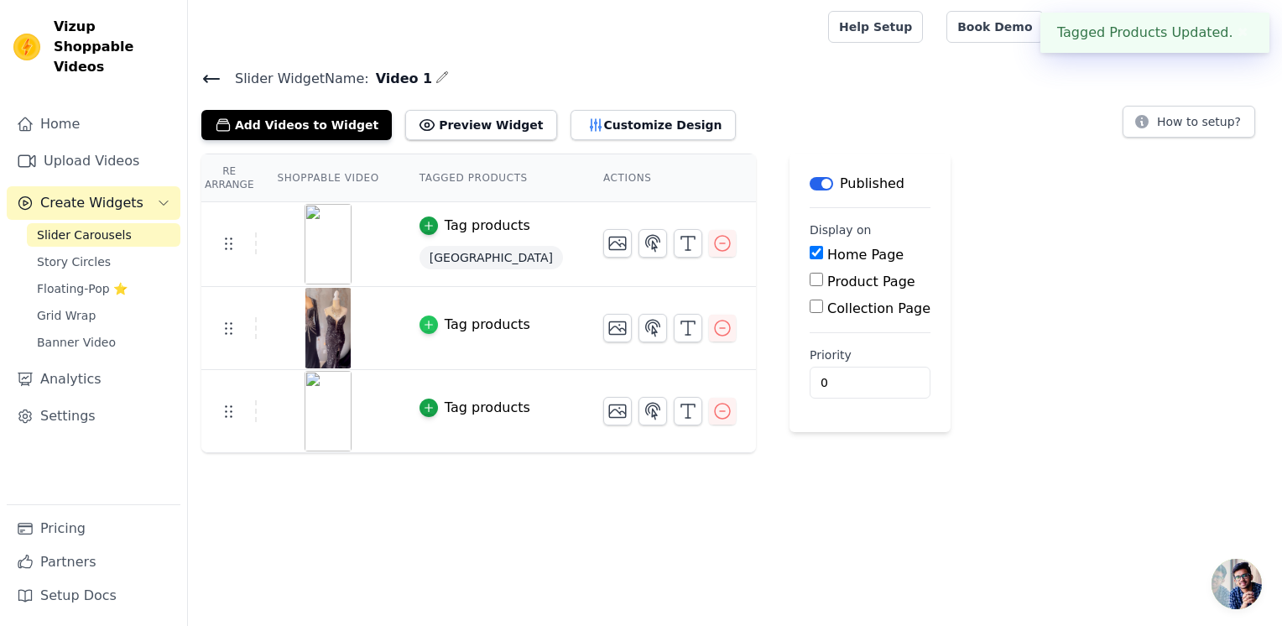
click at [423, 321] on icon "button" at bounding box center [429, 325] width 12 height 12
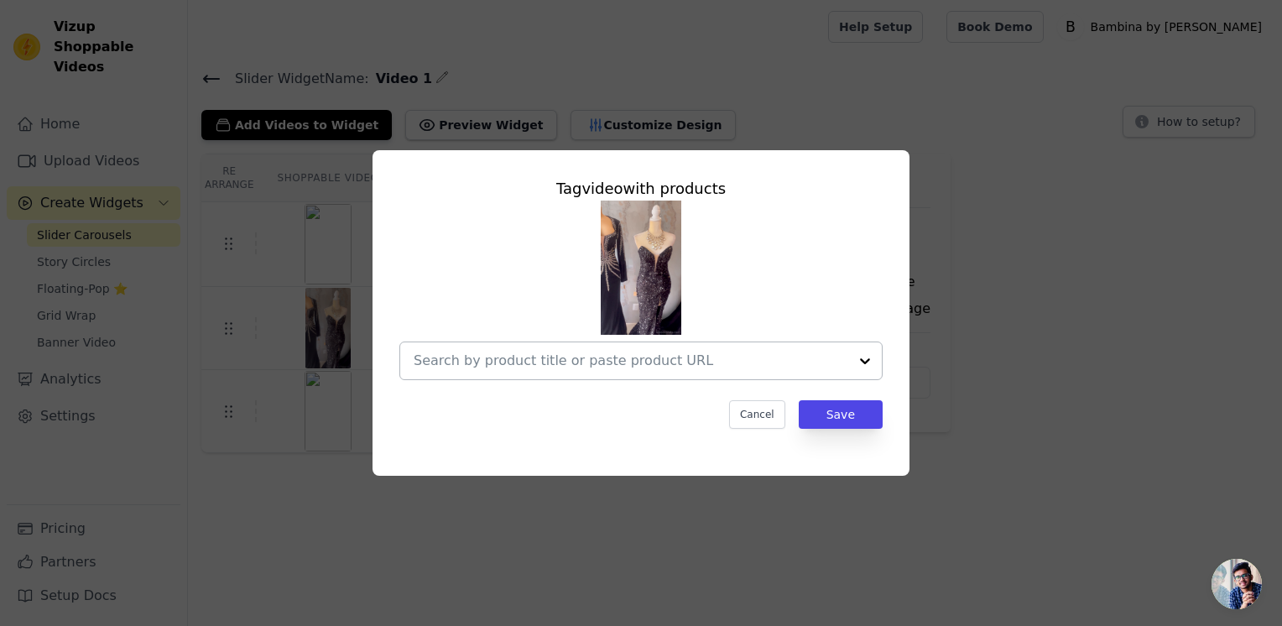
click at [594, 347] on div at bounding box center [631, 360] width 435 height 37
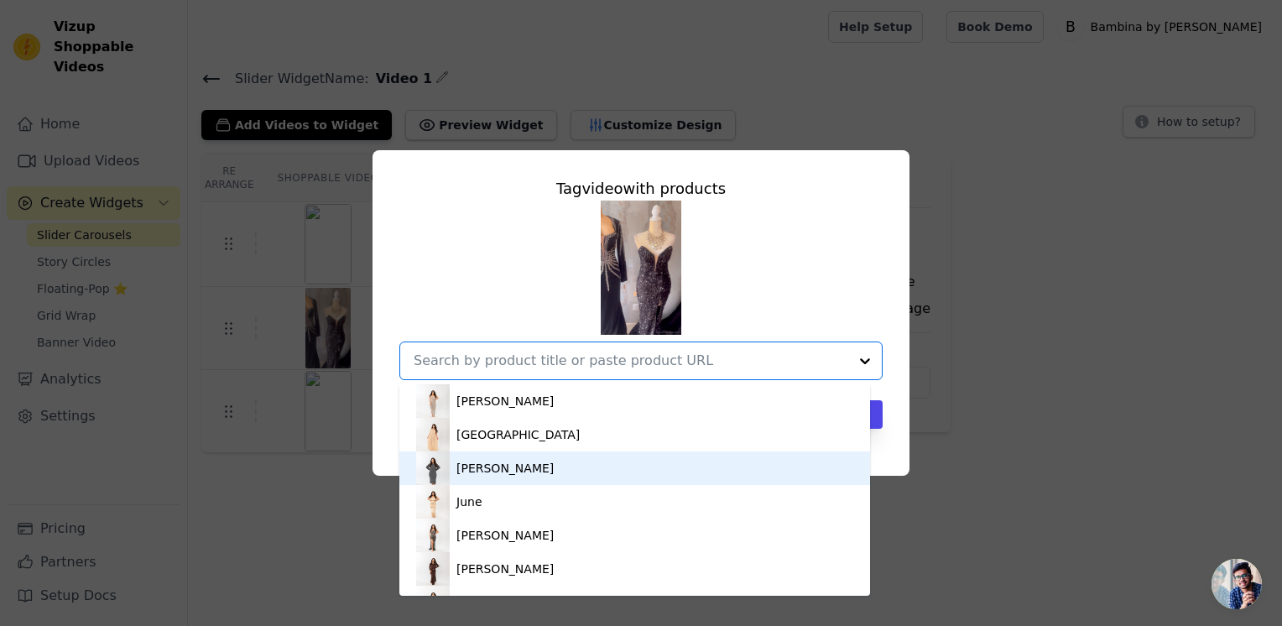
click at [480, 477] on div "[PERSON_NAME]" at bounding box center [634, 468] width 437 height 34
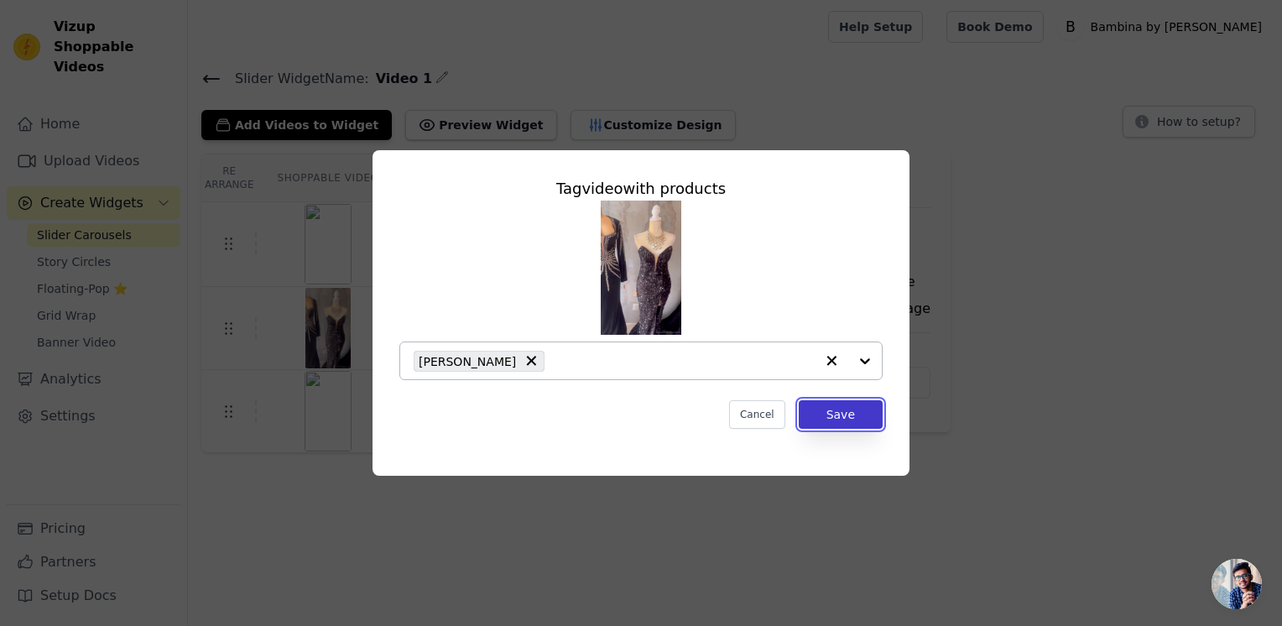
click at [857, 416] on button "Save" at bounding box center [841, 414] width 84 height 29
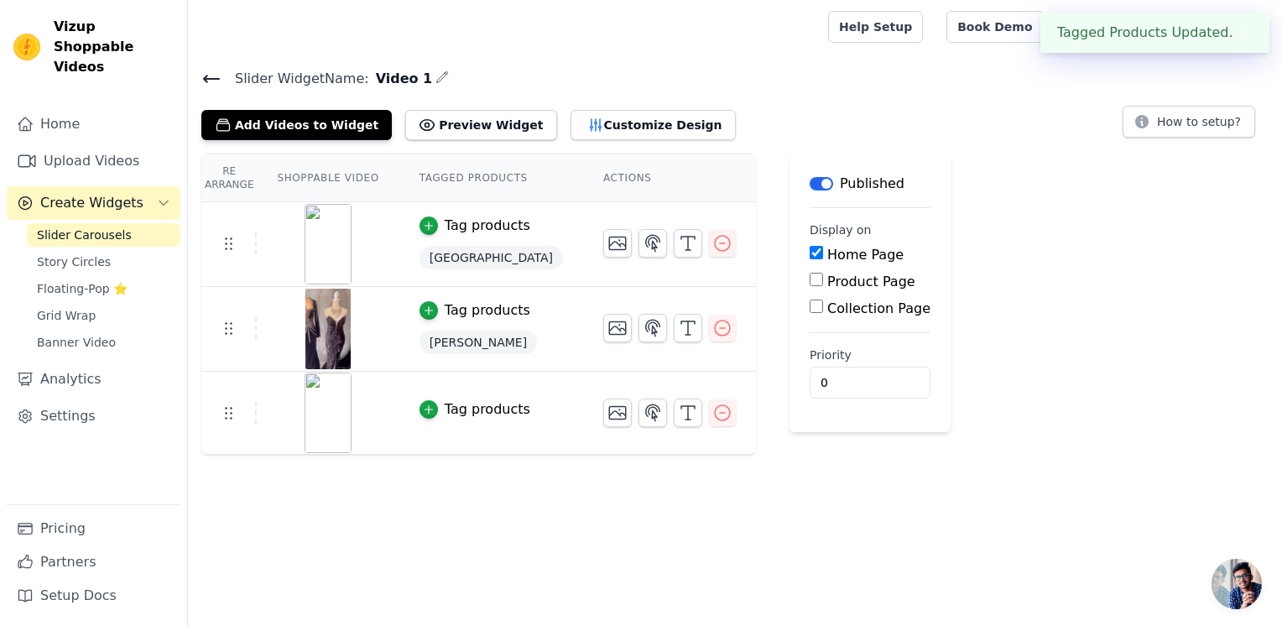
click at [428, 404] on button "Tag products" at bounding box center [474, 409] width 111 height 20
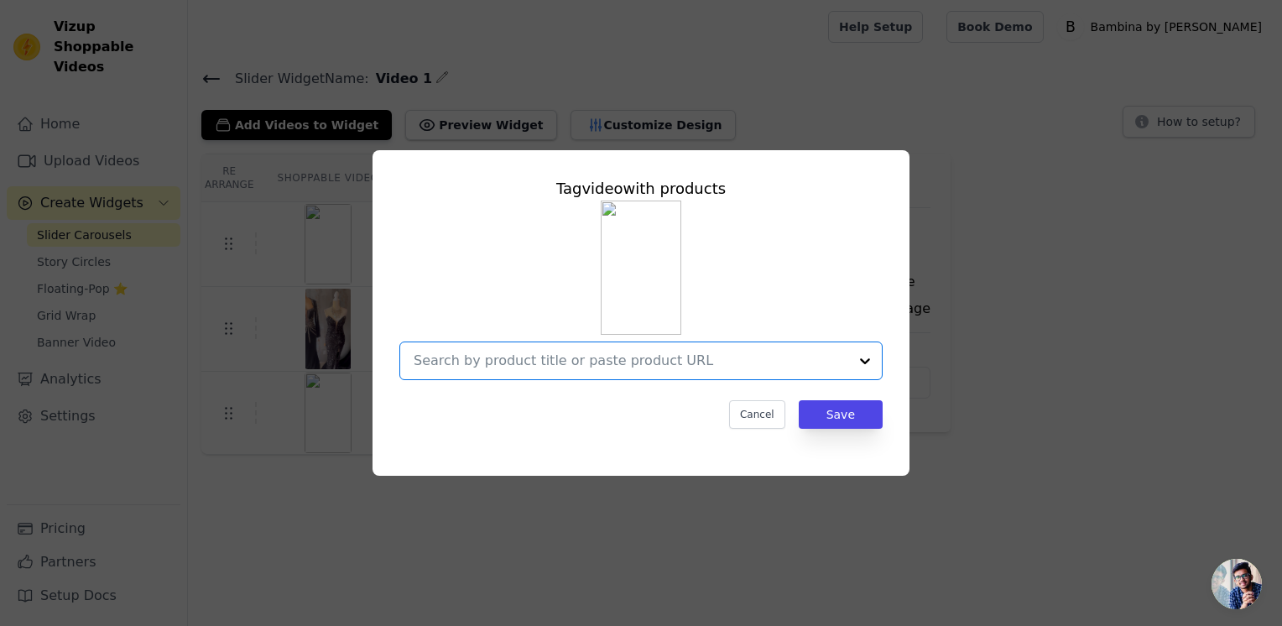
click at [669, 367] on input "text" at bounding box center [631, 361] width 435 height 20
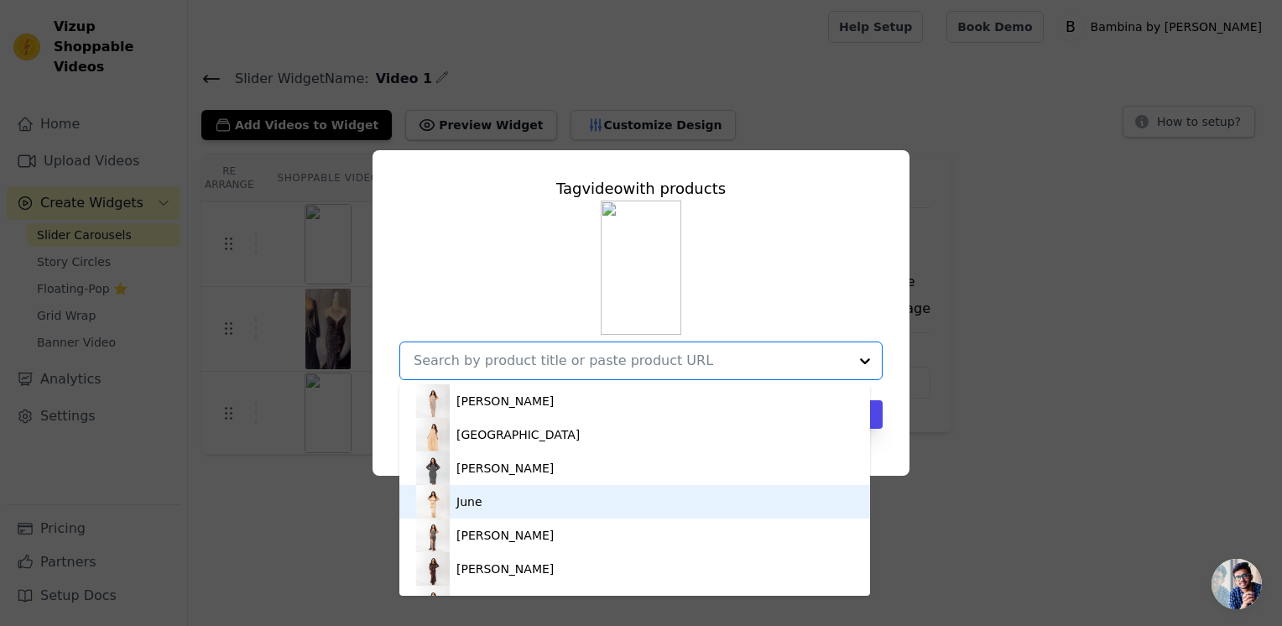
click at [489, 508] on div "June" at bounding box center [634, 502] width 437 height 34
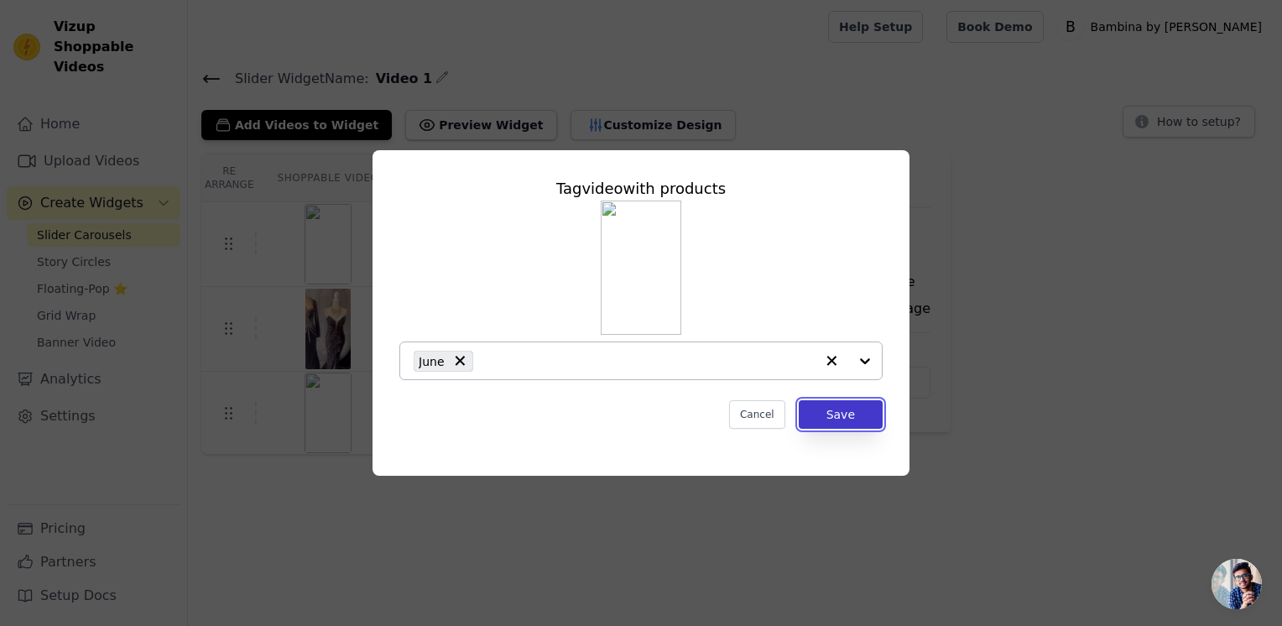
click at [846, 409] on button "Save" at bounding box center [841, 414] width 84 height 29
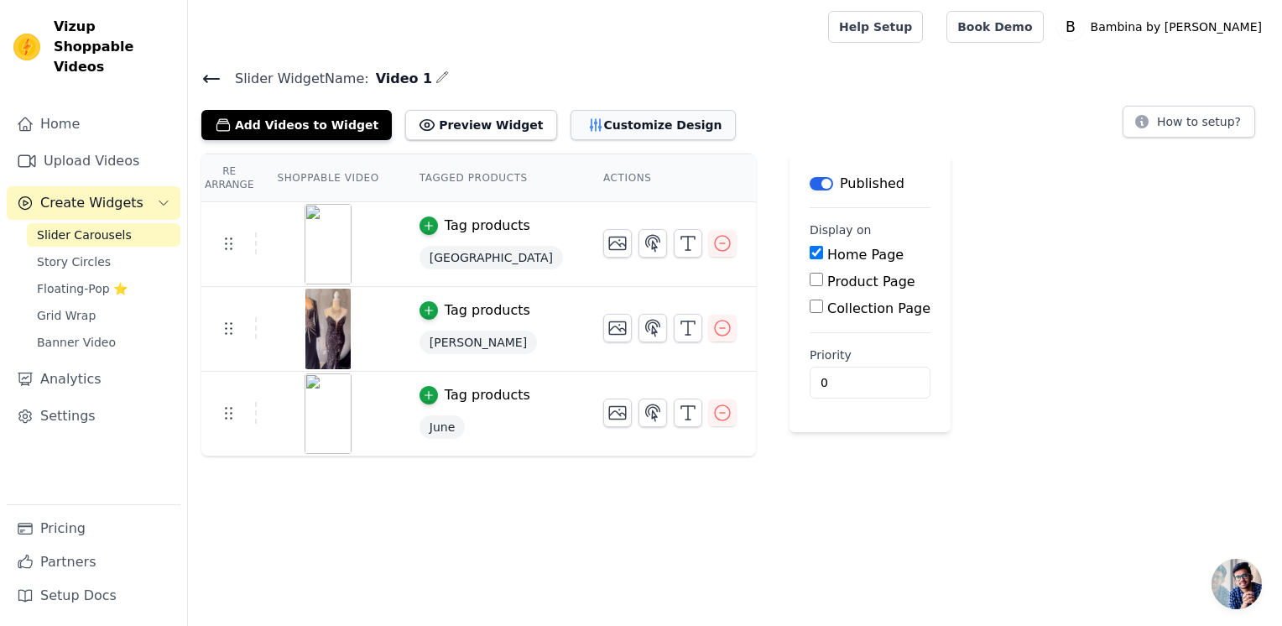
click at [646, 128] on button "Customize Design" at bounding box center [652, 125] width 165 height 30
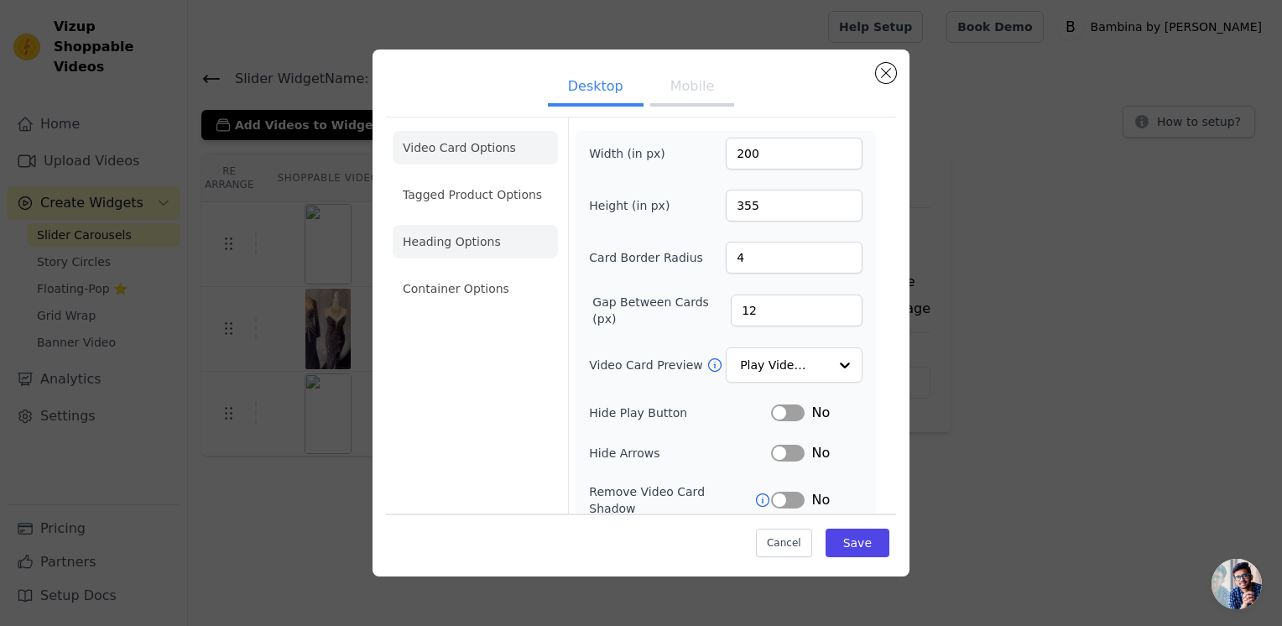
click at [476, 237] on li "Heading Options" at bounding box center [475, 242] width 165 height 34
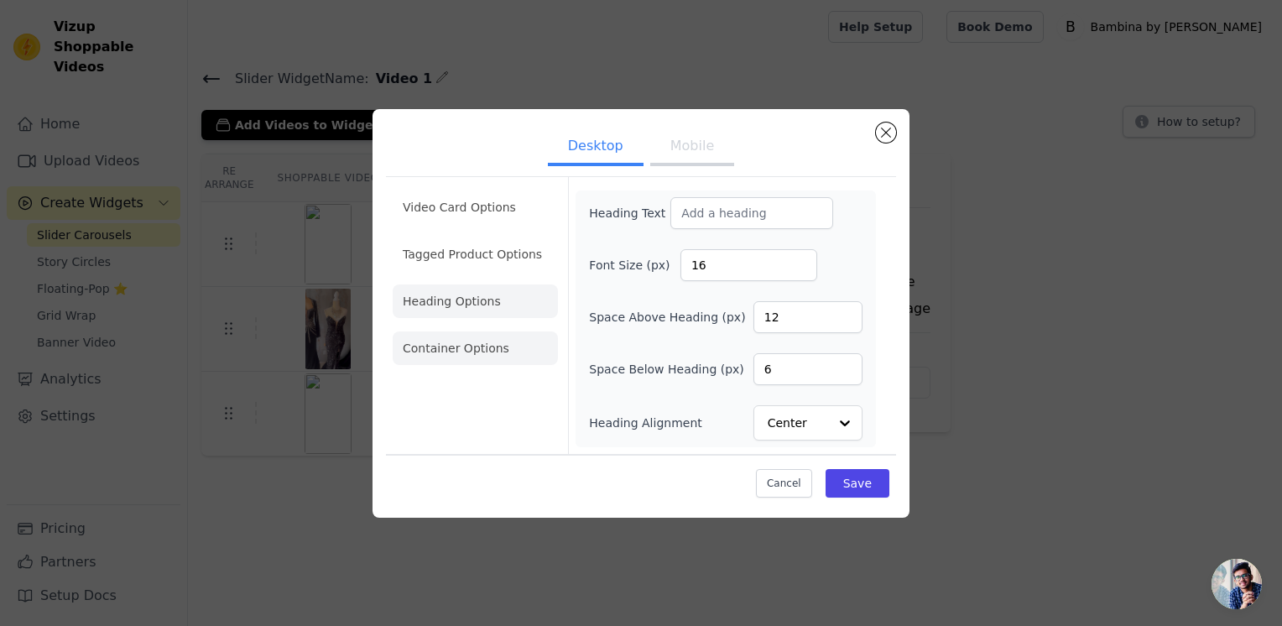
click at [475, 351] on li "Container Options" at bounding box center [475, 348] width 165 height 34
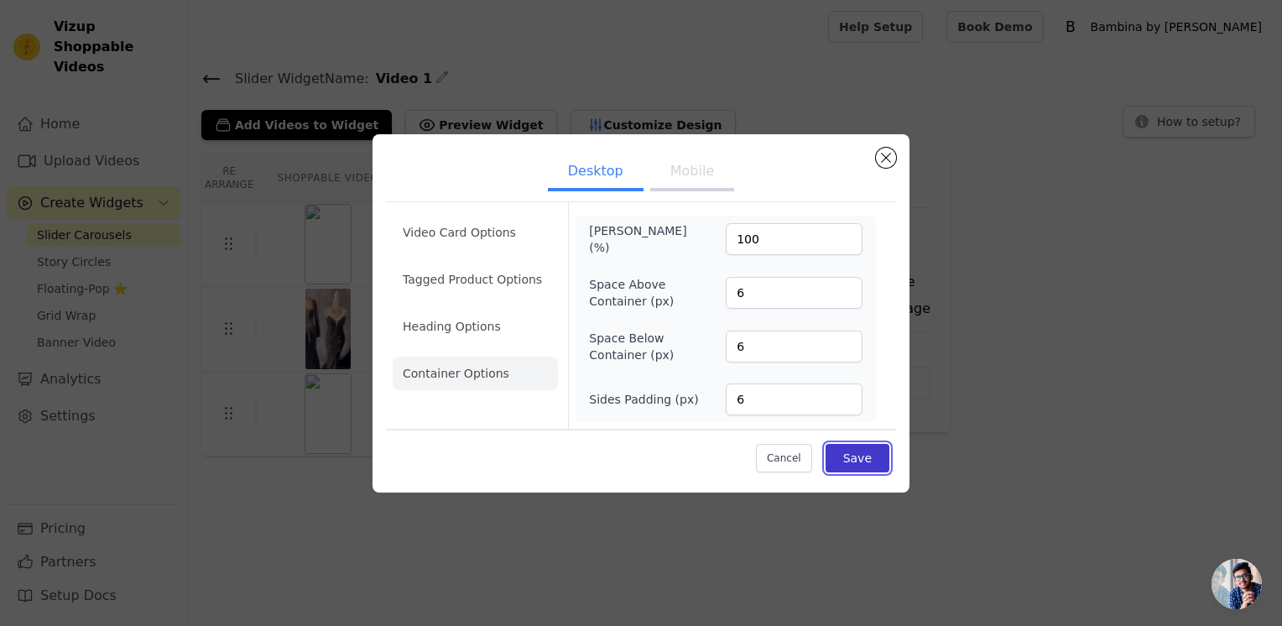
click at [878, 462] on button "Save" at bounding box center [857, 458] width 64 height 29
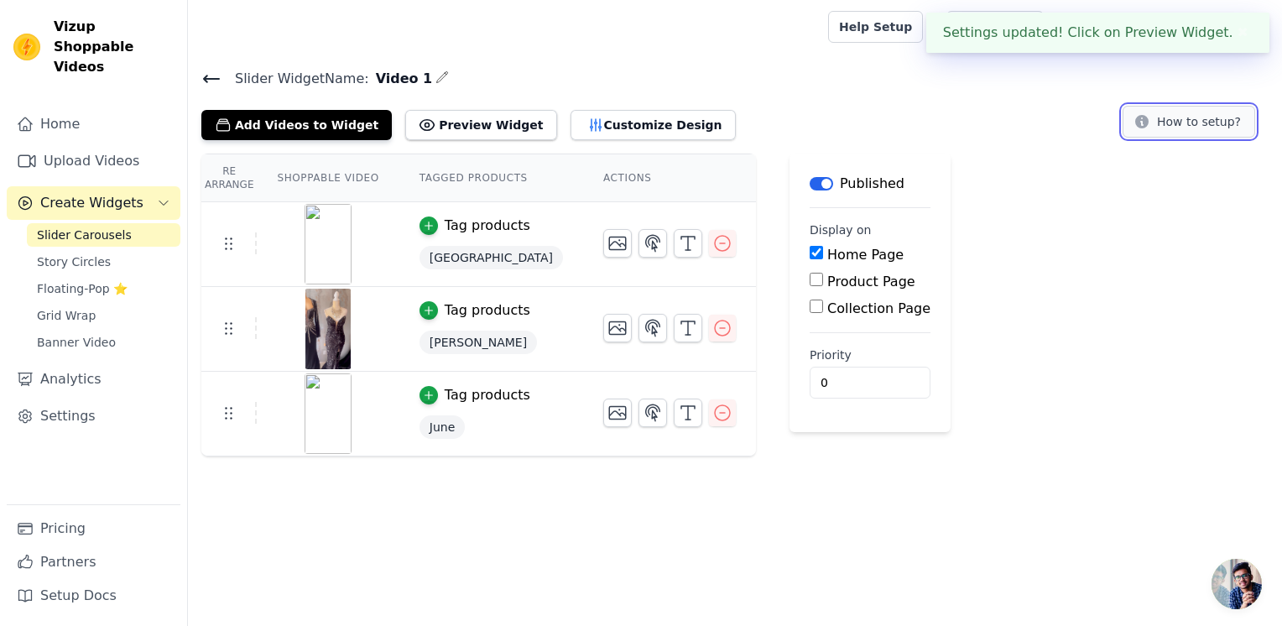
click at [1150, 128] on icon at bounding box center [1141, 121] width 17 height 17
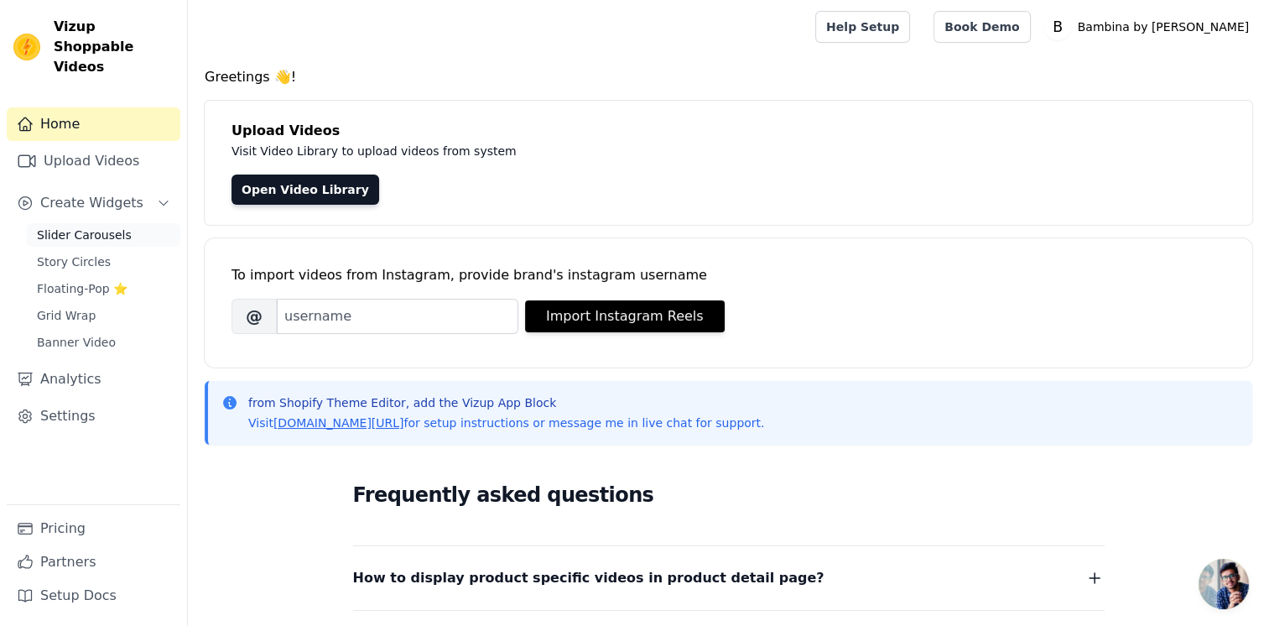
click at [78, 227] on span "Slider Carousels" at bounding box center [84, 235] width 95 height 17
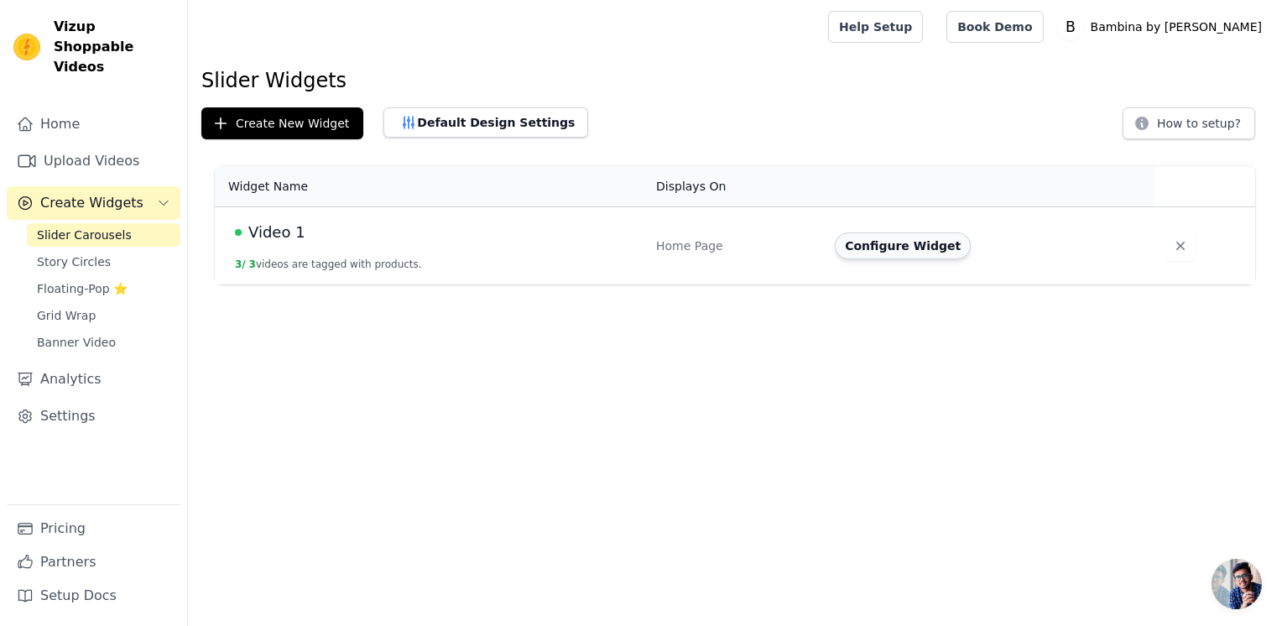
click at [900, 248] on button "Configure Widget" at bounding box center [903, 245] width 136 height 27
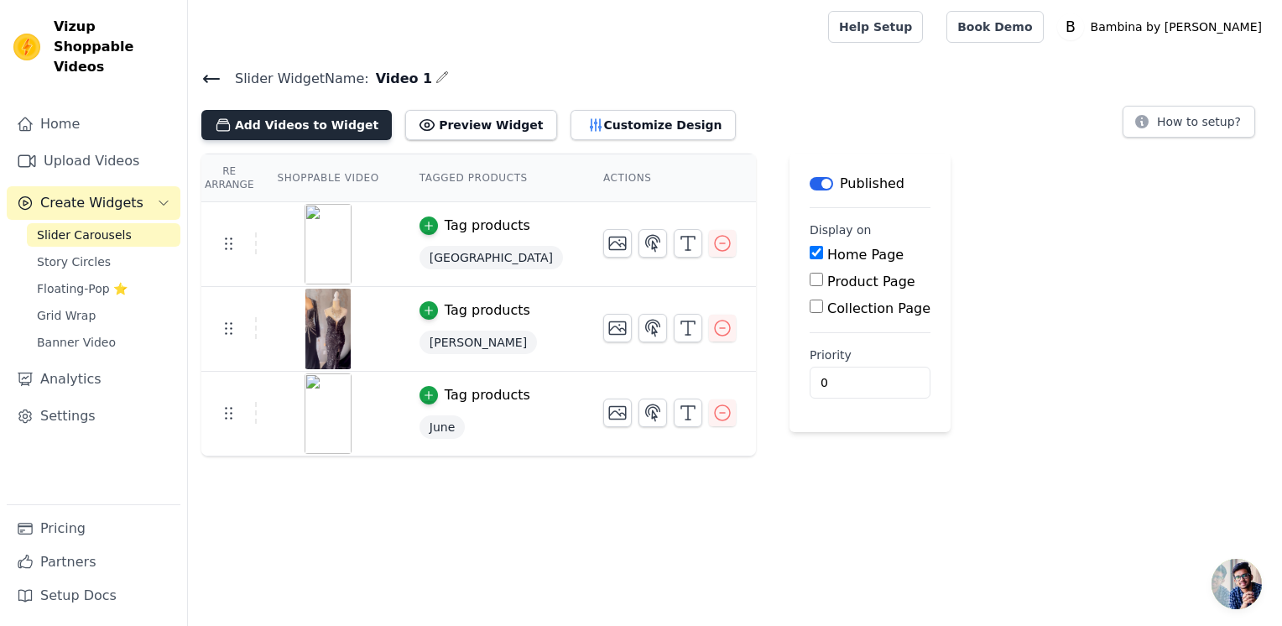
click at [261, 122] on button "Add Videos to Widget" at bounding box center [296, 125] width 190 height 30
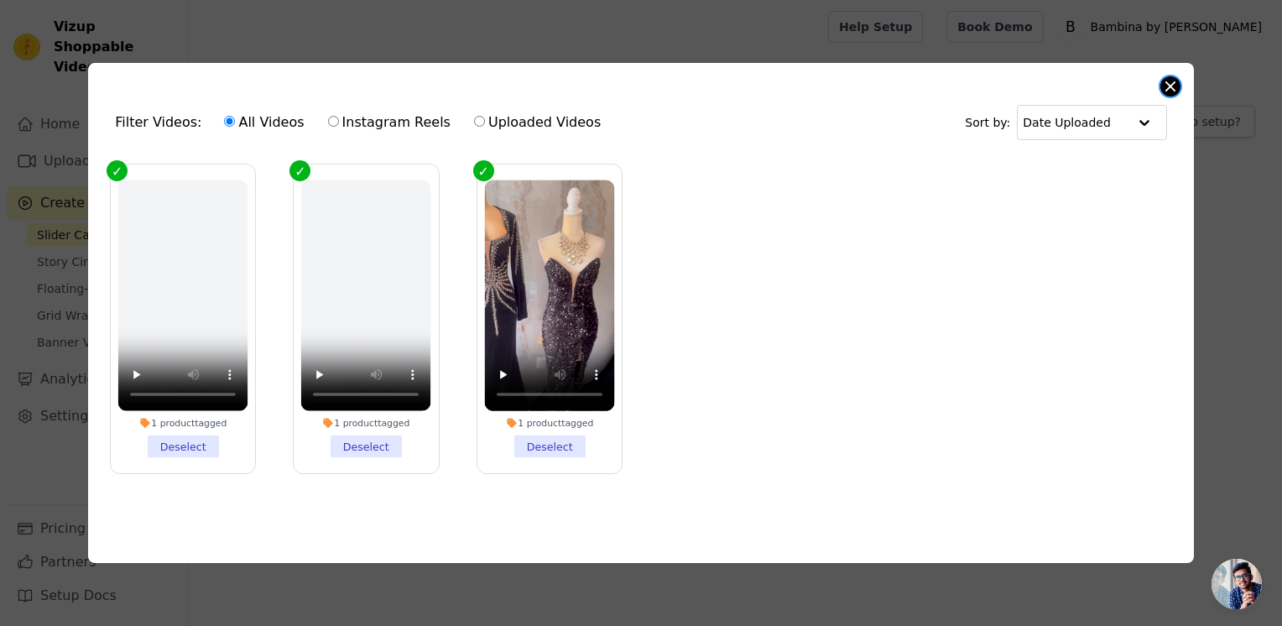
click at [1168, 85] on button "Close modal" at bounding box center [1170, 86] width 20 height 20
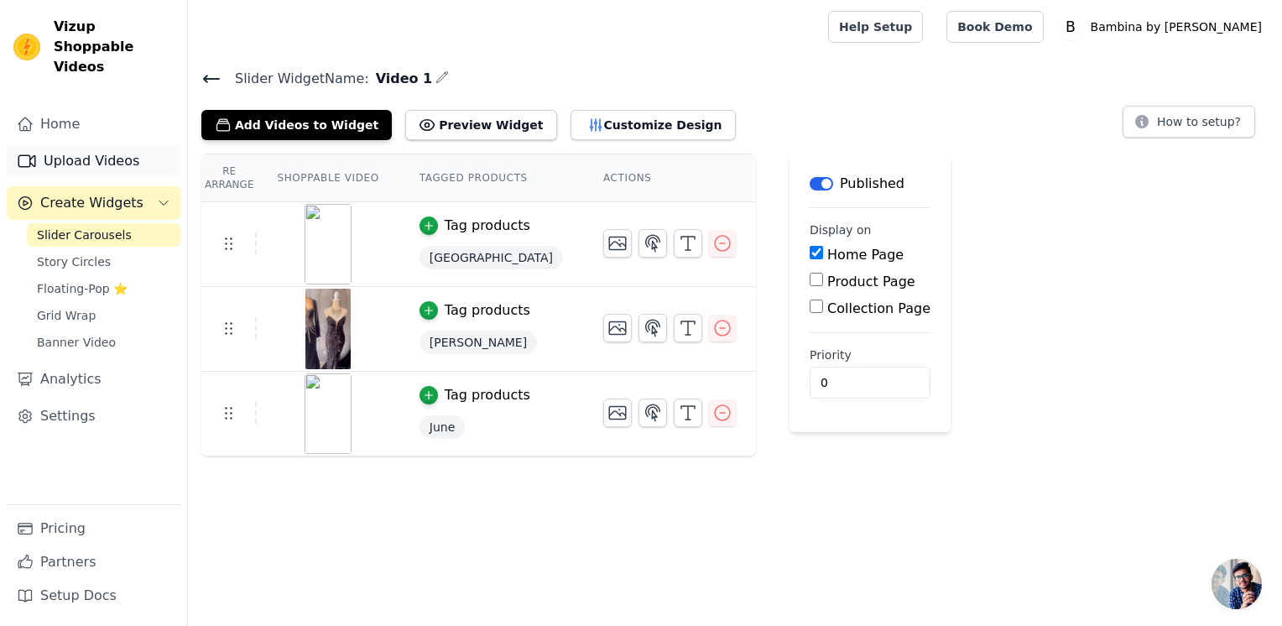
click at [127, 144] on link "Upload Videos" at bounding box center [94, 161] width 174 height 34
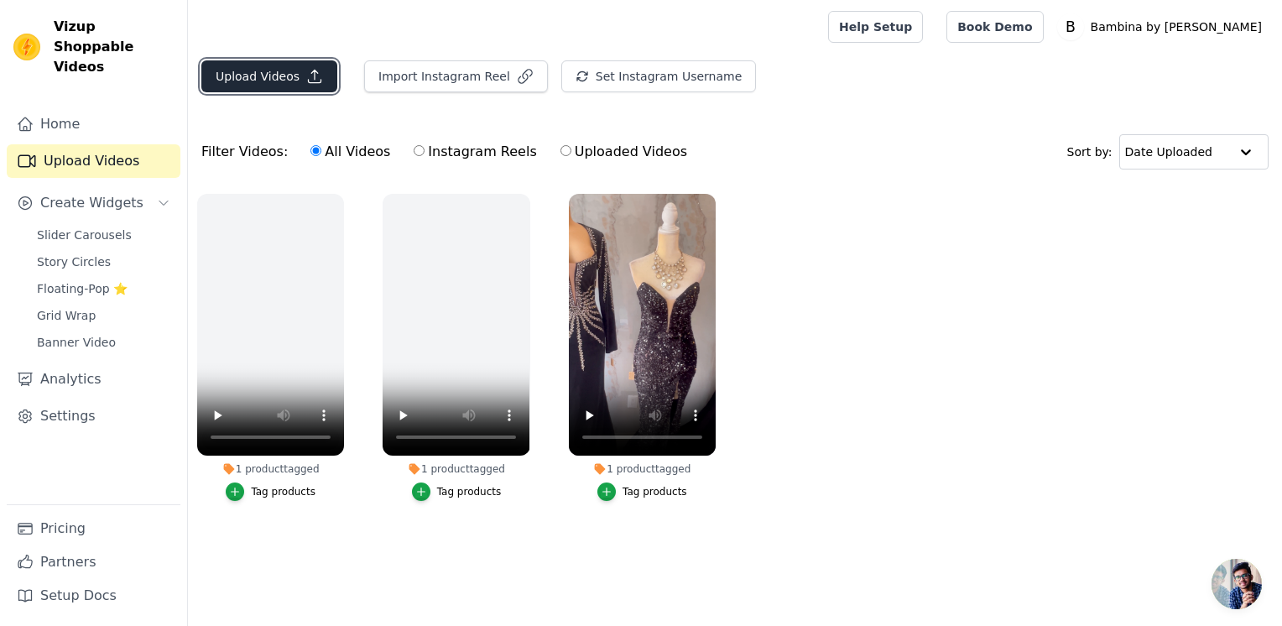
click at [279, 69] on button "Upload Videos" at bounding box center [269, 76] width 136 height 32
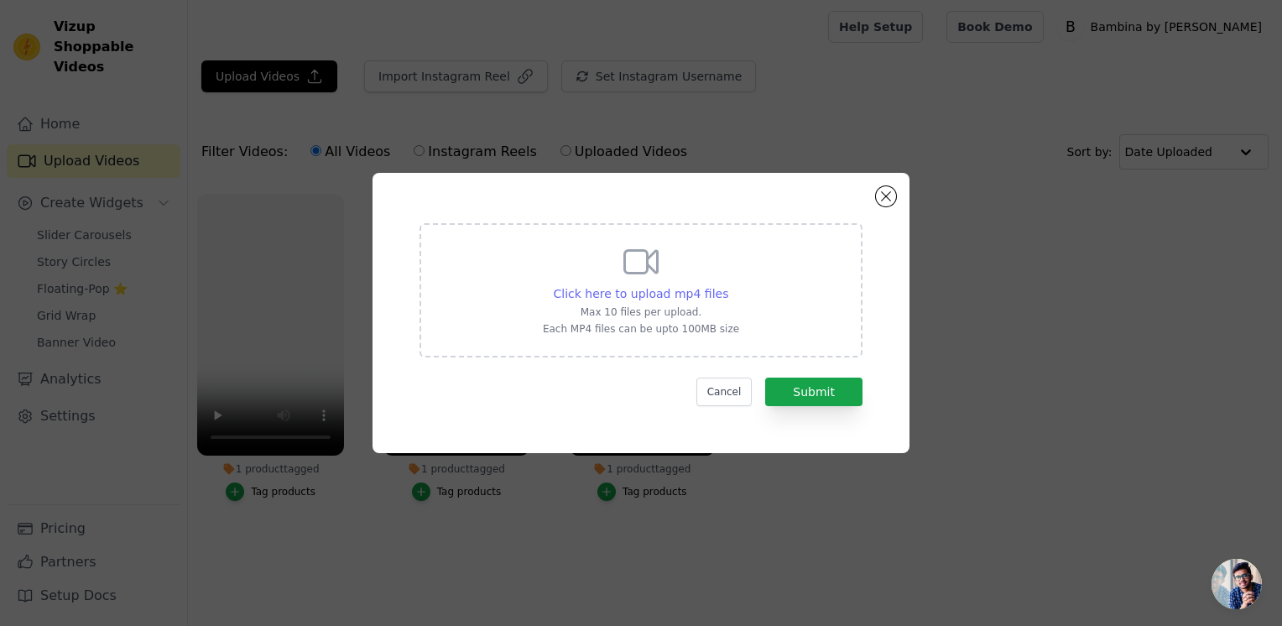
click at [591, 297] on span "Click here to upload mp4 files" at bounding box center [641, 293] width 175 height 13
click at [727, 285] on input "Click here to upload mp4 files Max 10 files per upload. Each MP4 files can be u…" at bounding box center [727, 284] width 1 height 1
type input "C:\fakepath\@juangui_barber 2025-09-09__223435.mp4"
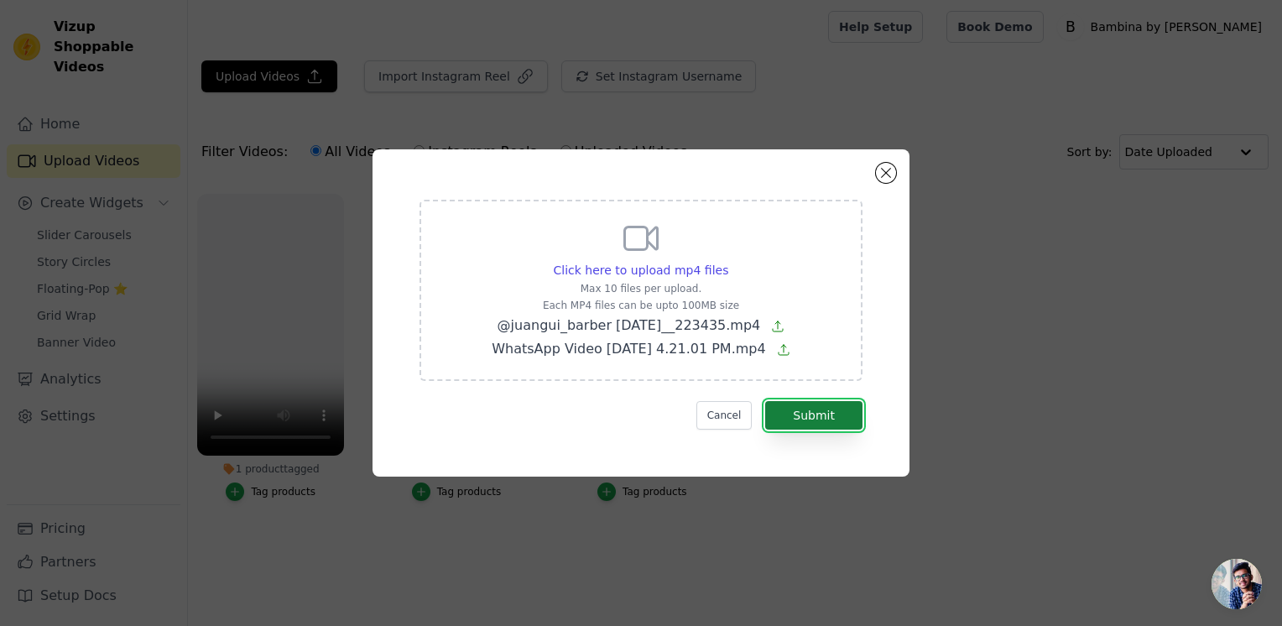
click at [800, 417] on button "Submit" at bounding box center [813, 415] width 97 height 29
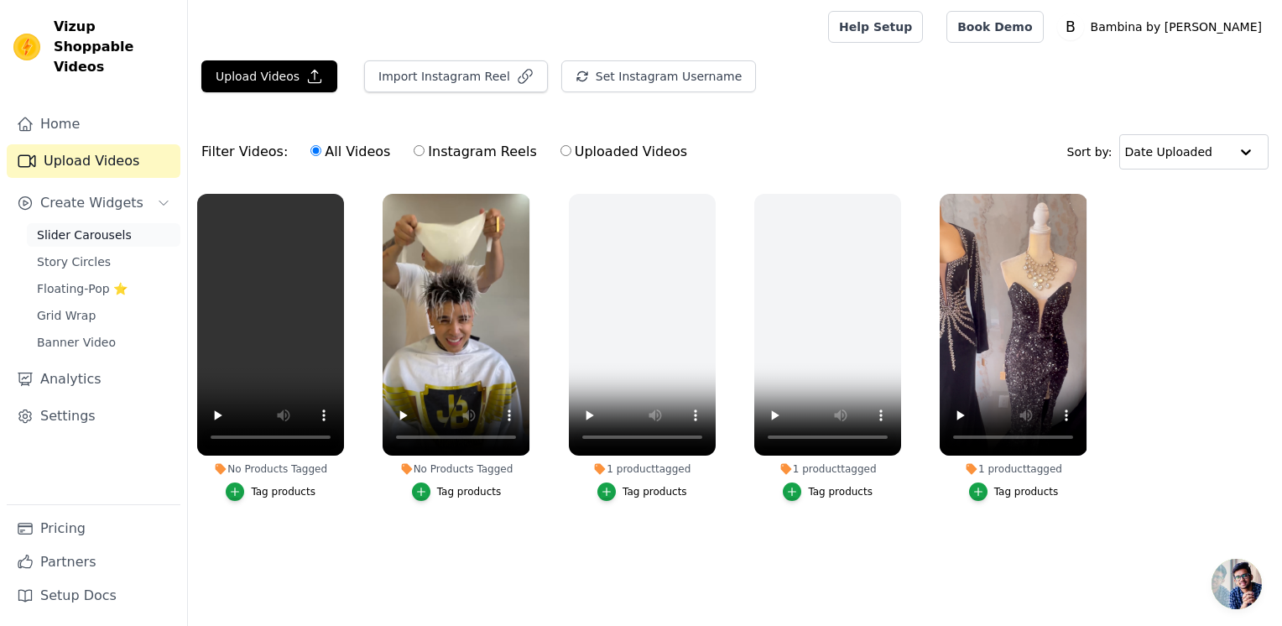
click at [72, 227] on span "Slider Carousels" at bounding box center [84, 235] width 95 height 17
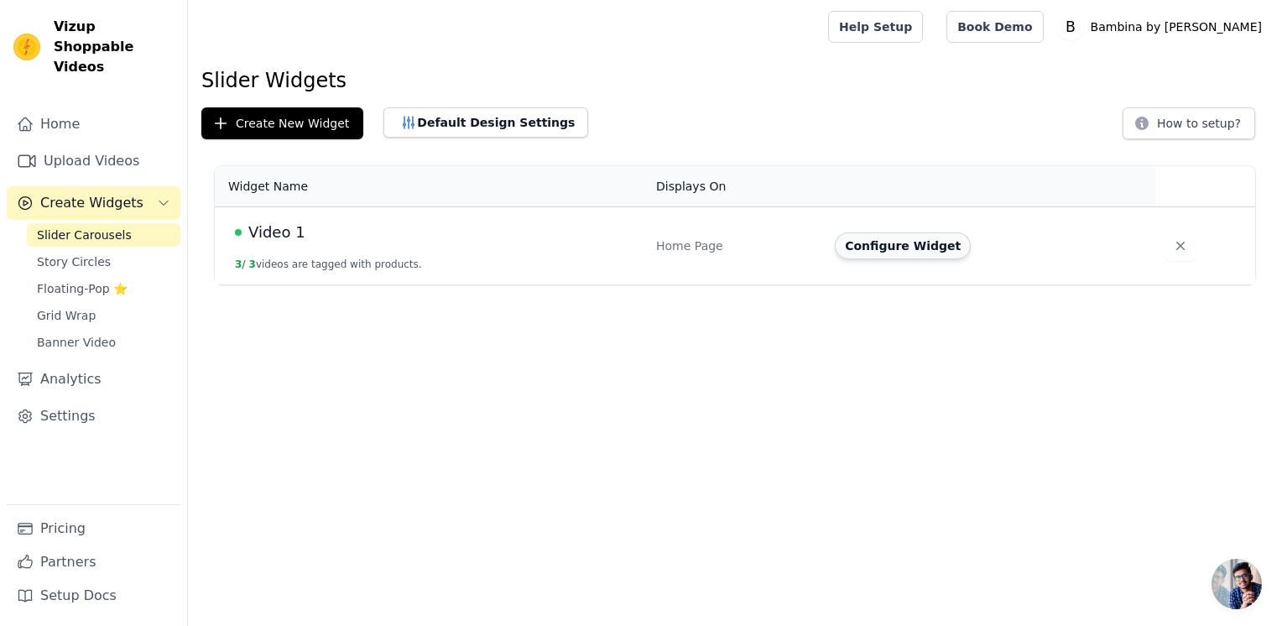
click at [908, 253] on button "Configure Widget" at bounding box center [903, 245] width 136 height 27
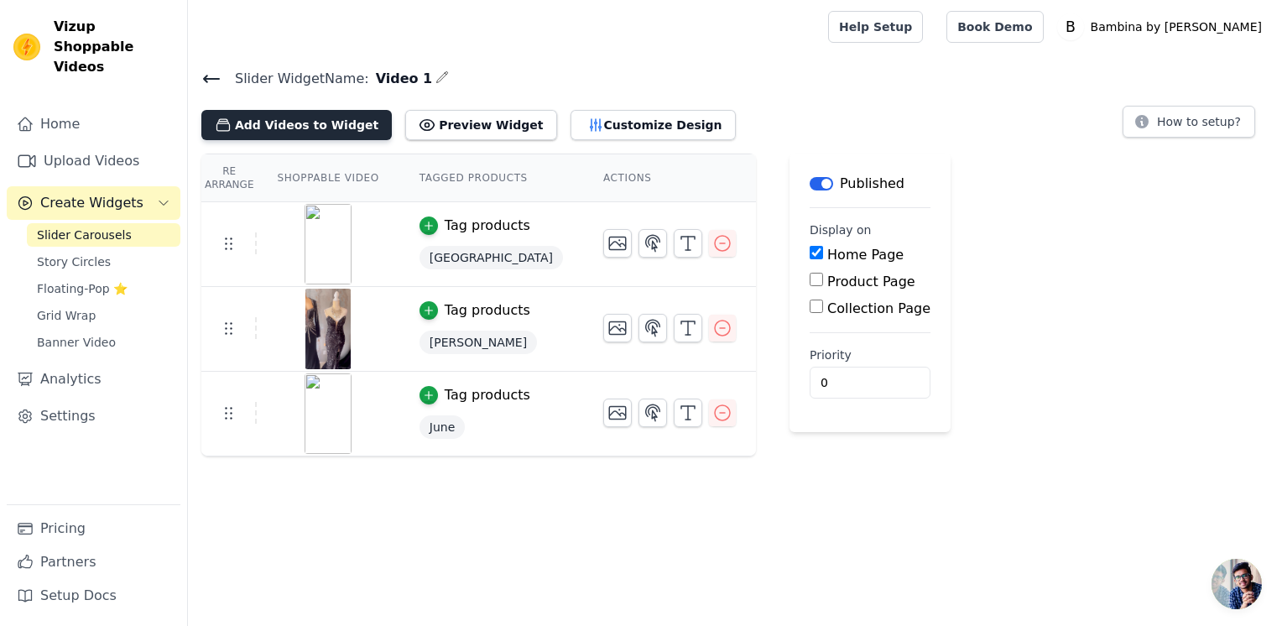
click at [340, 123] on button "Add Videos to Widget" at bounding box center [296, 125] width 190 height 30
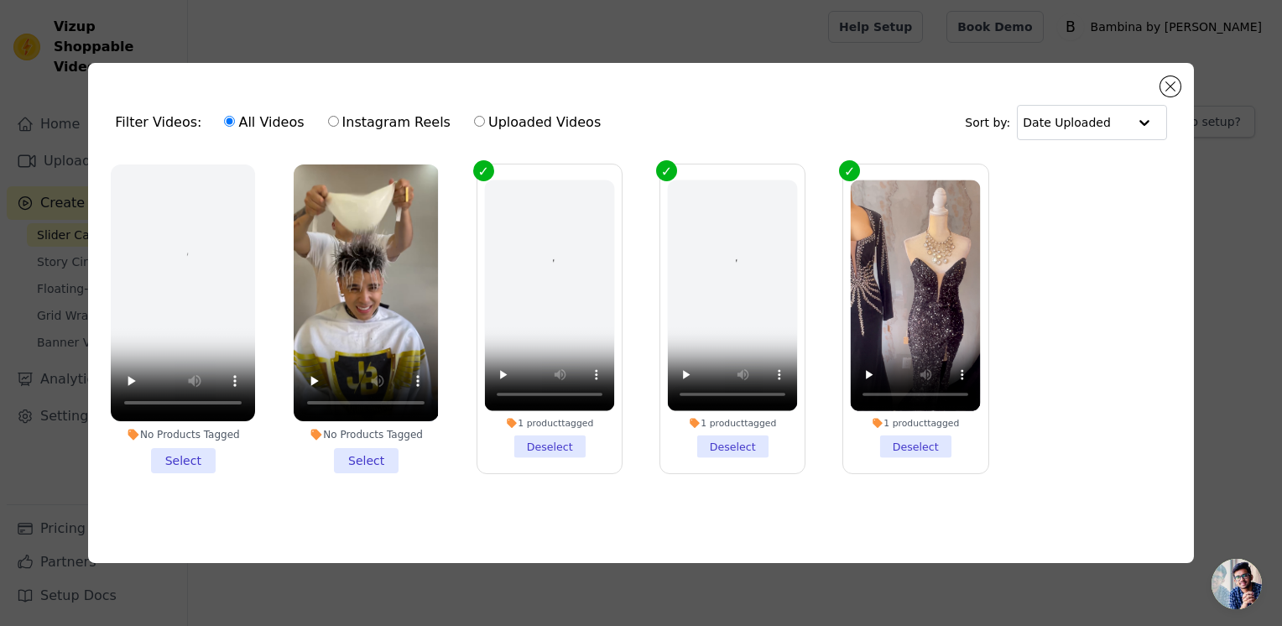
drag, startPoint x: 340, startPoint y: 123, endPoint x: 381, endPoint y: 443, distance: 322.3
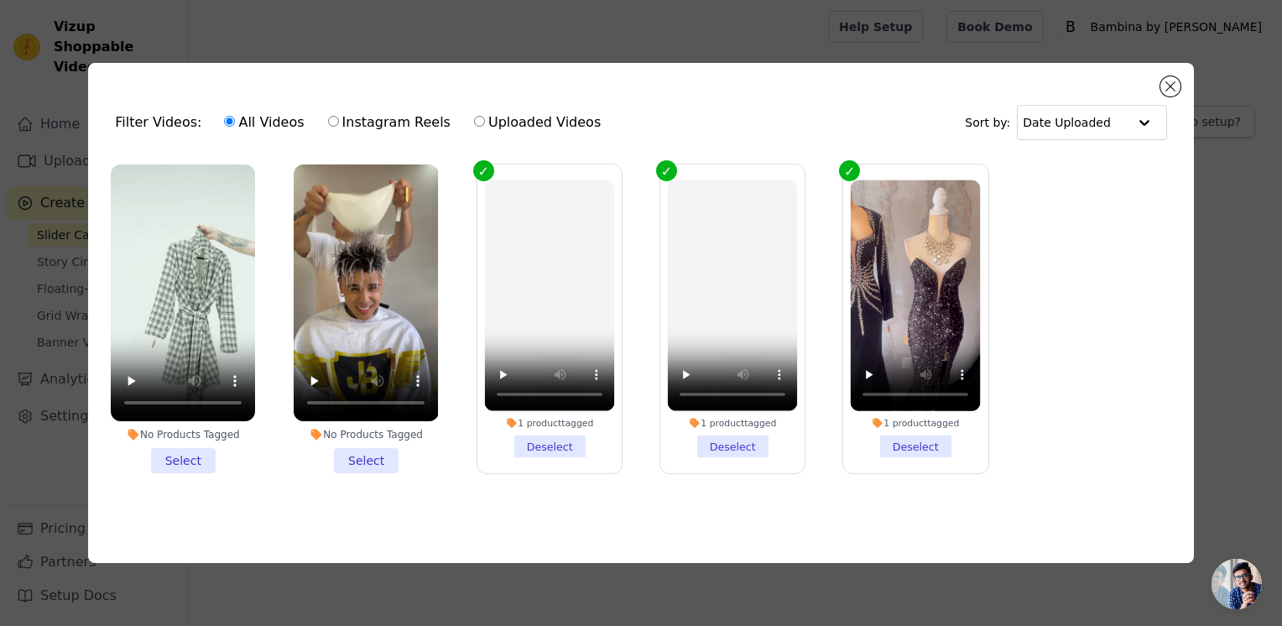
click at [381, 443] on div "Filter Videos: All Videos Instagram Reels Uploaded Videos Sort by: Date Uploade…" at bounding box center [641, 313] width 1282 height 626
drag, startPoint x: 381, startPoint y: 443, endPoint x: 366, endPoint y: 454, distance: 18.6
click at [366, 454] on li "No Products Tagged Select" at bounding box center [366, 318] width 144 height 309
click at [0, 0] on input "No Products Tagged Select" at bounding box center [0, 0] width 0 height 0
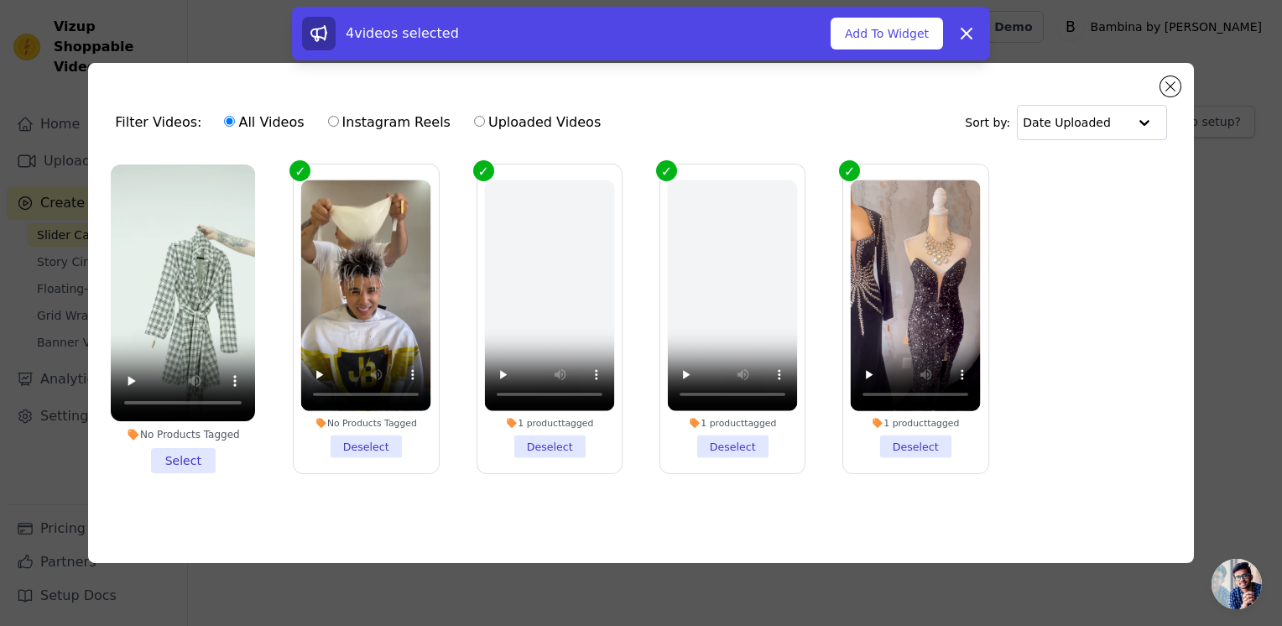
click at [195, 457] on li "No Products Tagged Select" at bounding box center [183, 318] width 144 height 309
click at [0, 0] on input "No Products Tagged Select" at bounding box center [0, 0] width 0 height 0
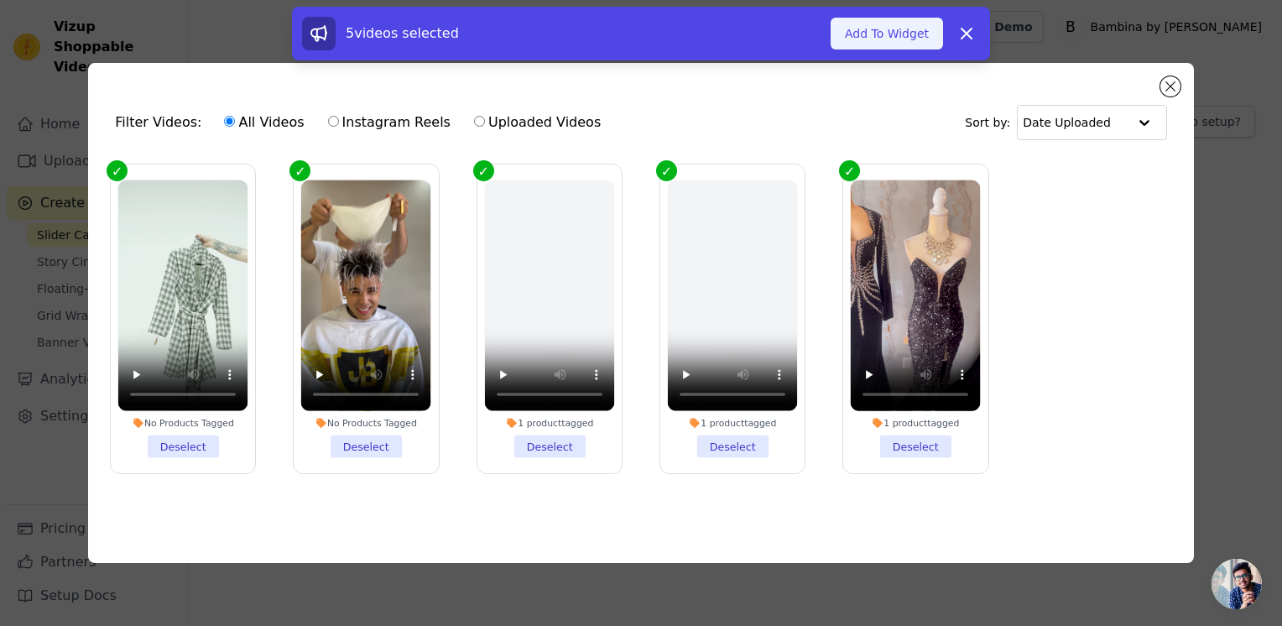
click at [903, 45] on button "Add To Widget" at bounding box center [887, 34] width 112 height 32
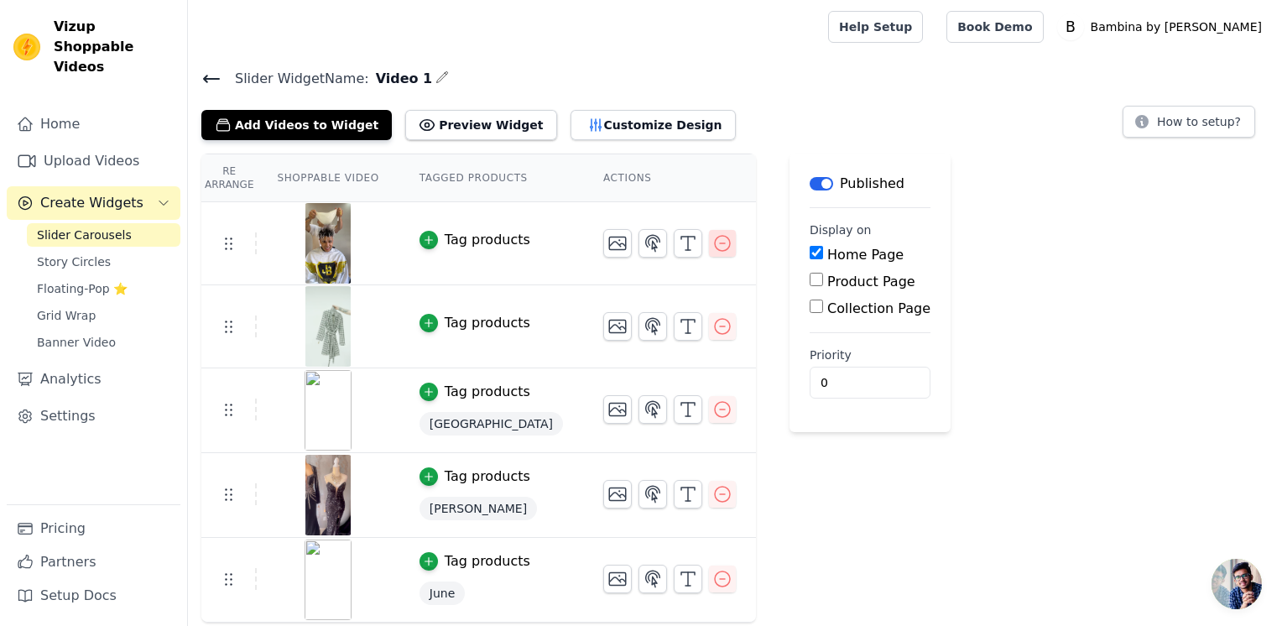
click at [709, 242] on button "button" at bounding box center [722, 243] width 27 height 27
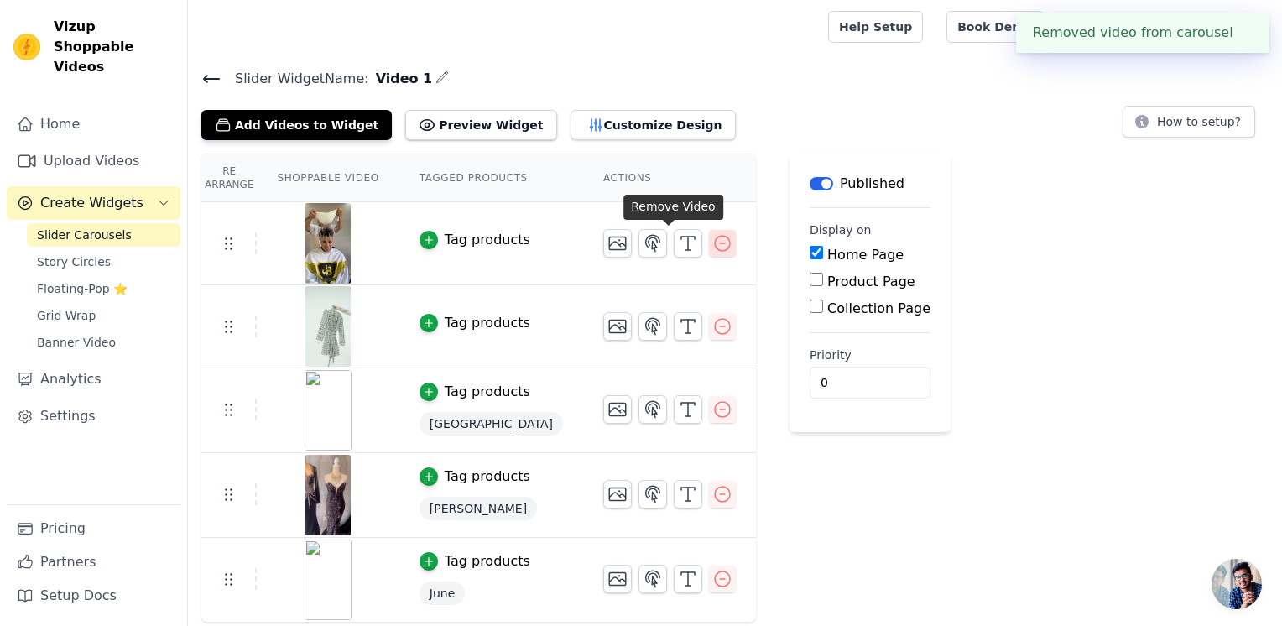
click at [709, 253] on button "button" at bounding box center [722, 243] width 27 height 27
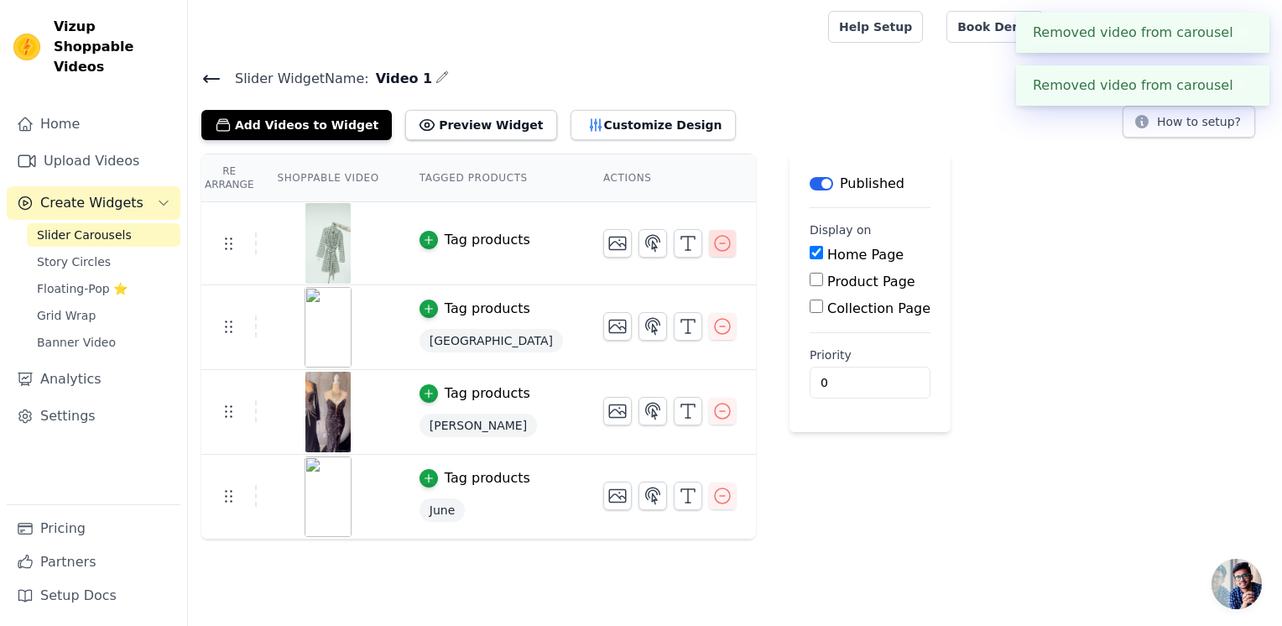
click at [712, 242] on icon "button" at bounding box center [722, 243] width 20 height 20
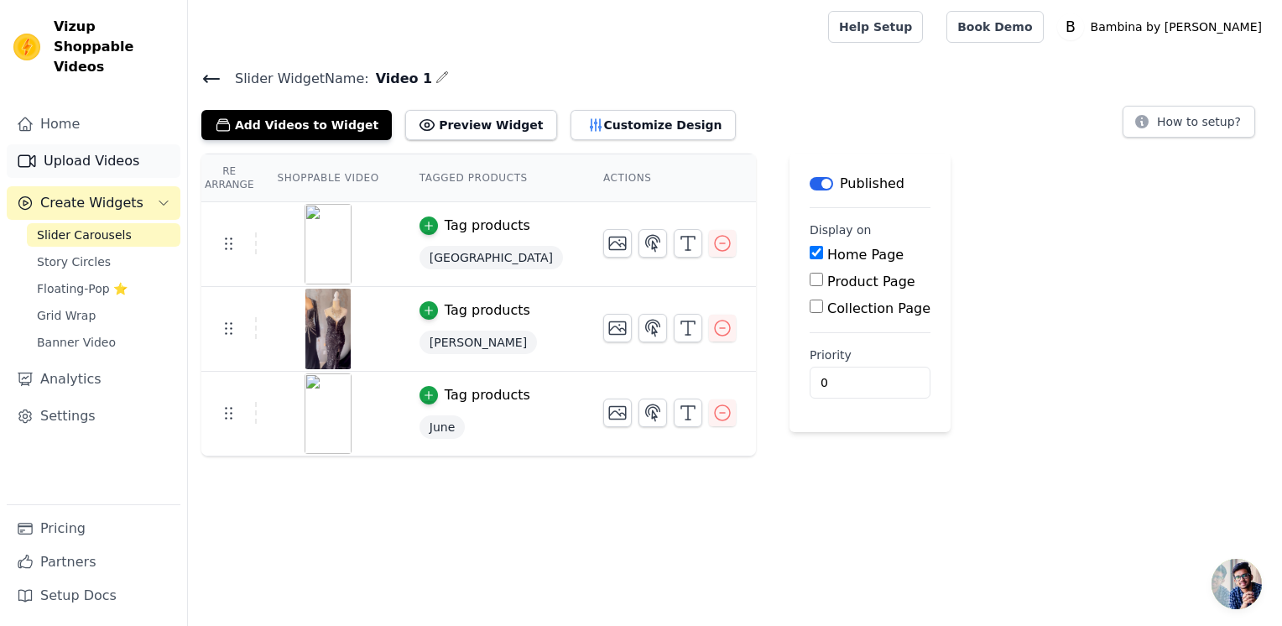
click at [68, 144] on link "Upload Videos" at bounding box center [94, 161] width 174 height 34
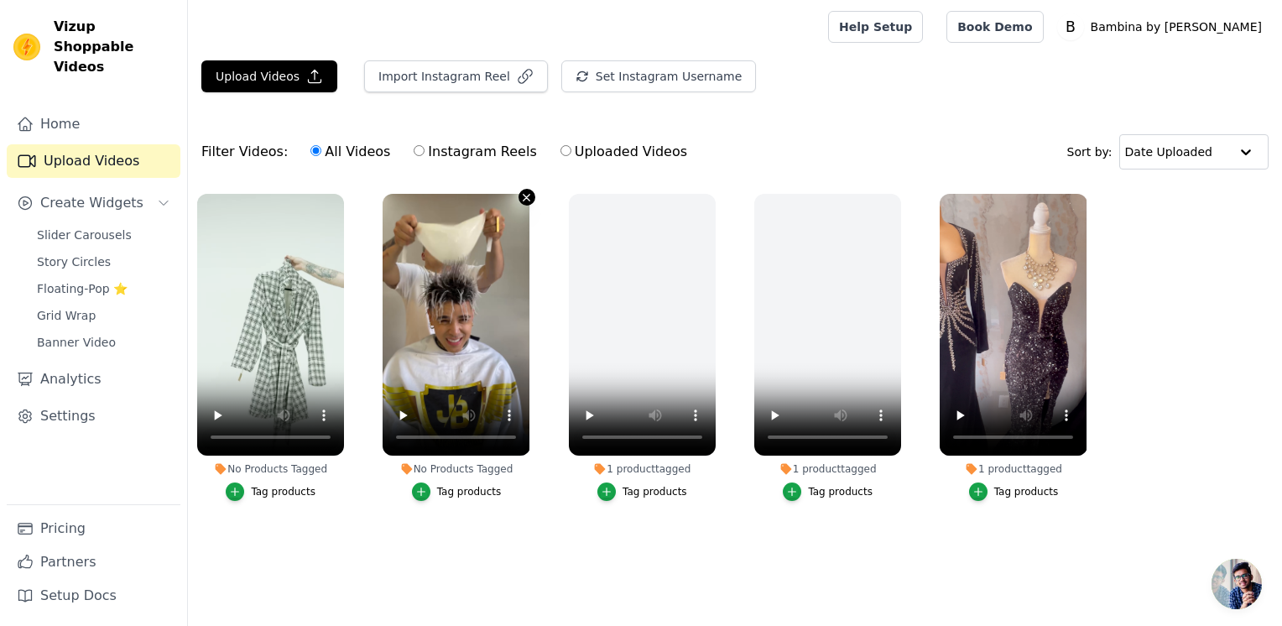
click at [527, 196] on icon "button" at bounding box center [526, 197] width 7 height 7
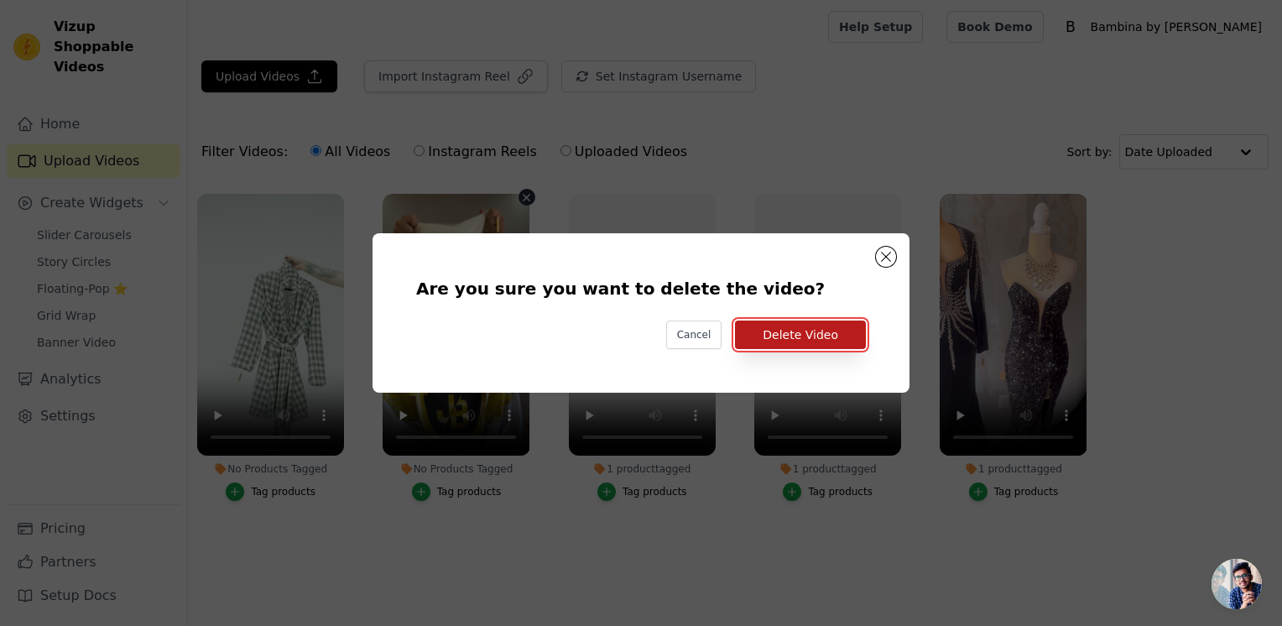
click at [779, 332] on button "Delete Video" at bounding box center [800, 334] width 131 height 29
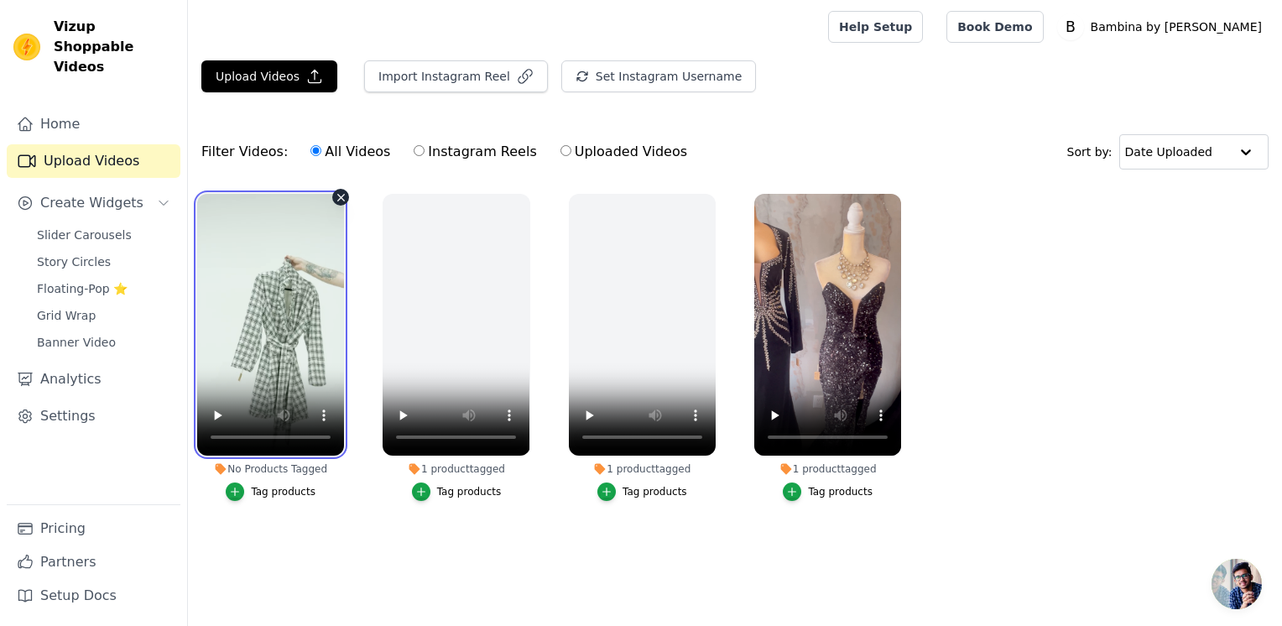
click at [332, 200] on video at bounding box center [270, 325] width 147 height 262
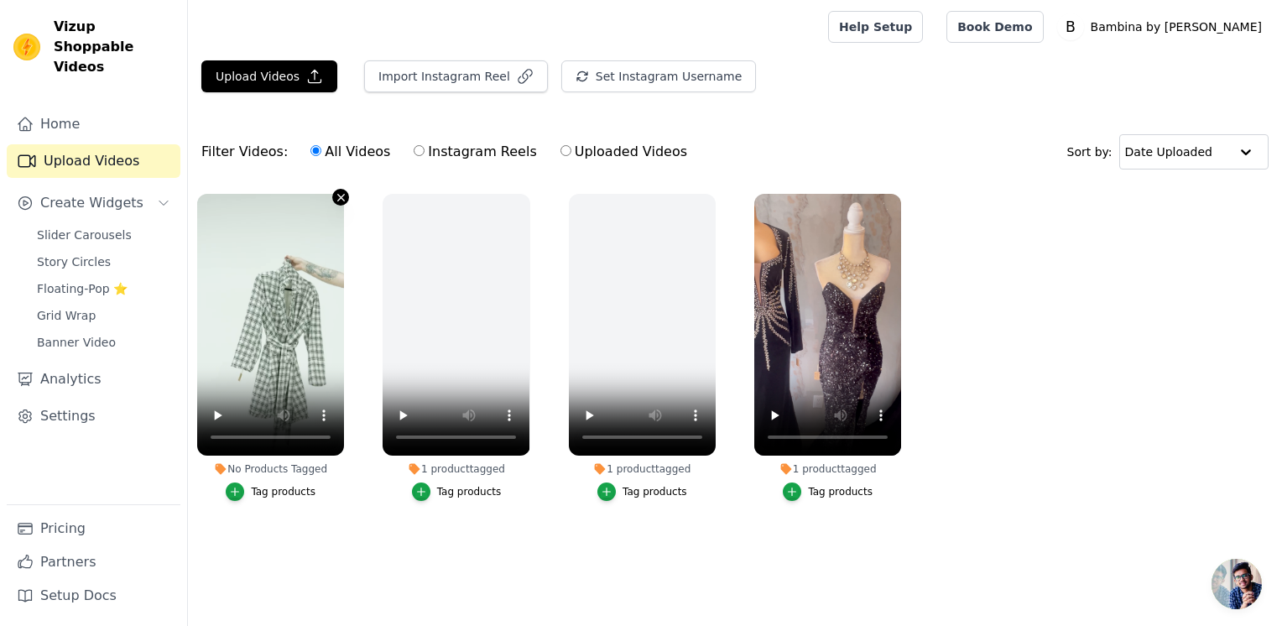
click at [342, 197] on icon "button" at bounding box center [341, 197] width 7 height 7
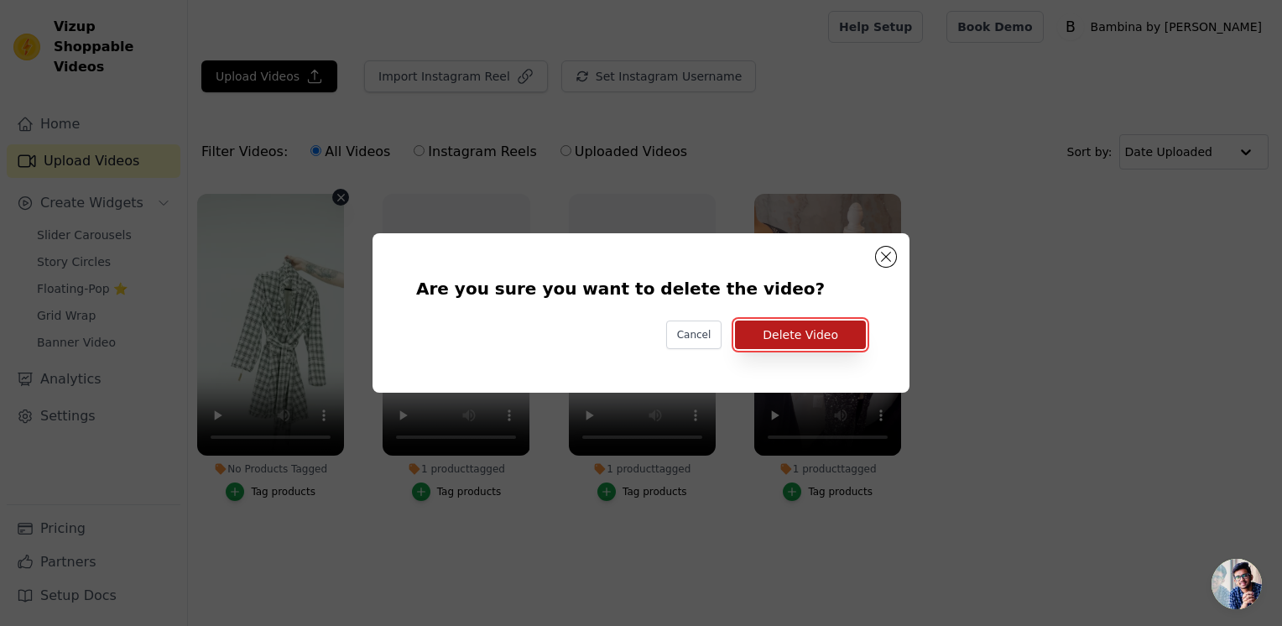
click at [770, 331] on button "Delete Video" at bounding box center [800, 334] width 131 height 29
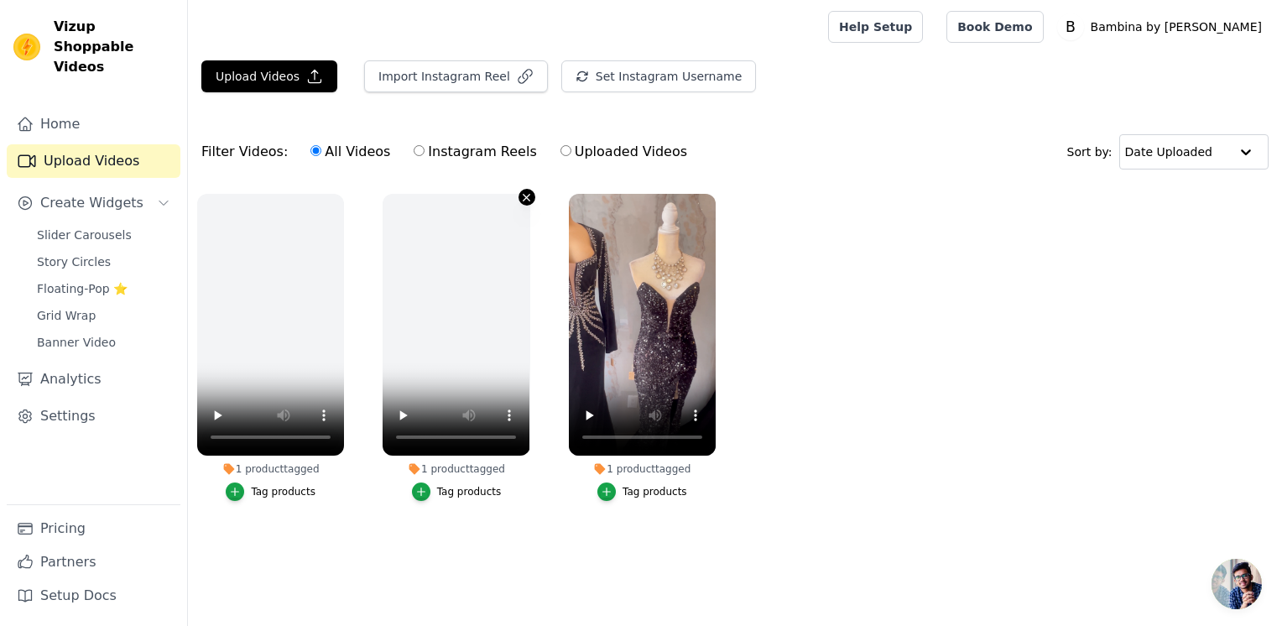
click at [520, 196] on icon "button" at bounding box center [526, 197] width 13 height 13
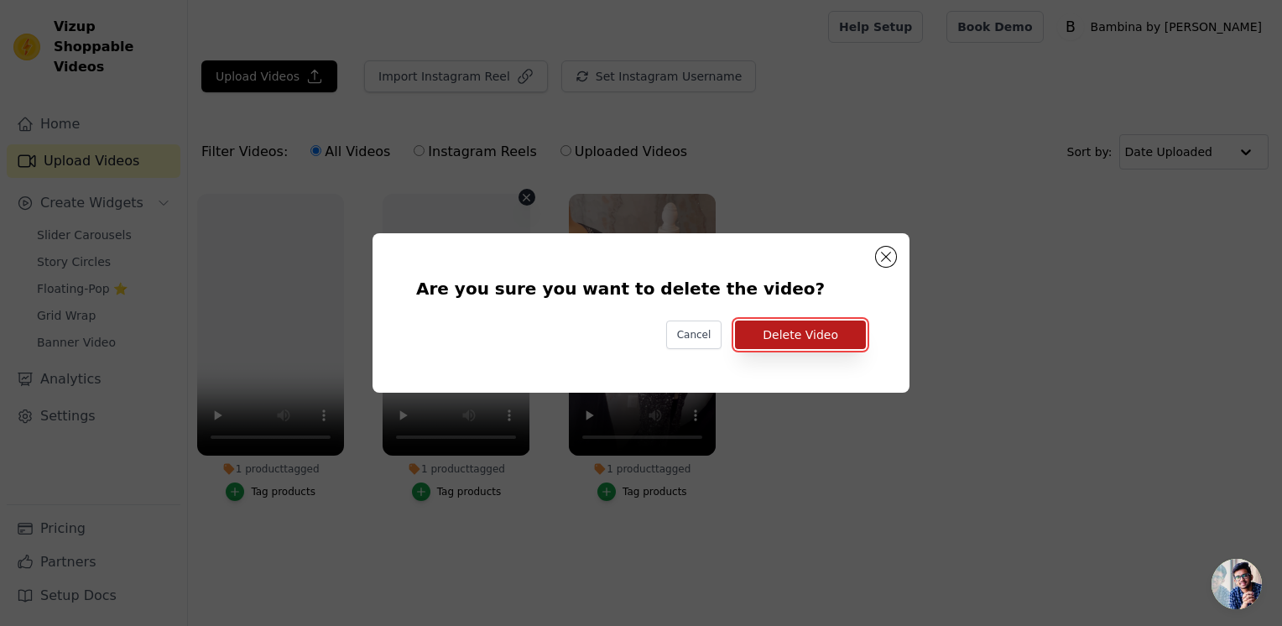
click at [770, 337] on button "Delete Video" at bounding box center [800, 334] width 131 height 29
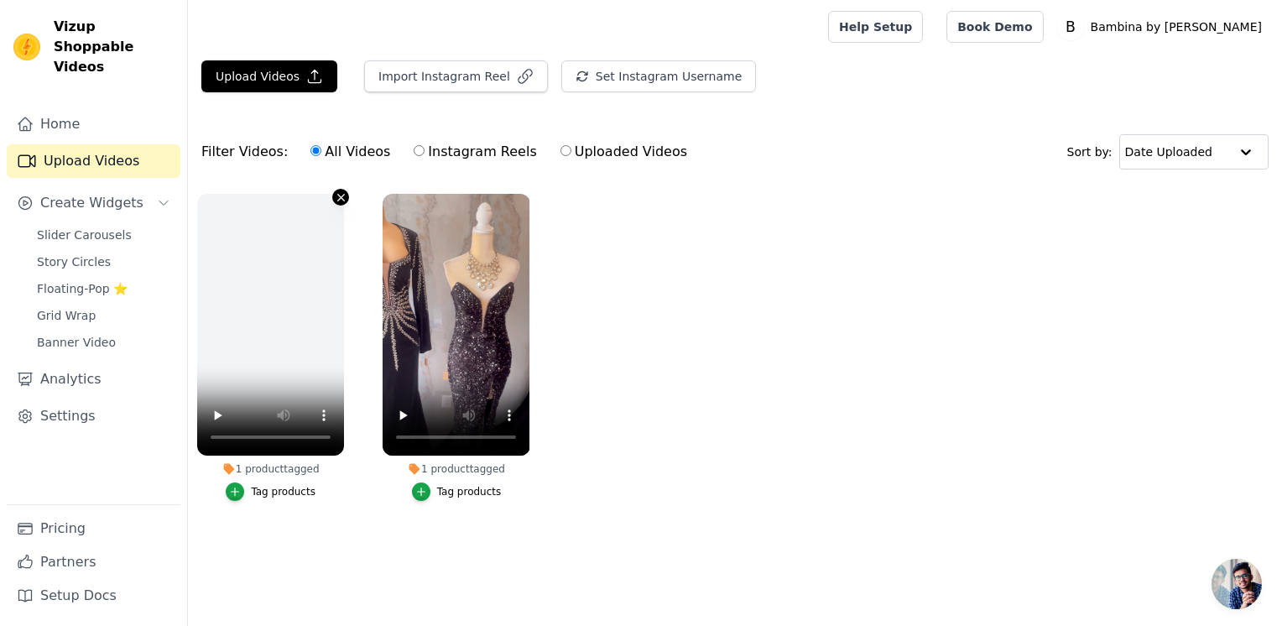
click at [342, 196] on icon "button" at bounding box center [341, 197] width 13 height 13
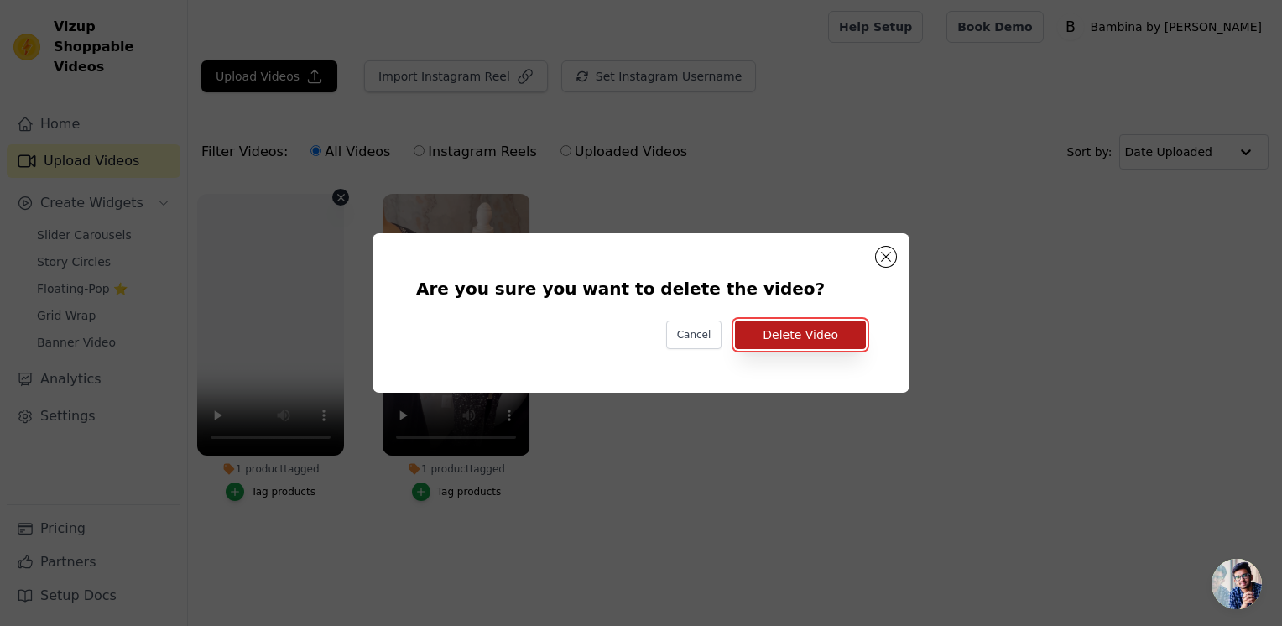
click at [765, 335] on button "Delete Video" at bounding box center [800, 334] width 131 height 29
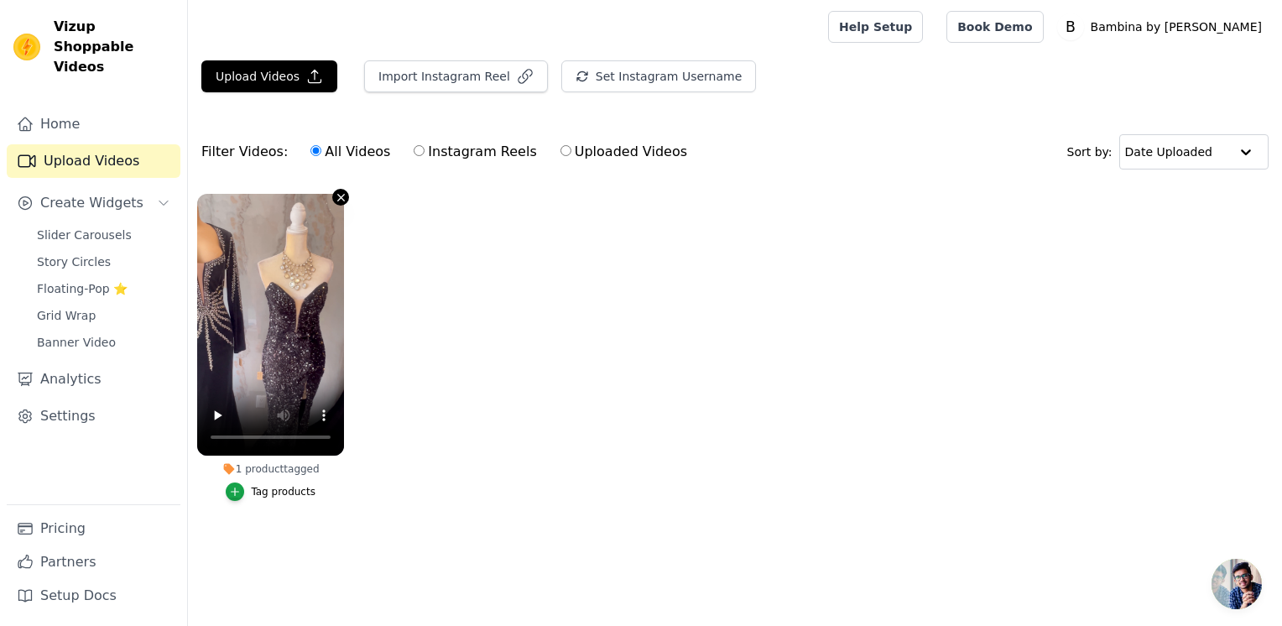
click at [340, 197] on icon "button" at bounding box center [341, 197] width 7 height 7
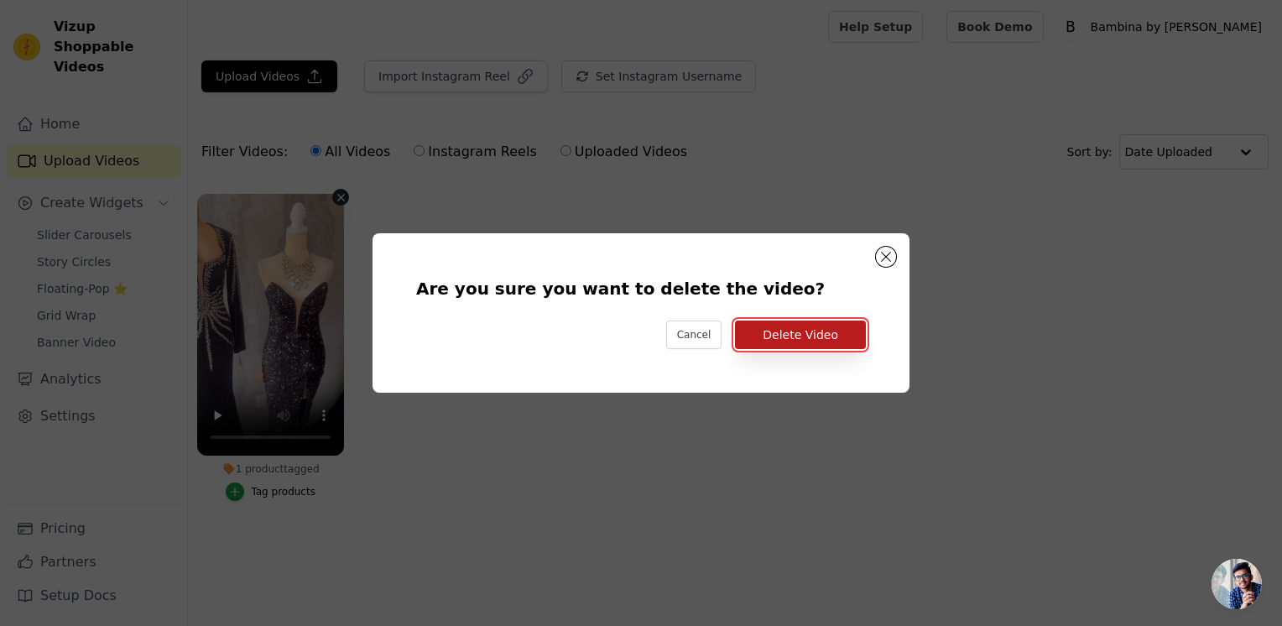
click at [779, 339] on button "Delete Video" at bounding box center [800, 334] width 131 height 29
